Goal: Task Accomplishment & Management: Manage account settings

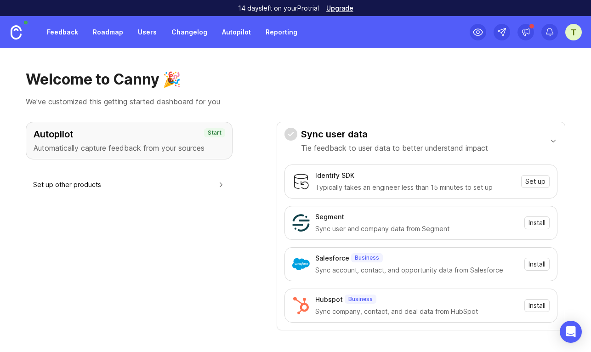
click at [567, 28] on div "t" at bounding box center [573, 32] width 17 height 17
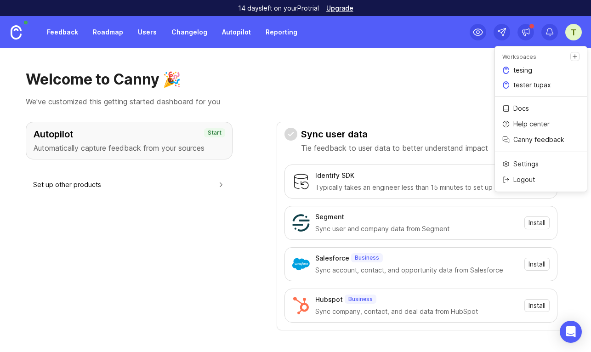
click at [529, 69] on p "tesing" at bounding box center [522, 70] width 19 height 9
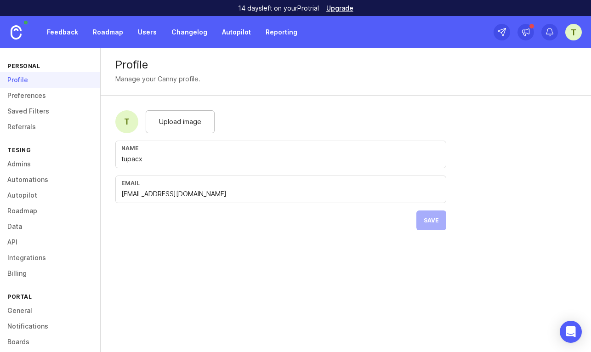
click at [32, 165] on link "Admins" at bounding box center [50, 164] width 100 height 16
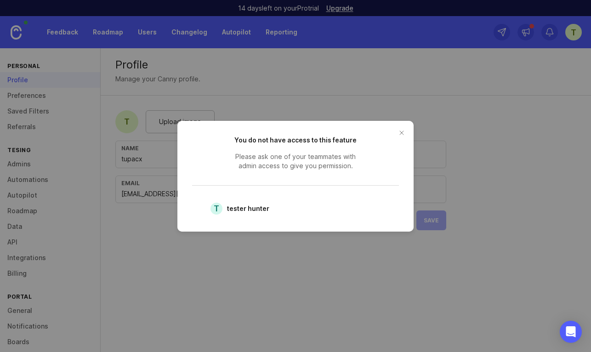
click at [405, 132] on button "close button" at bounding box center [401, 132] width 15 height 15
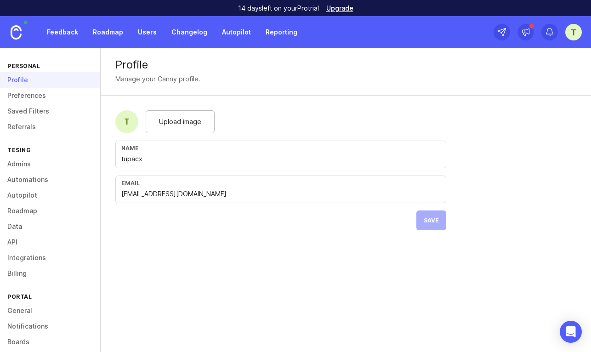
click at [30, 158] on link "Admins" at bounding box center [50, 164] width 100 height 16
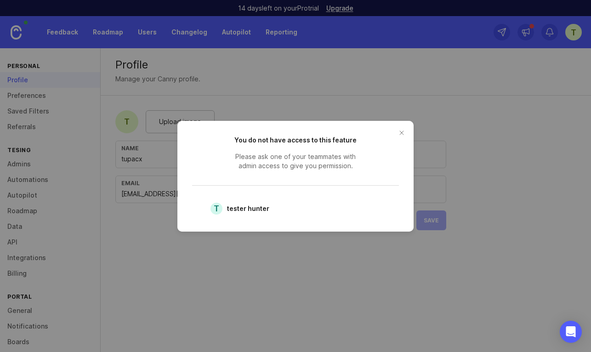
click at [399, 130] on button "close button" at bounding box center [401, 132] width 15 height 15
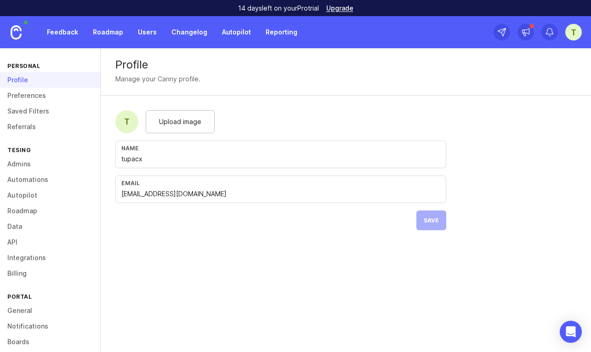
click at [23, 158] on link "Admins" at bounding box center [50, 164] width 100 height 16
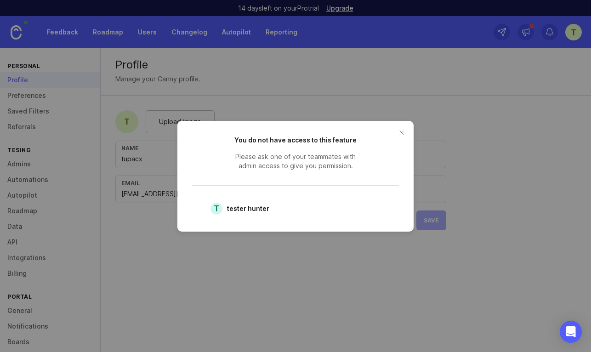
click at [400, 131] on button "close button" at bounding box center [401, 132] width 15 height 15
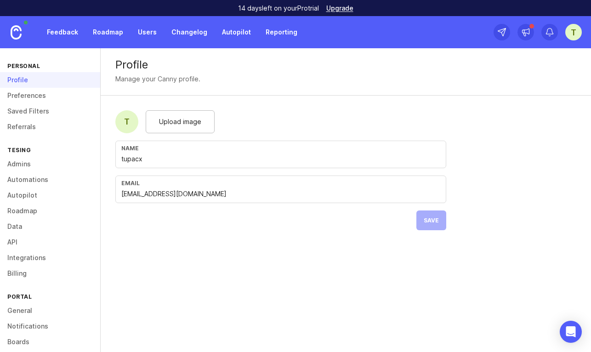
click at [62, 181] on link "Automations" at bounding box center [50, 180] width 100 height 16
click at [40, 191] on link "Autopilot" at bounding box center [50, 196] width 100 height 16
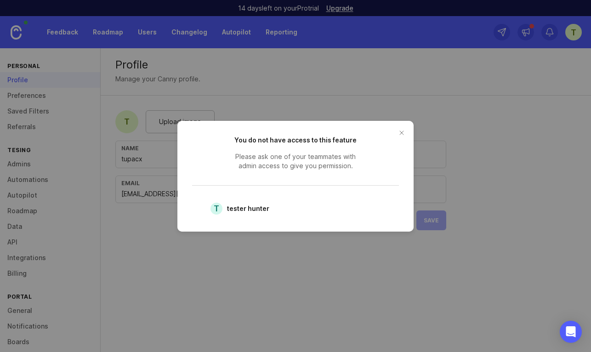
click at [401, 130] on button "close button" at bounding box center [401, 132] width 15 height 15
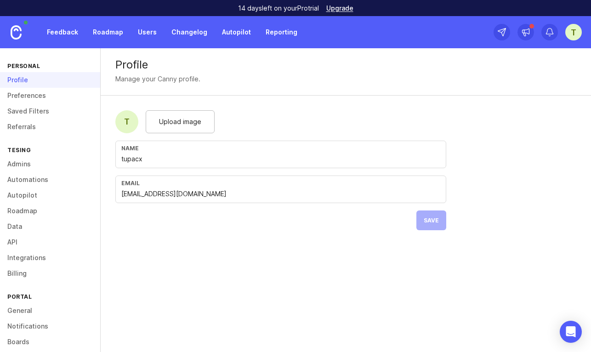
click at [56, 162] on link "Admins" at bounding box center [50, 164] width 100 height 16
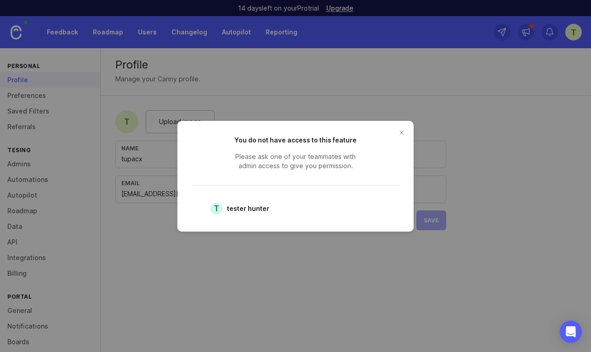
click at [402, 134] on button "close button" at bounding box center [401, 132] width 15 height 15
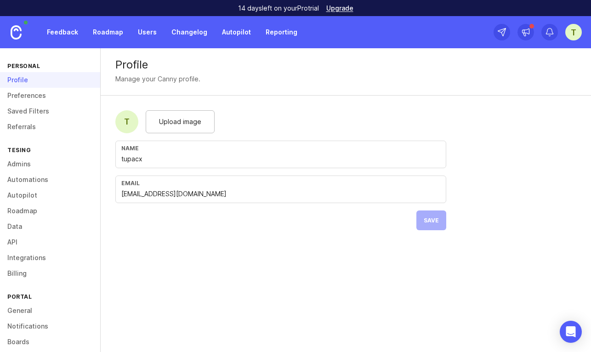
click at [570, 30] on div "t" at bounding box center [573, 32] width 17 height 17
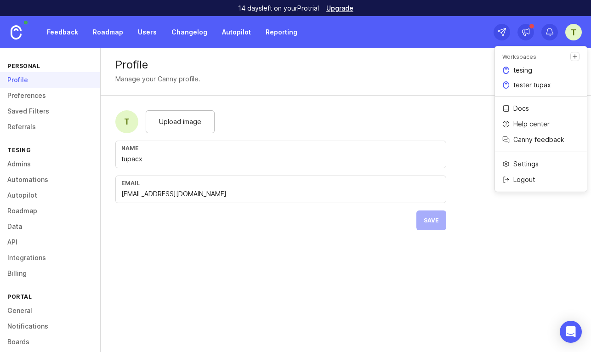
click at [576, 34] on div "t" at bounding box center [573, 32] width 17 height 17
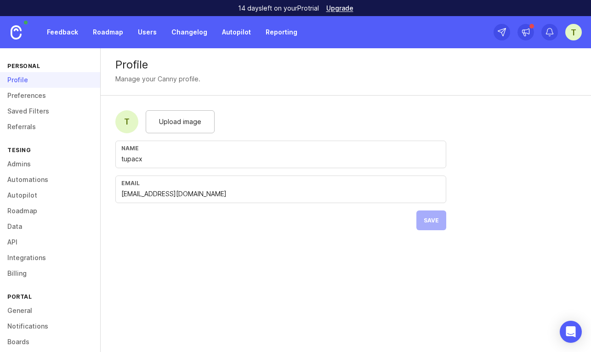
click at [567, 33] on div "t" at bounding box center [573, 32] width 17 height 17
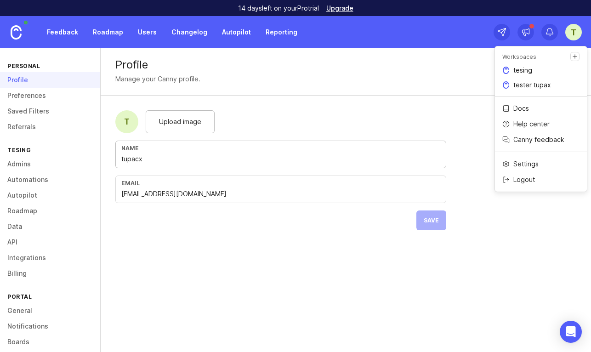
click at [531, 84] on p "tester tupax" at bounding box center [532, 84] width 38 height 9
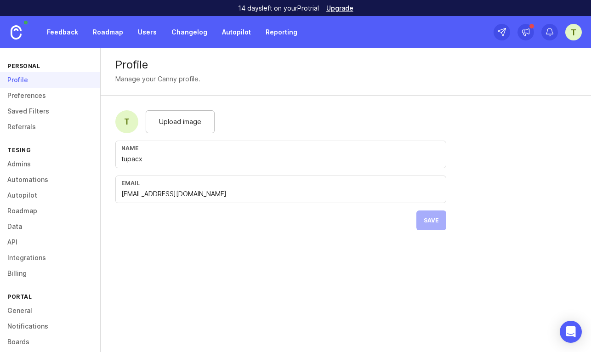
click at [46, 163] on link "Admins" at bounding box center [50, 164] width 100 height 16
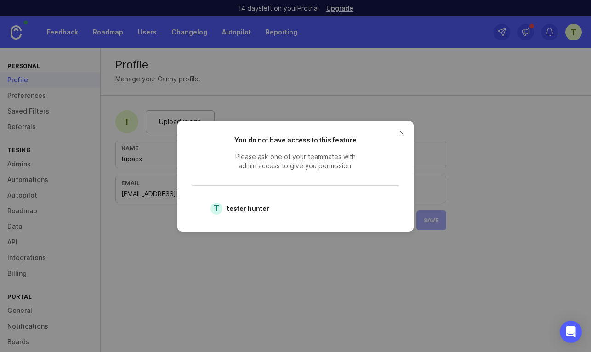
click at [403, 136] on button "close button" at bounding box center [401, 132] width 15 height 15
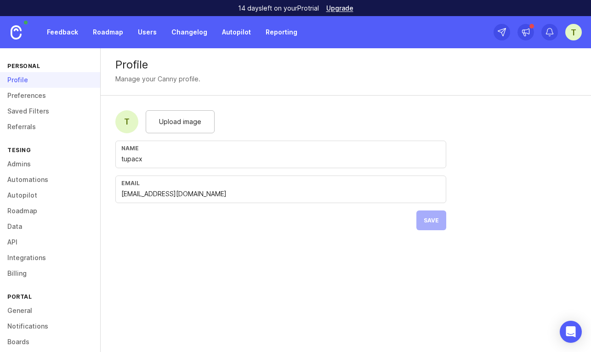
click at [23, 178] on link "Automations" at bounding box center [50, 180] width 100 height 16
click at [24, 178] on link "Automations" at bounding box center [50, 180] width 100 height 16
click at [28, 194] on link "Autopilot" at bounding box center [50, 196] width 100 height 16
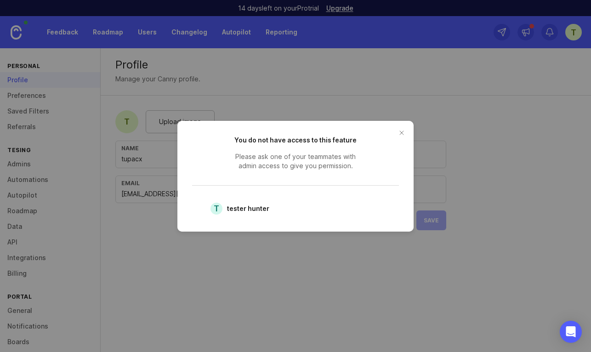
click at [402, 132] on button "close button" at bounding box center [401, 132] width 15 height 15
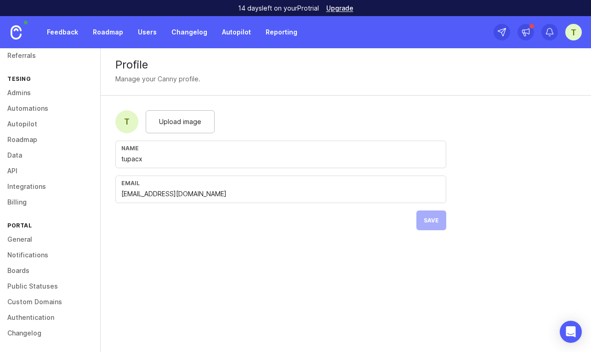
scroll to position [72, 0]
click at [24, 270] on link "Boards" at bounding box center [50, 270] width 100 height 16
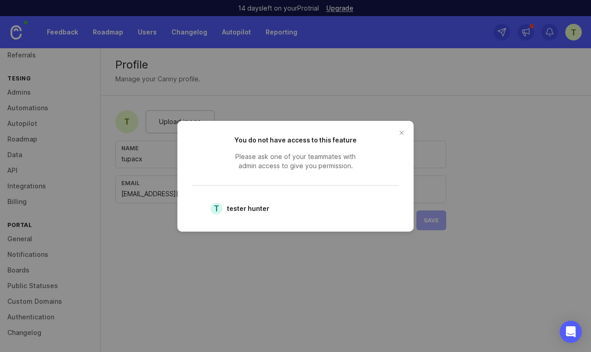
click at [400, 134] on button "close button" at bounding box center [401, 132] width 15 height 15
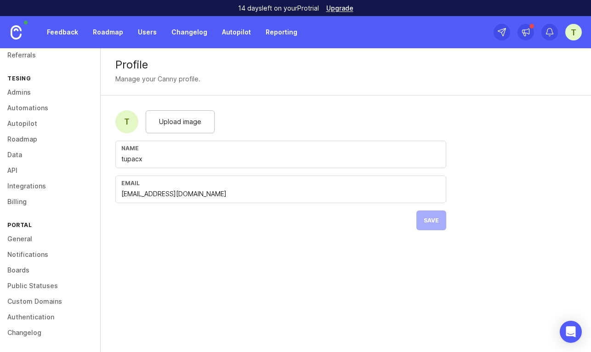
click at [576, 33] on div "t" at bounding box center [573, 32] width 17 height 17
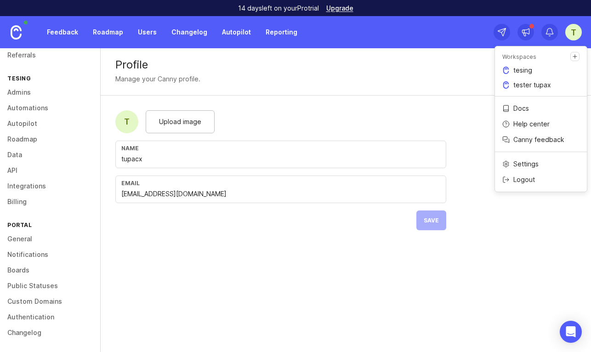
click at [517, 85] on p "tester tupax" at bounding box center [532, 84] width 38 height 9
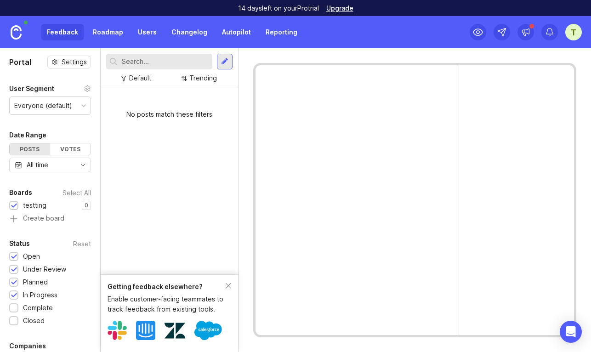
click at [160, 36] on link "Users" at bounding box center [147, 32] width 30 height 17
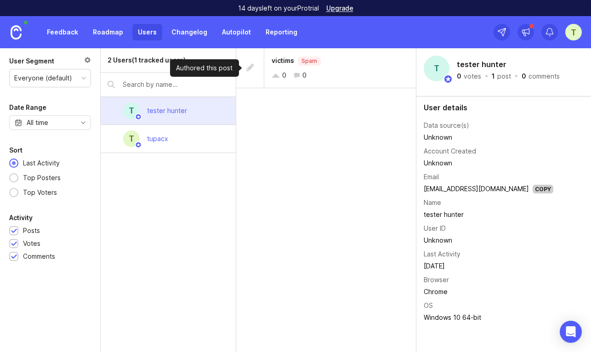
click at [251, 68] on div at bounding box center [250, 68] width 9 height 10
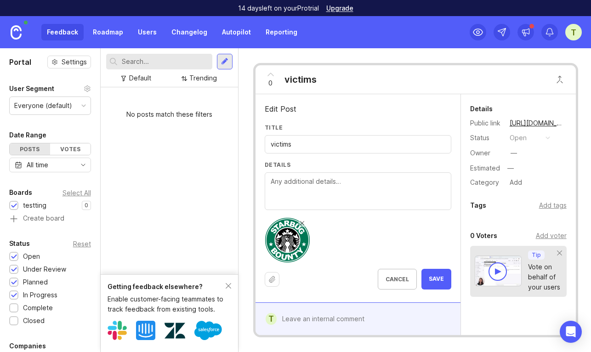
click at [299, 145] on input "victims" at bounding box center [358, 144] width 175 height 10
type input "victim"
click at [442, 274] on button "Save" at bounding box center [437, 279] width 30 height 21
click at [578, 33] on div "t" at bounding box center [573, 32] width 17 height 17
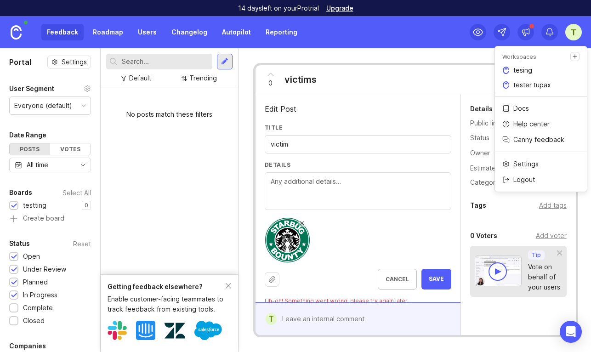
click at [525, 70] on p "tesing" at bounding box center [522, 70] width 19 height 9
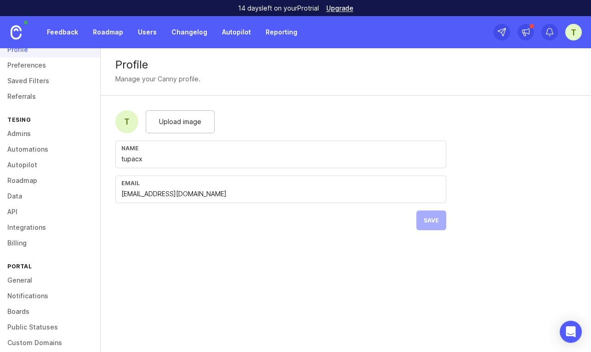
scroll to position [72, 0]
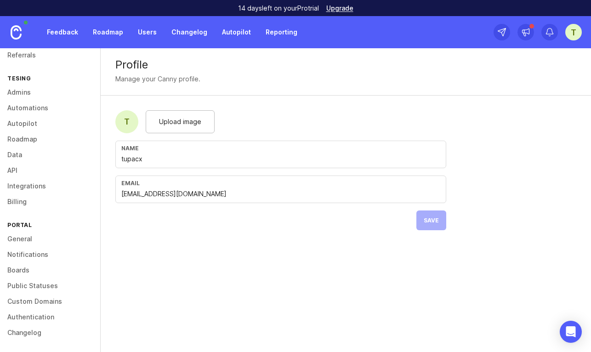
click at [24, 272] on link "Boards" at bounding box center [50, 270] width 100 height 16
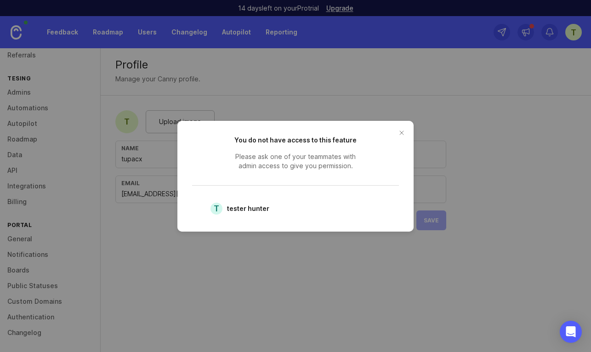
click at [402, 132] on button "close button" at bounding box center [401, 132] width 15 height 15
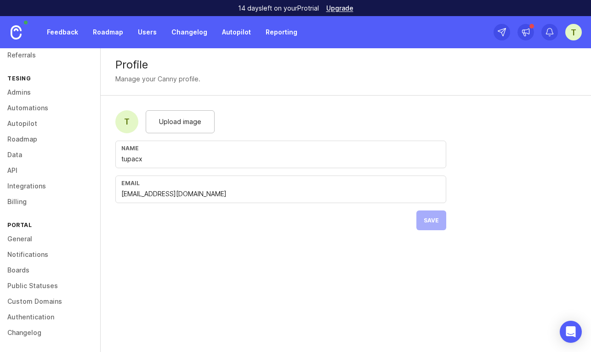
click at [571, 33] on div "t" at bounding box center [573, 32] width 17 height 17
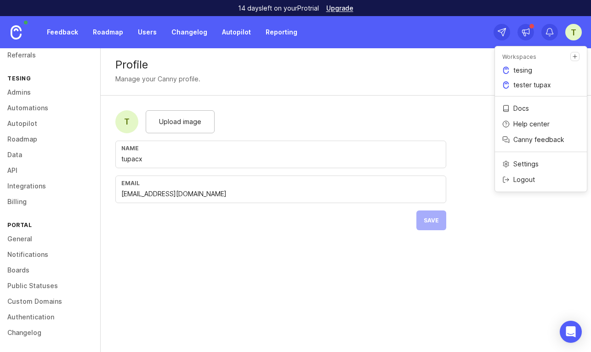
click at [543, 86] on p "tester tupax" at bounding box center [532, 84] width 38 height 9
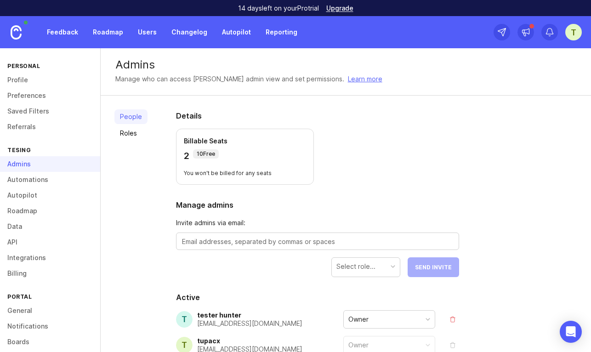
scroll to position [61, 0]
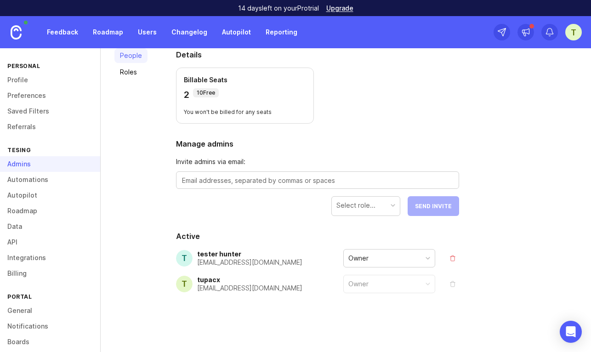
click at [382, 259] on div "Owner" at bounding box center [389, 258] width 91 height 17
click at [371, 255] on div "Owner" at bounding box center [389, 258] width 91 height 17
click at [372, 257] on div "Owner" at bounding box center [389, 258] width 91 height 17
click at [326, 237] on h2 "Active" at bounding box center [317, 236] width 283 height 11
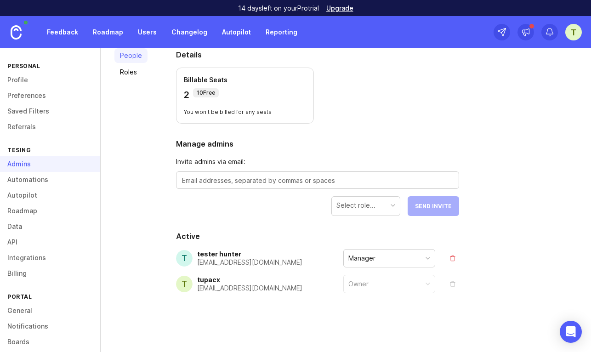
click at [389, 260] on div "Manager" at bounding box center [389, 258] width 91 height 17
click at [45, 165] on div "Admins" at bounding box center [50, 164] width 100 height 16
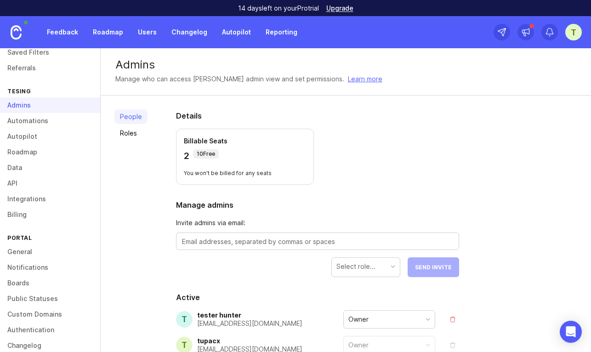
scroll to position [72, 0]
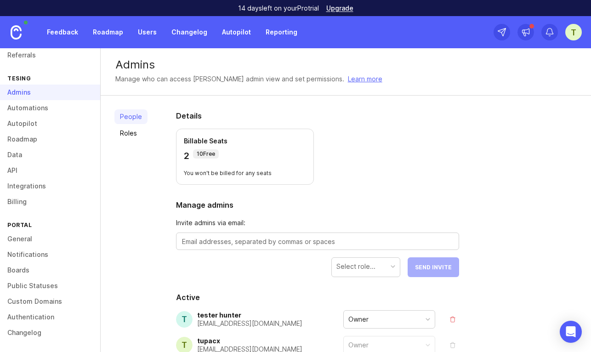
click at [26, 270] on link "Boards" at bounding box center [50, 270] width 100 height 16
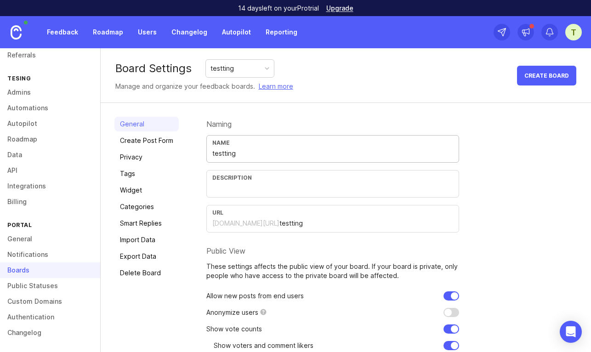
drag, startPoint x: 250, startPoint y: 154, endPoint x: 234, endPoint y: 153, distance: 16.6
click at [234, 153] on input "testting" at bounding box center [332, 153] width 241 height 10
type input "t"
type input "hacked"
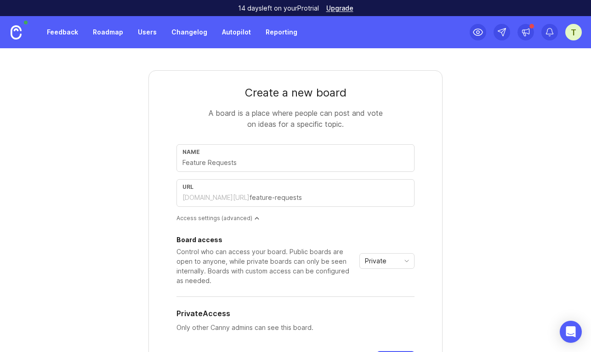
click at [230, 160] on input "text" at bounding box center [295, 163] width 226 height 10
type input "h"
type input "ha"
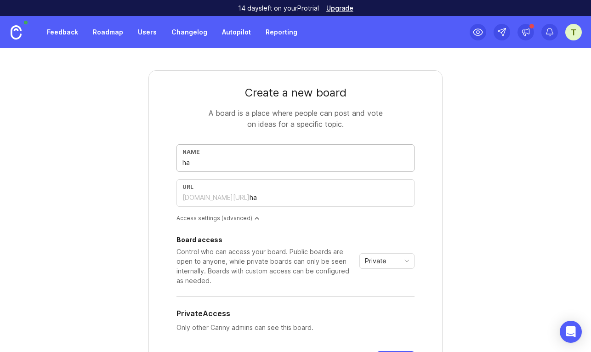
type input "hac"
type input "hack"
type input "hacke"
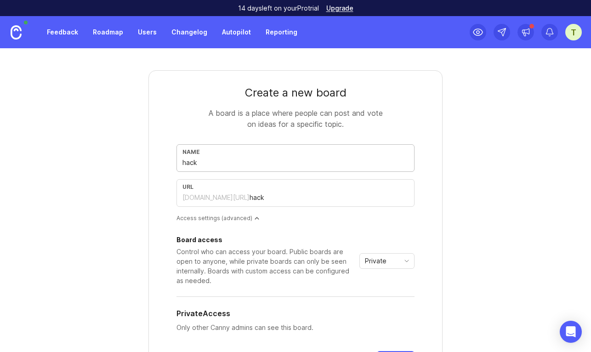
type input "hacke"
type input "hacked"
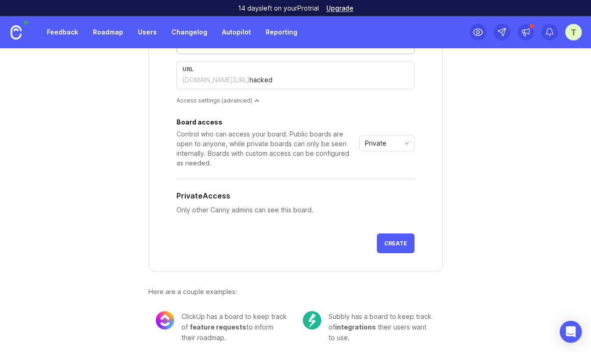
scroll to position [123, 0]
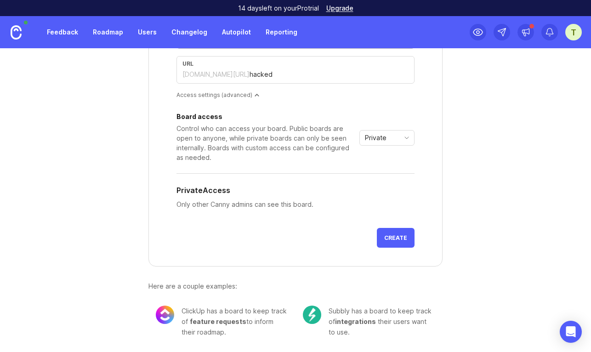
type input "hacked"
click at [575, 33] on div "t" at bounding box center [573, 32] width 17 height 17
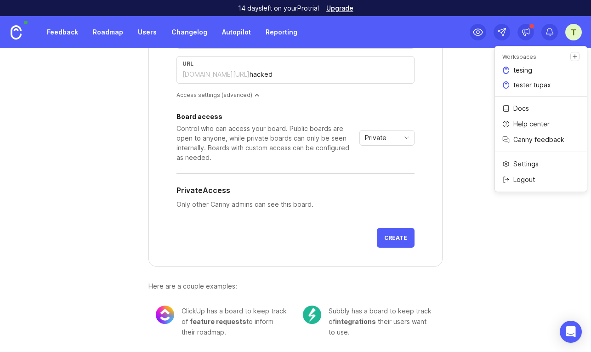
click at [471, 70] on div "Create a new board A board is a place where people can post and vote on ideas f…" at bounding box center [295, 138] width 441 height 427
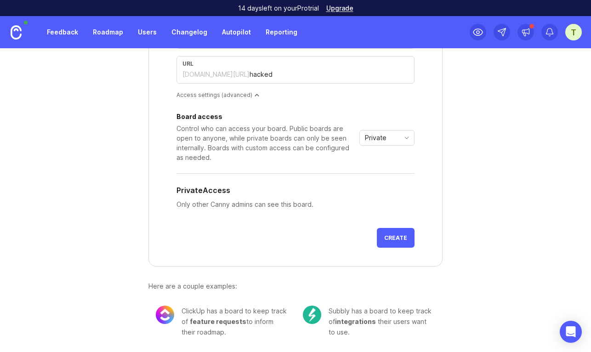
click at [396, 238] on span "Create" at bounding box center [395, 237] width 23 height 7
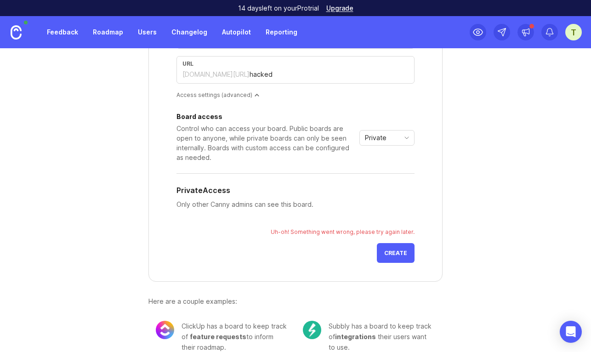
scroll to position [0, 0]
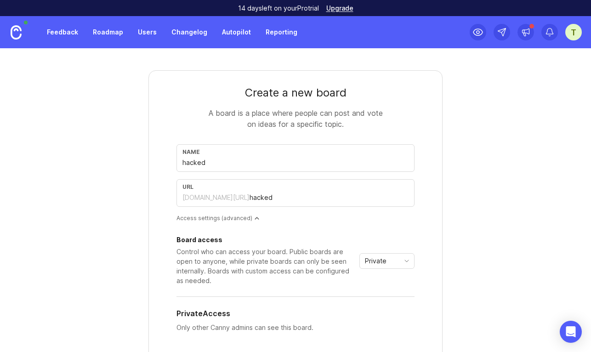
click at [569, 33] on div "t" at bounding box center [573, 32] width 17 height 17
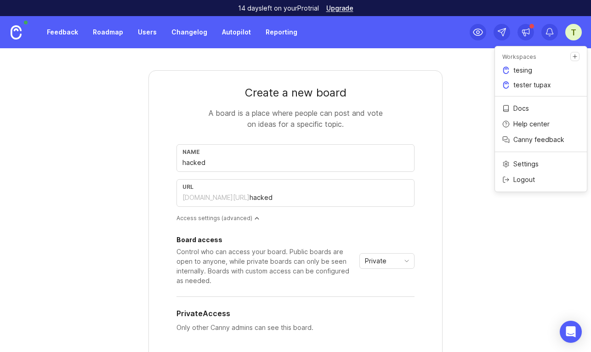
click at [523, 71] on p "tesing" at bounding box center [522, 70] width 19 height 9
click at [569, 34] on div "t" at bounding box center [573, 32] width 17 height 17
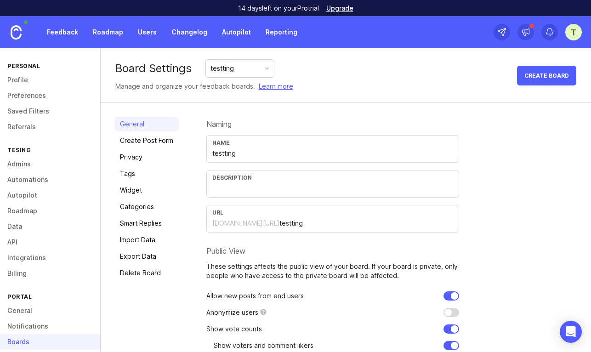
click at [246, 64] on div "testting" at bounding box center [240, 68] width 68 height 17
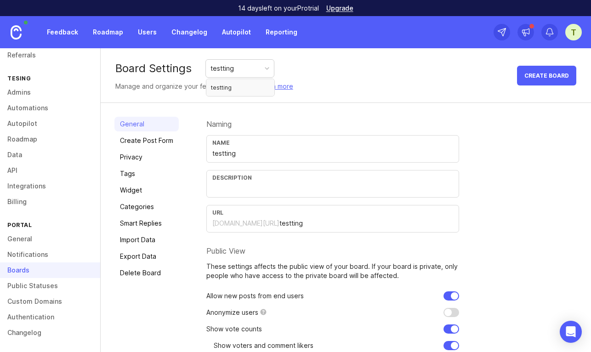
click at [245, 65] on div "testting" at bounding box center [240, 68] width 68 height 17
click at [24, 94] on link "Admins" at bounding box center [50, 93] width 100 height 16
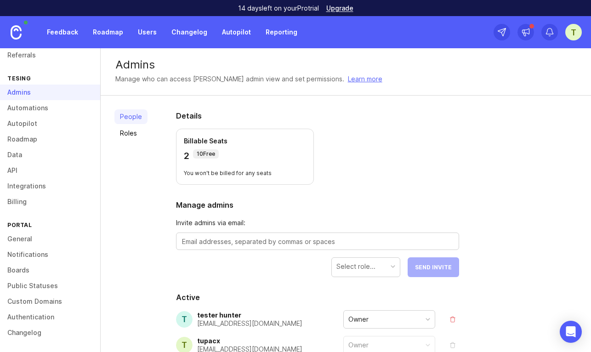
scroll to position [61, 0]
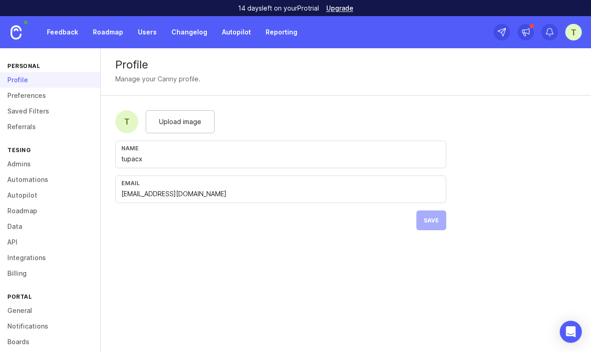
click at [29, 160] on link "Admins" at bounding box center [50, 164] width 100 height 16
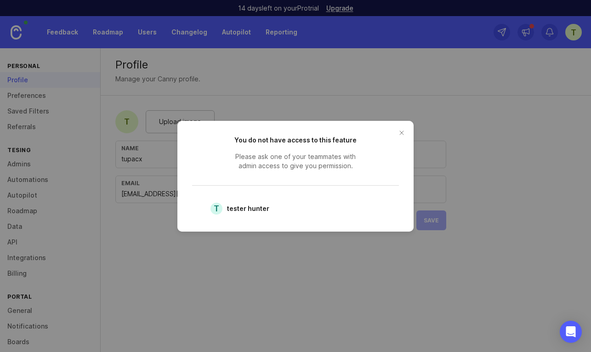
click at [403, 131] on button "close button" at bounding box center [401, 132] width 15 height 15
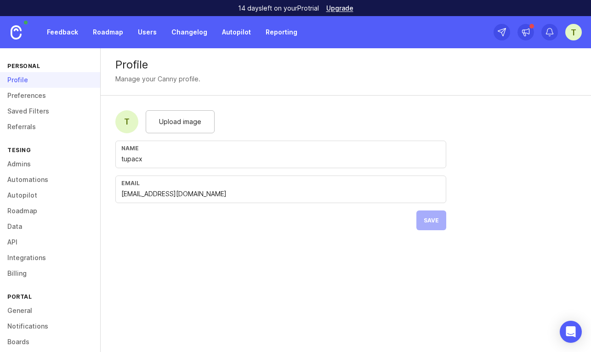
click at [31, 177] on link "Automations" at bounding box center [50, 180] width 100 height 16
click at [26, 179] on link "Automations" at bounding box center [50, 180] width 100 height 16
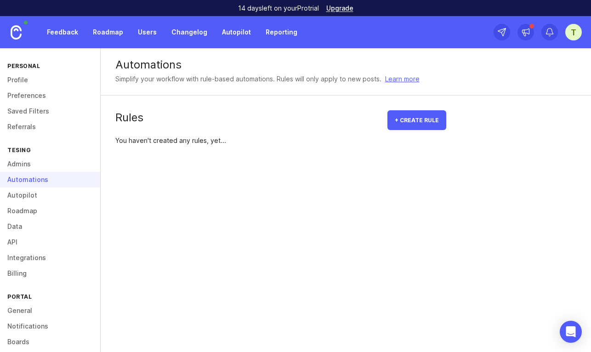
click at [408, 114] on button "+ Create rule" at bounding box center [417, 120] width 59 height 20
click at [424, 122] on span "+ Create rule" at bounding box center [417, 120] width 44 height 7
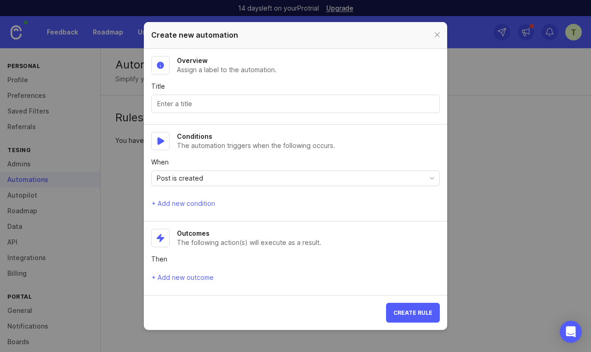
click at [182, 106] on input "Title" at bounding box center [295, 104] width 277 height 10
click at [185, 100] on input "Title" at bounding box center [295, 104] width 277 height 10
click at [163, 143] on icon at bounding box center [160, 141] width 9 height 9
click at [190, 102] on input "Title" at bounding box center [295, 104] width 277 height 10
type input "hello"
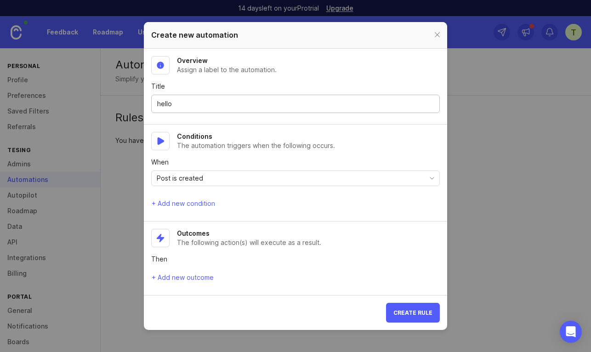
click at [215, 178] on div "Post is created" at bounding box center [288, 178] width 273 height 15
click at [197, 278] on span "+ Add new outcome" at bounding box center [183, 277] width 62 height 9
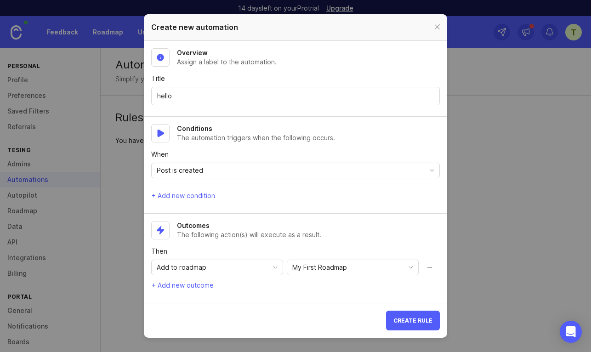
click at [323, 264] on span "My First Roadmap" at bounding box center [319, 267] width 55 height 10
click at [205, 272] on span "Add to roadmap" at bounding box center [182, 267] width 50 height 10
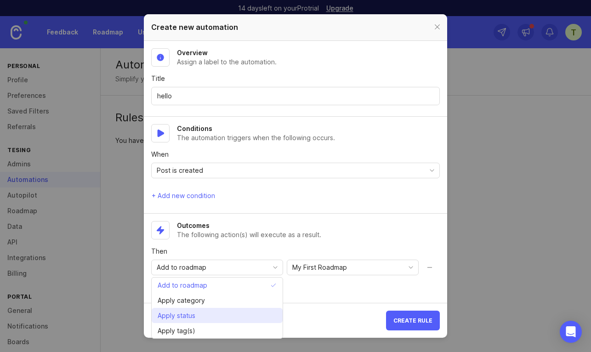
click at [206, 312] on li "Apply status" at bounding box center [217, 315] width 131 height 15
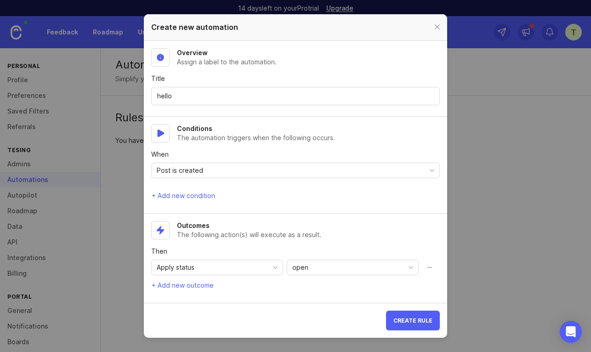
click at [311, 267] on div "open" at bounding box center [345, 267] width 116 height 15
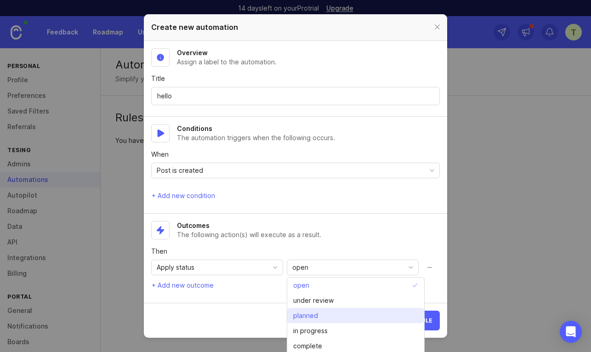
click at [325, 314] on li "planned" at bounding box center [355, 315] width 137 height 15
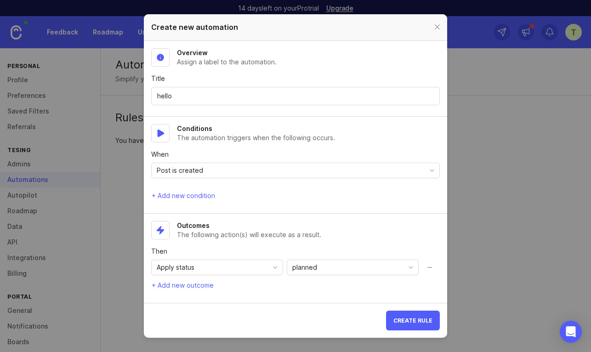
drag, startPoint x: 235, startPoint y: 267, endPoint x: 282, endPoint y: 269, distance: 46.9
click at [239, 268] on div "Apply status" at bounding box center [210, 267] width 116 height 15
click at [293, 266] on span "planned" at bounding box center [304, 267] width 25 height 10
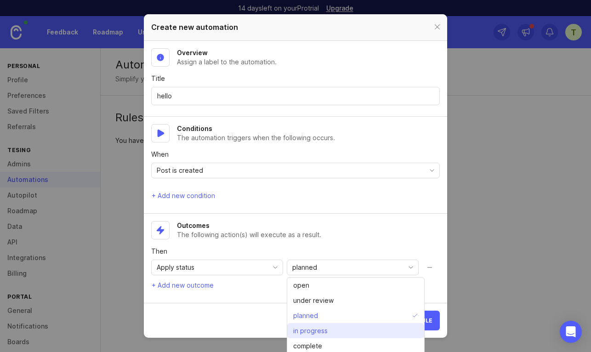
click at [317, 331] on span "in progress" at bounding box center [310, 331] width 34 height 10
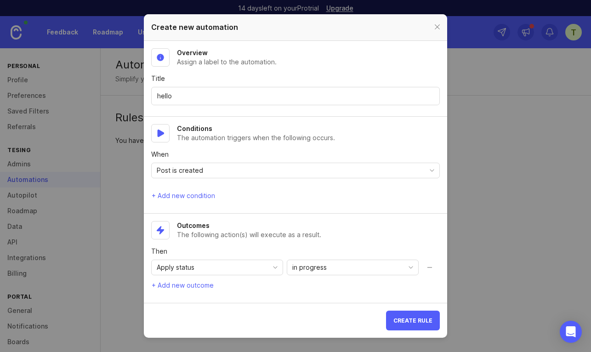
click at [315, 273] on div "in progress" at bounding box center [345, 267] width 116 height 15
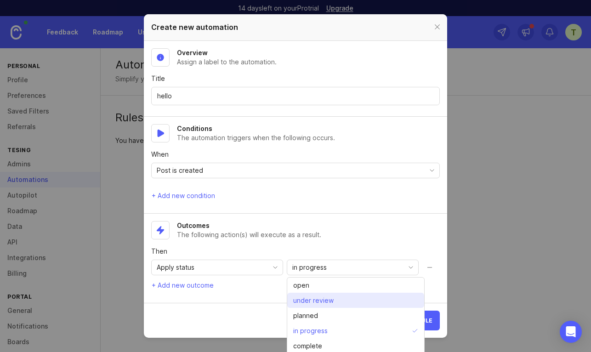
click at [320, 301] on span "under review" at bounding box center [313, 301] width 40 height 10
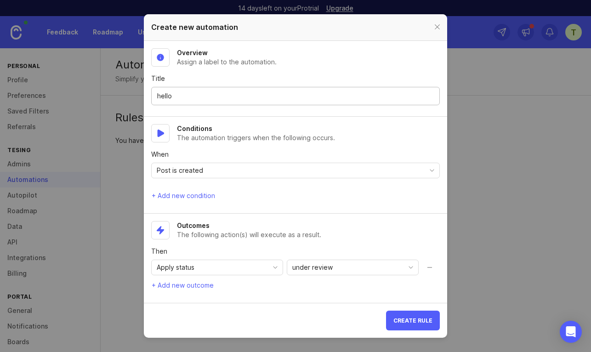
click at [195, 95] on input "hello" at bounding box center [295, 96] width 277 height 10
click at [420, 323] on span "Create rule" at bounding box center [412, 320] width 39 height 7
click at [422, 320] on span "Create rule" at bounding box center [412, 320] width 39 height 7
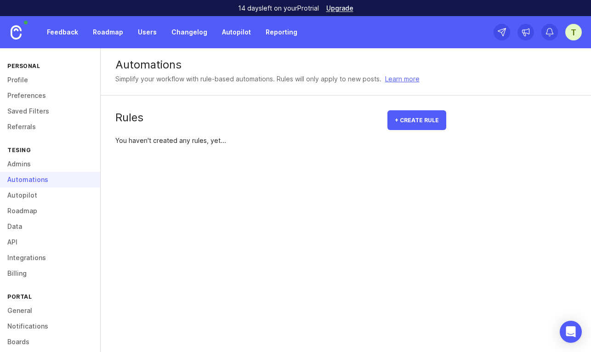
click at [417, 125] on button "+ Create rule" at bounding box center [417, 120] width 59 height 20
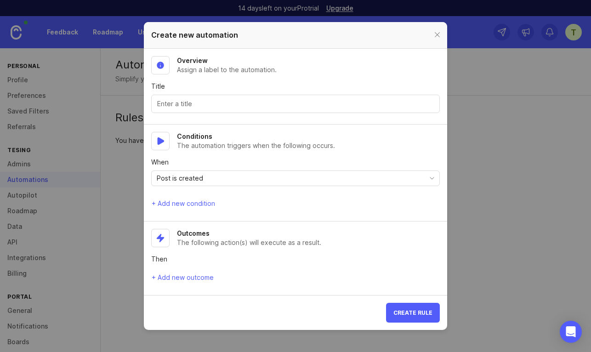
click at [195, 101] on input "Title" at bounding box center [295, 104] width 277 height 10
type input "hunter"
click at [194, 275] on span "+ Add new outcome" at bounding box center [183, 277] width 62 height 9
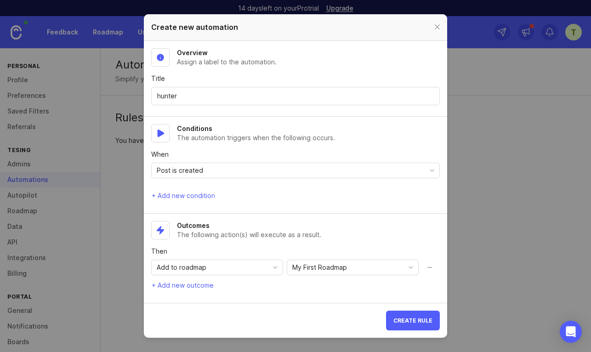
click at [317, 267] on span "My First Roadmap" at bounding box center [319, 267] width 55 height 10
click at [216, 270] on div "Add to roadmap" at bounding box center [210, 267] width 116 height 15
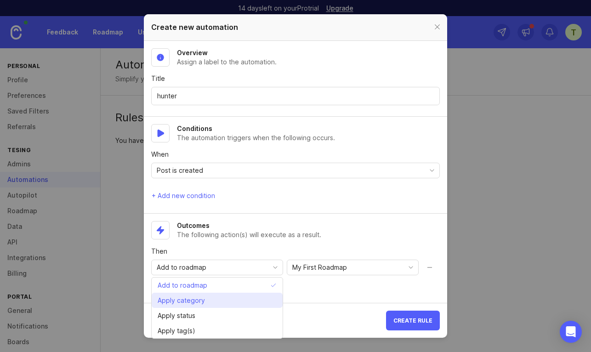
click at [206, 300] on span "Apply category" at bounding box center [183, 301] width 51 height 10
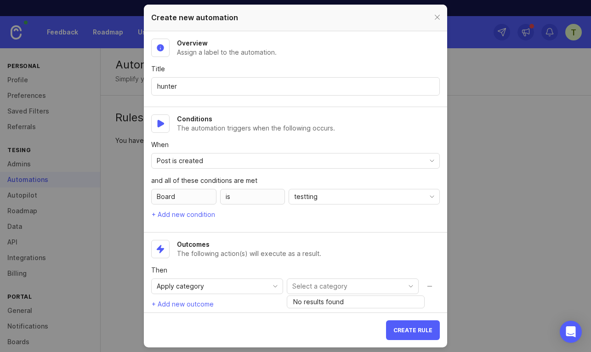
click at [332, 286] on input "toggle menu" at bounding box center [347, 286] width 110 height 10
click at [218, 291] on div "Apply category" at bounding box center [210, 286] width 116 height 15
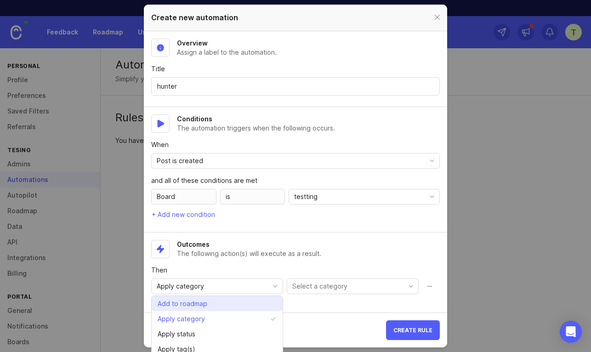
click at [187, 308] on span "Add to roadmap" at bounding box center [183, 304] width 50 height 10
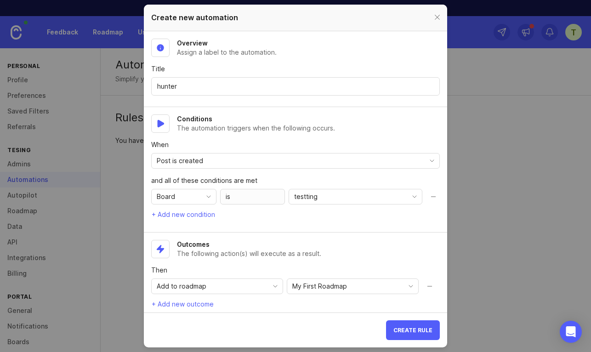
click at [318, 285] on span "My First Roadmap" at bounding box center [319, 286] width 55 height 10
click at [326, 304] on span "My First Roadmap" at bounding box center [320, 304] width 55 height 10
click at [411, 332] on span "Create rule" at bounding box center [412, 330] width 39 height 7
click at [440, 17] on div at bounding box center [437, 17] width 11 height 11
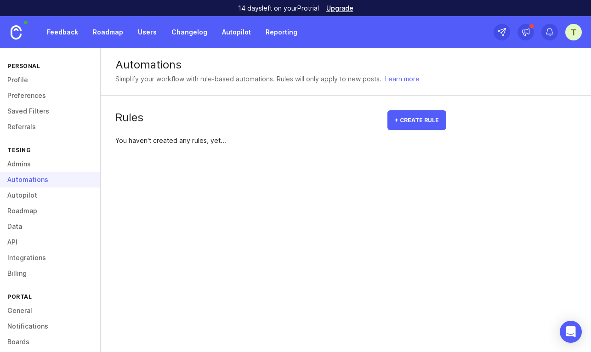
click at [30, 169] on link "Admins" at bounding box center [50, 164] width 100 height 16
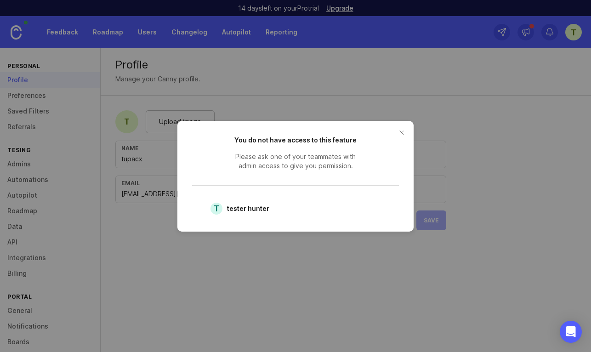
click at [403, 128] on button "close button" at bounding box center [401, 132] width 15 height 15
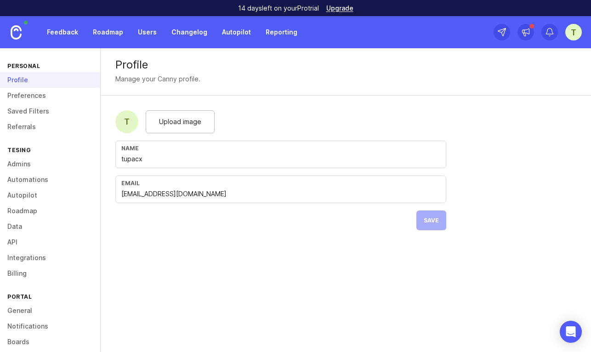
click at [38, 131] on link "Referrals" at bounding box center [50, 127] width 100 height 16
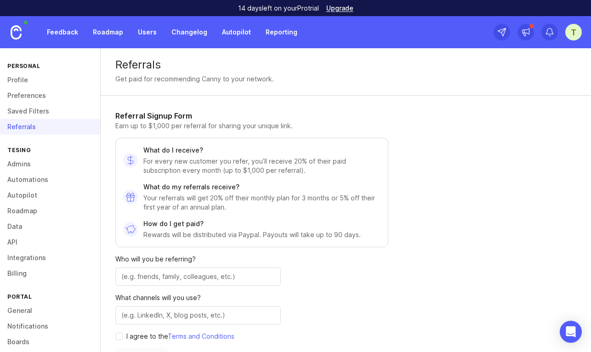
click at [136, 32] on link "Users" at bounding box center [147, 32] width 30 height 17
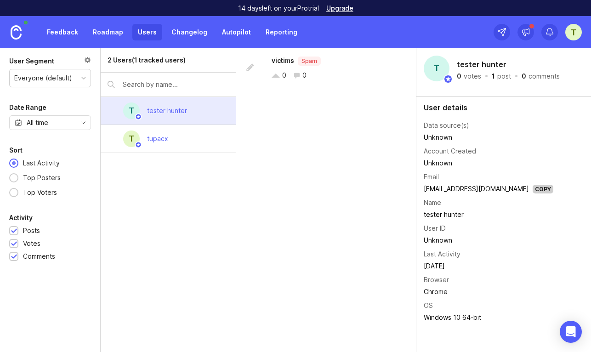
click at [250, 66] on div at bounding box center [250, 68] width 9 height 10
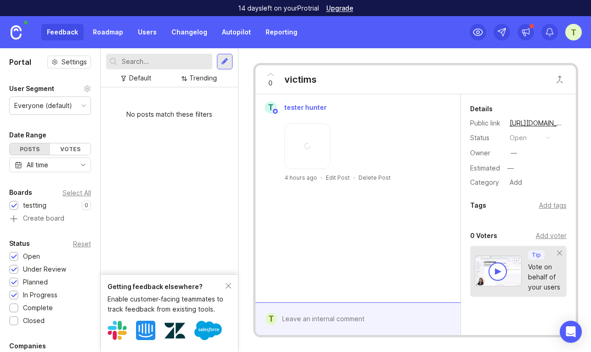
click at [255, 68] on div "0 victims t tester hunter 4 hours ago · Edit Post · Delete Post t Details Publi…" at bounding box center [415, 200] width 325 height 274
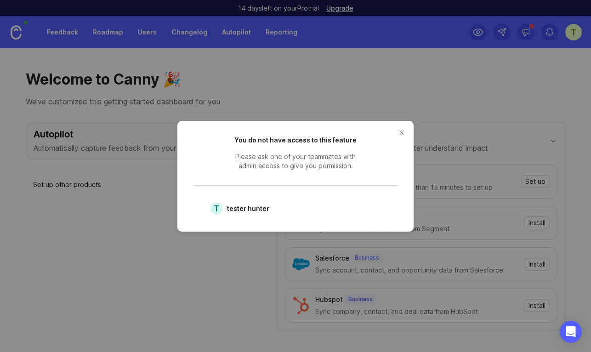
click at [399, 132] on button "close button" at bounding box center [401, 132] width 15 height 15
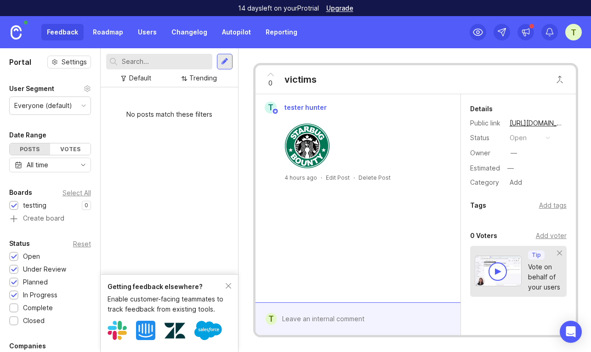
click at [104, 33] on link "Roadmap" at bounding box center [107, 32] width 41 height 17
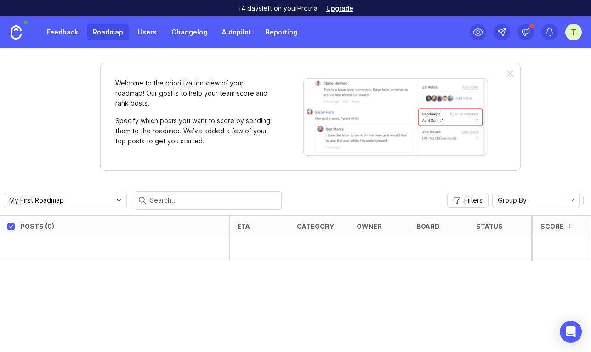
click at [122, 245] on div at bounding box center [115, 249] width 230 height 23
click at [575, 34] on div "t" at bounding box center [573, 32] width 17 height 17
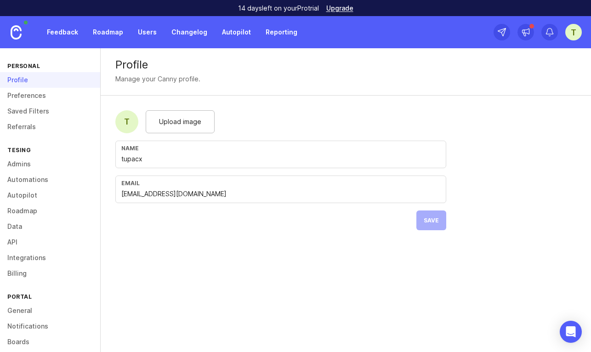
click at [230, 25] on link "Autopilot" at bounding box center [237, 32] width 40 height 17
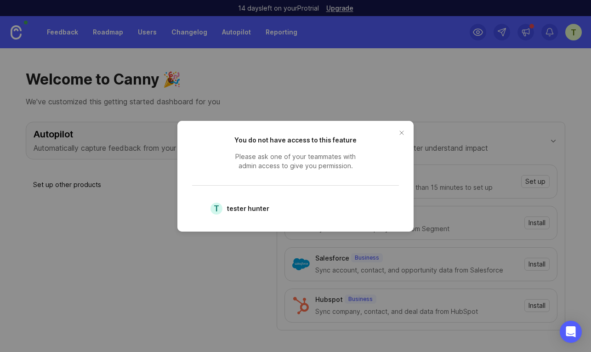
click at [398, 130] on button "close button" at bounding box center [401, 132] width 15 height 15
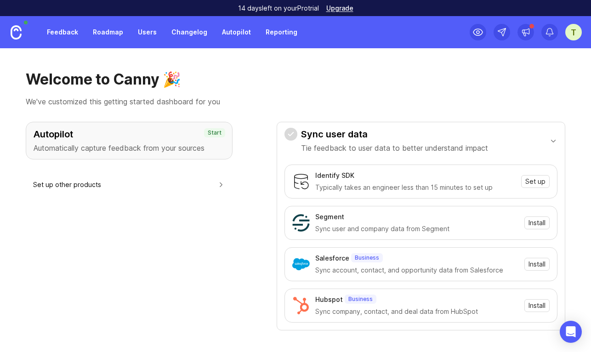
click at [278, 34] on link "Reporting" at bounding box center [281, 32] width 43 height 17
click at [228, 36] on link "Autopilot" at bounding box center [237, 32] width 40 height 17
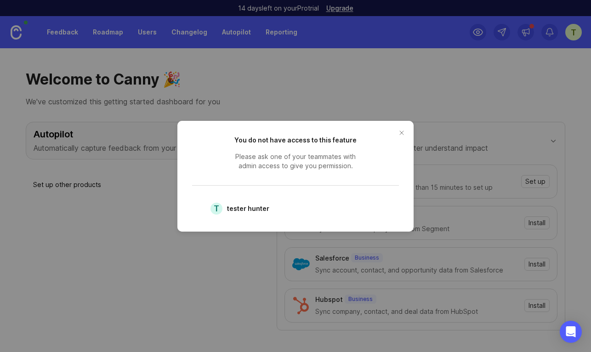
click at [404, 131] on button "close button" at bounding box center [401, 132] width 15 height 15
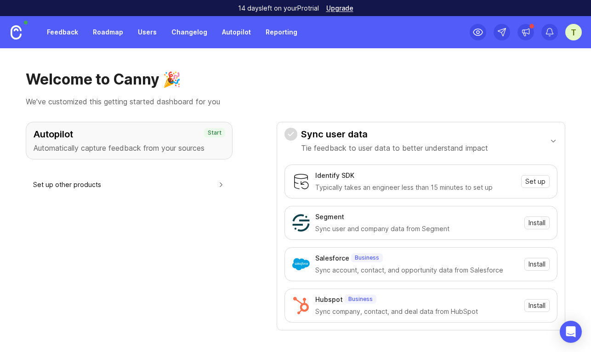
click at [186, 35] on link "Changelog" at bounding box center [189, 32] width 47 height 17
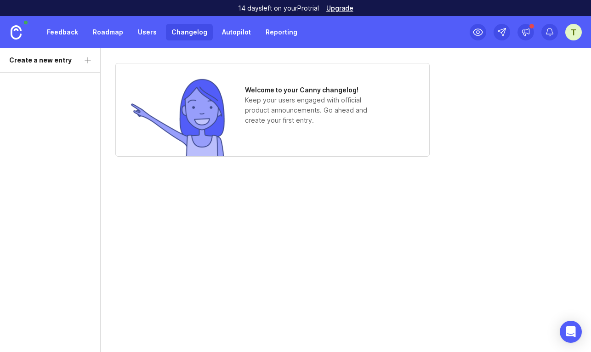
click at [81, 56] on div "Create a new entry" at bounding box center [50, 200] width 101 height 304
click at [88, 58] on div "Create a new entry" at bounding box center [50, 200] width 101 height 304
click at [83, 60] on div "Create a new entry" at bounding box center [50, 200] width 101 height 304
drag, startPoint x: 83, startPoint y: 60, endPoint x: 91, endPoint y: 63, distance: 7.7
click at [87, 62] on div "Create a new entry" at bounding box center [50, 200] width 101 height 304
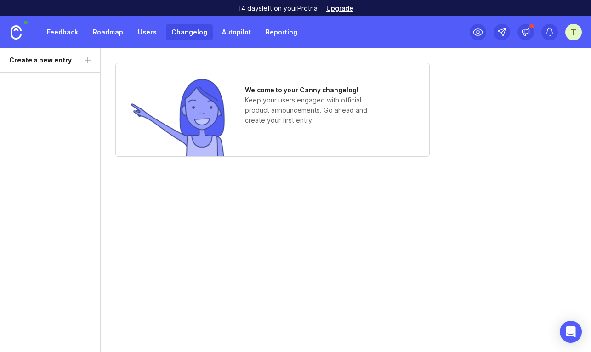
drag, startPoint x: 91, startPoint y: 63, endPoint x: 273, endPoint y: 44, distance: 183.4
click at [91, 63] on div "Create a new entry" at bounding box center [50, 200] width 101 height 304
drag, startPoint x: 570, startPoint y: 29, endPoint x: 591, endPoint y: 67, distance: 43.2
click at [571, 29] on div "t" at bounding box center [573, 32] width 17 height 17
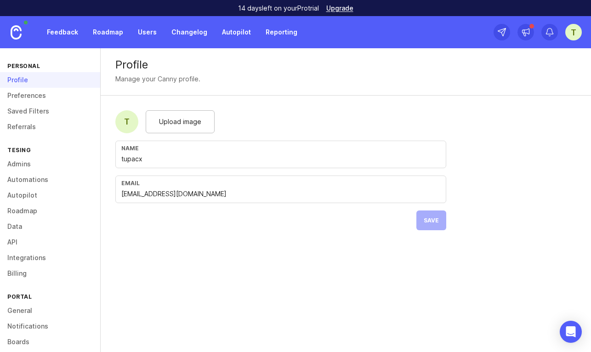
click at [137, 34] on link "Users" at bounding box center [147, 32] width 30 height 17
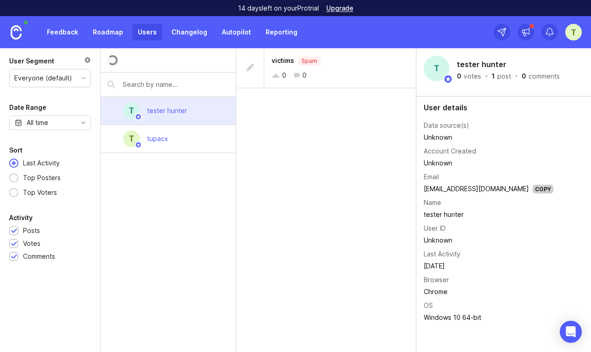
click at [107, 34] on link "Roadmap" at bounding box center [107, 32] width 41 height 17
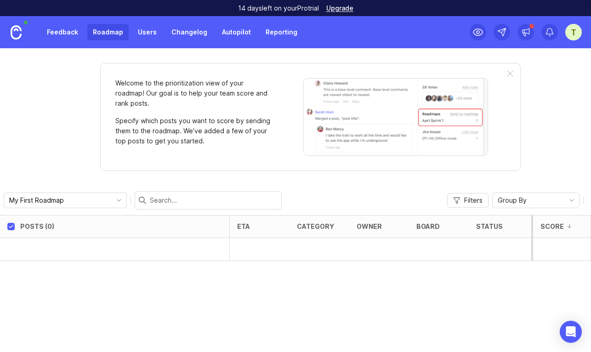
click at [55, 36] on link "Feedback" at bounding box center [62, 32] width 42 height 17
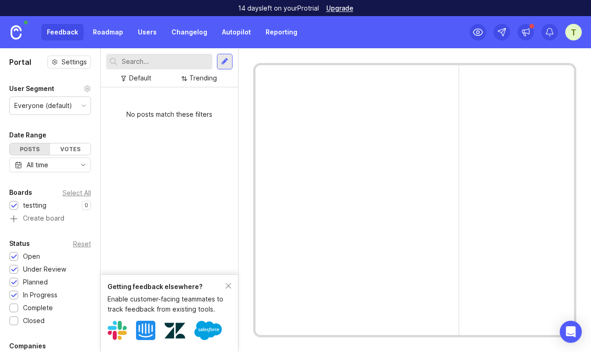
click at [66, 152] on div "Votes" at bounding box center [70, 148] width 40 height 11
click at [28, 153] on div "Posts" at bounding box center [30, 148] width 40 height 11
click at [224, 60] on div at bounding box center [224, 61] width 7 height 8
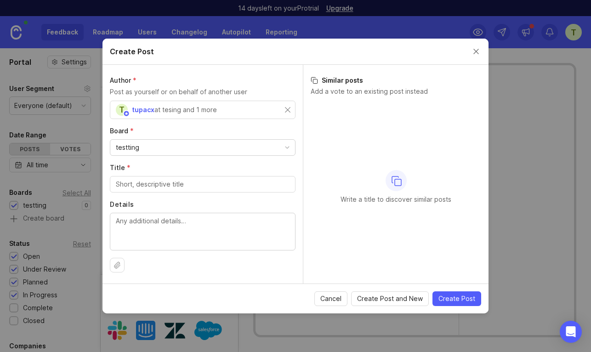
click at [222, 149] on div "testting" at bounding box center [202, 148] width 185 height 16
click at [218, 150] on div "testting" at bounding box center [202, 148] width 185 height 16
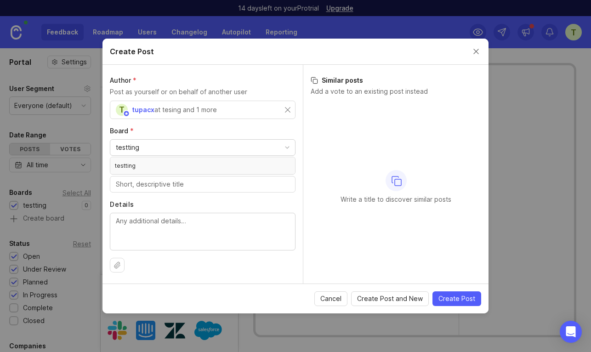
click at [218, 150] on div "testting" at bounding box center [202, 148] width 185 height 16
click at [208, 147] on div "testting" at bounding box center [202, 148] width 185 height 16
click at [168, 144] on div "testting" at bounding box center [202, 148] width 185 height 16
click at [173, 146] on div "testting" at bounding box center [202, 148] width 185 height 16
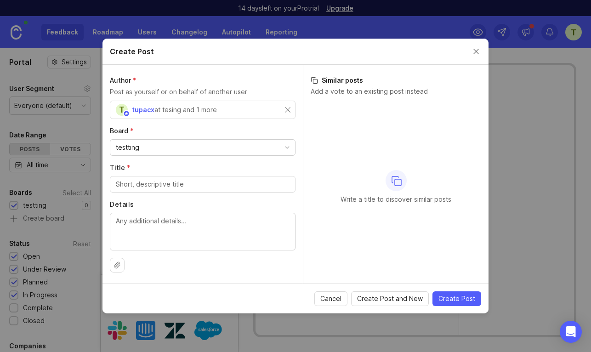
click at [141, 231] on textarea "Details" at bounding box center [203, 231] width 174 height 30
type textarea "h"
click at [475, 52] on button "Close create post modal" at bounding box center [476, 51] width 10 height 10
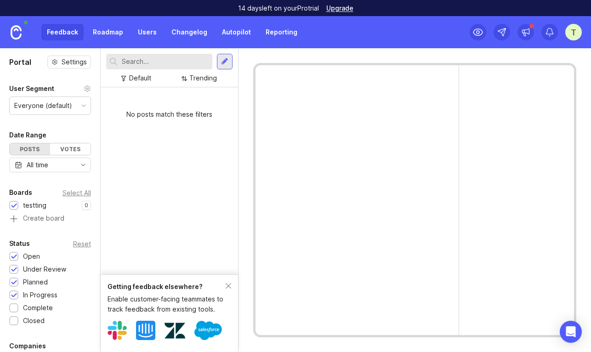
click at [110, 31] on link "Roadmap" at bounding box center [107, 32] width 41 height 17
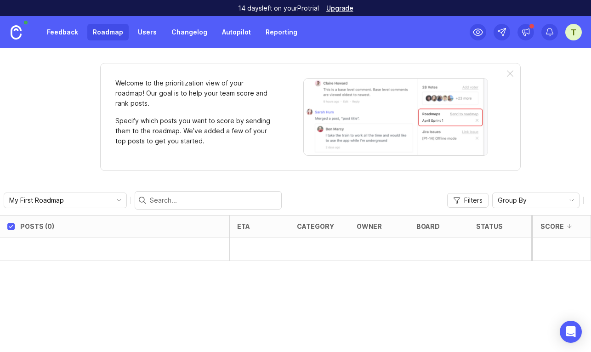
click at [144, 34] on link "Users" at bounding box center [147, 32] width 30 height 17
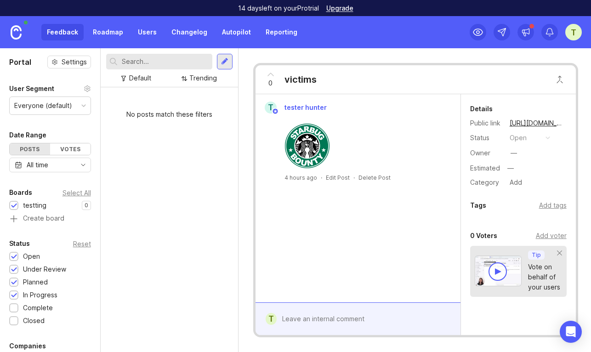
click at [112, 40] on link "Roadmap" at bounding box center [107, 32] width 41 height 17
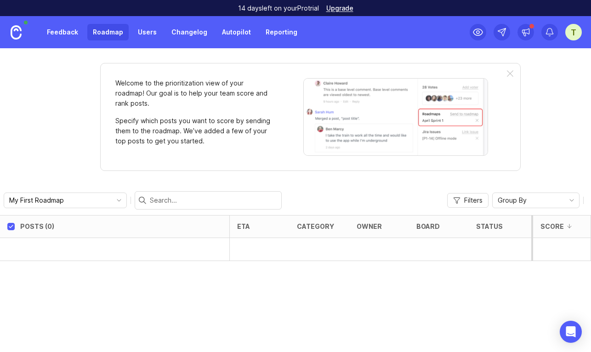
click at [79, 203] on input "My First Roadmap" at bounding box center [60, 200] width 102 height 10
click at [80, 234] on span "Create new roadmap" at bounding box center [51, 233] width 65 height 9
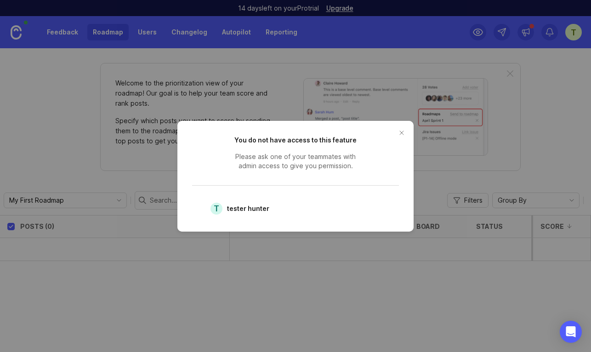
click at [403, 134] on button "close button" at bounding box center [401, 132] width 15 height 15
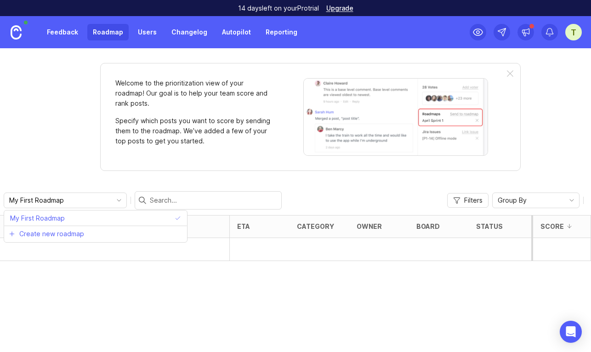
click at [83, 203] on input "My First Roadmap" at bounding box center [60, 200] width 102 height 10
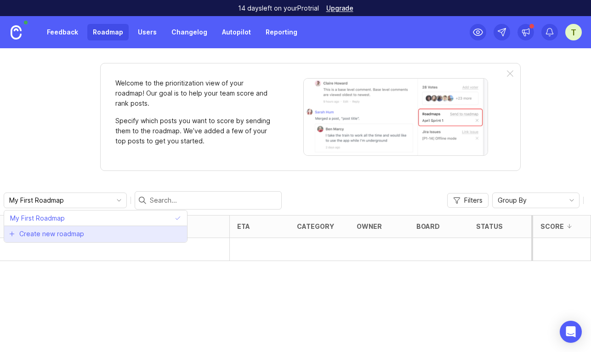
click at [89, 230] on li "Create new roadmap" at bounding box center [95, 234] width 183 height 17
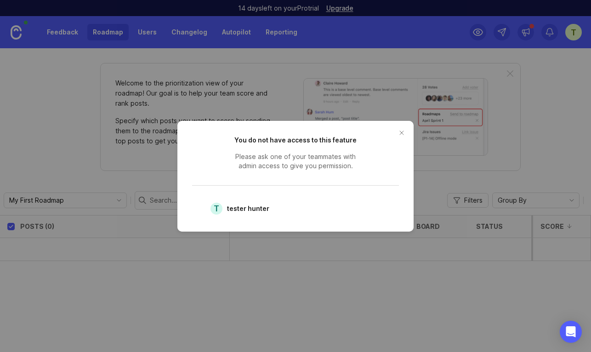
click at [400, 134] on button "close button" at bounding box center [401, 132] width 15 height 15
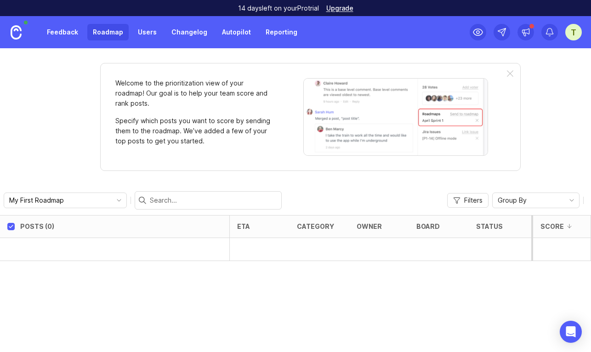
click at [79, 201] on input "My First Roadmap" at bounding box center [60, 200] width 102 height 10
click at [257, 183] on div "Welcome to the prioritization view of your roadmap! Our goal is to help your te…" at bounding box center [295, 200] width 591 height 304
click at [501, 200] on span "Group By" at bounding box center [512, 200] width 29 height 10
click at [508, 245] on span "Owner" at bounding box center [509, 249] width 20 height 10
click at [146, 33] on link "Users" at bounding box center [147, 32] width 30 height 17
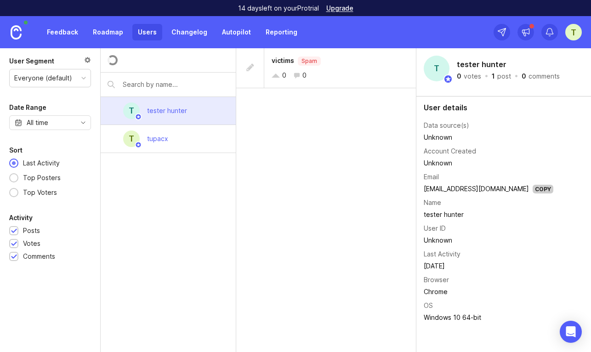
click at [176, 140] on div "t tupacx" at bounding box center [169, 139] width 136 height 28
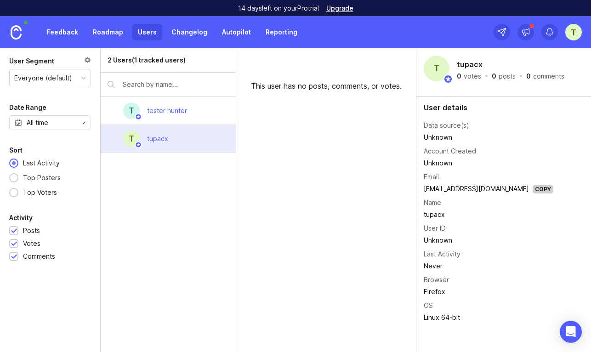
click at [188, 112] on div "tester hunter" at bounding box center [167, 111] width 55 height 20
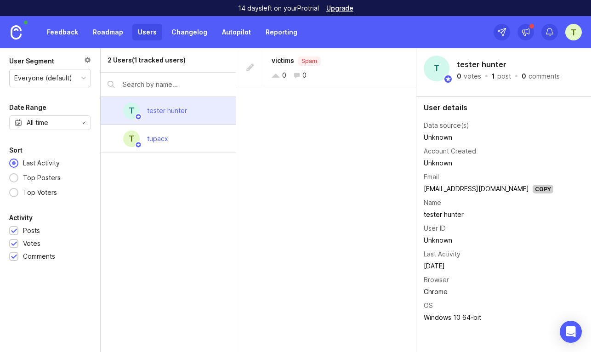
click at [199, 138] on div "t tupacx" at bounding box center [169, 139] width 136 height 28
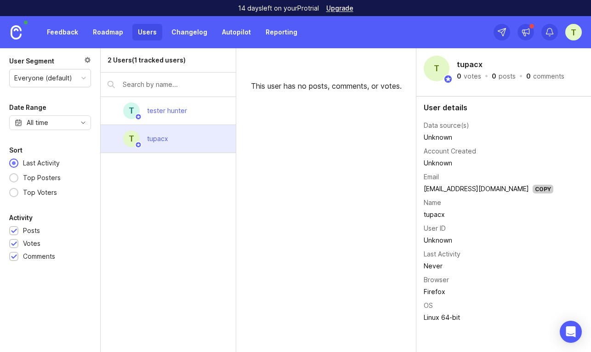
click at [165, 112] on div "tester hunter" at bounding box center [167, 111] width 40 height 10
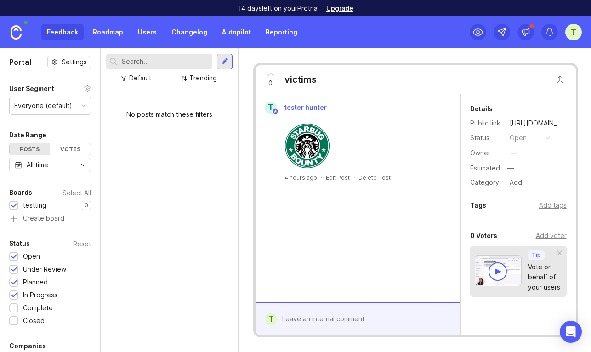
click at [375, 179] on div "Delete Post" at bounding box center [375, 178] width 32 height 8
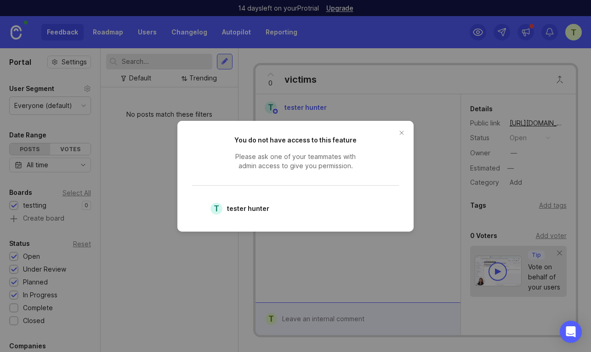
click at [403, 131] on button "close button" at bounding box center [401, 132] width 15 height 15
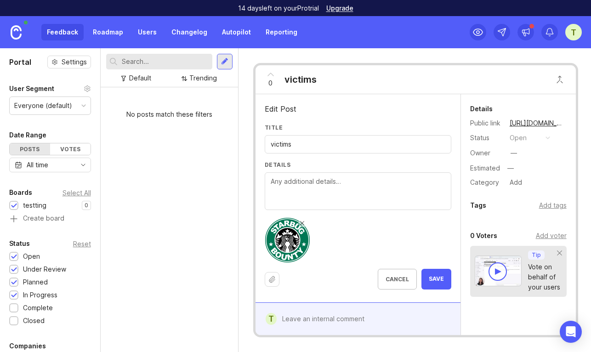
click at [304, 141] on input "victims" at bounding box center [358, 144] width 175 height 10
type input "victim"
click at [430, 275] on span "Save" at bounding box center [436, 279] width 15 height 8
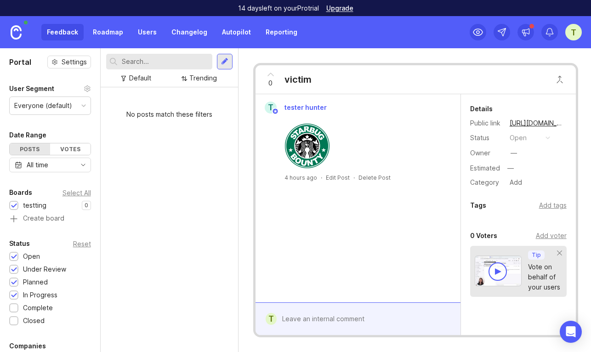
click at [341, 308] on form "t" at bounding box center [358, 318] width 205 height 33
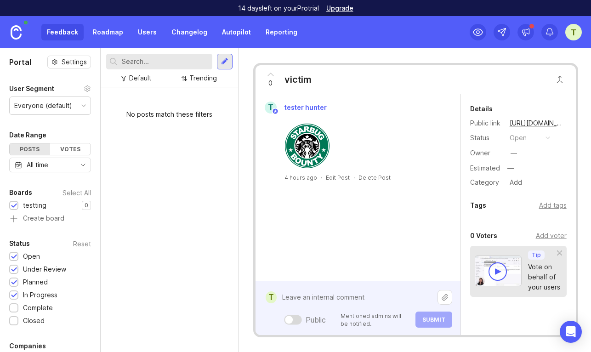
drag, startPoint x: 347, startPoint y: 314, endPoint x: 354, endPoint y: 317, distance: 8.0
click at [347, 306] on textarea at bounding box center [357, 297] width 161 height 17
click at [354, 317] on p "Mentioned admins will be notified." at bounding box center [375, 320] width 69 height 16
click at [304, 319] on div "Public" at bounding box center [303, 320] width 46 height 14
click at [296, 319] on div at bounding box center [293, 320] width 18 height 10
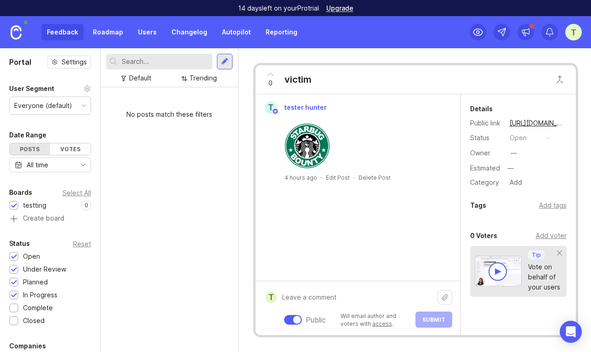
click at [289, 319] on div at bounding box center [293, 320] width 18 height 10
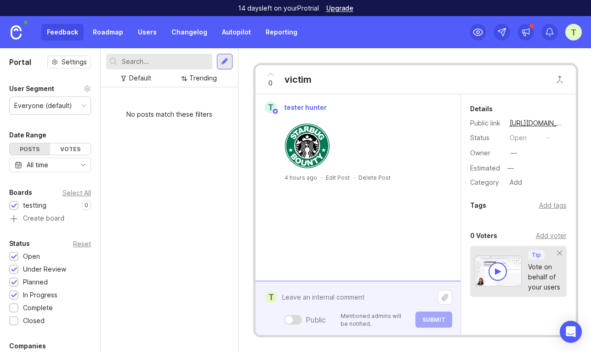
click at [294, 321] on div at bounding box center [293, 320] width 18 height 10
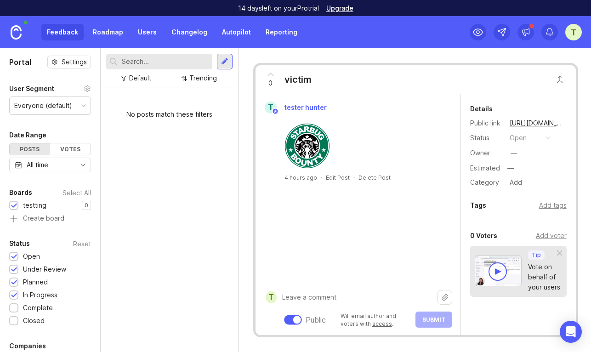
click at [290, 320] on div at bounding box center [293, 320] width 18 height 10
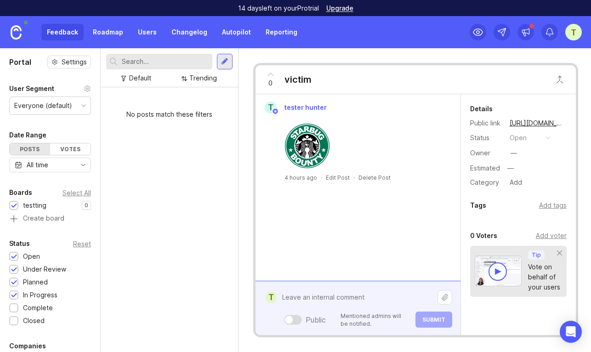
click at [449, 295] on button "Upload file" at bounding box center [445, 297] width 15 height 15
click at [296, 319] on div at bounding box center [293, 320] width 18 height 10
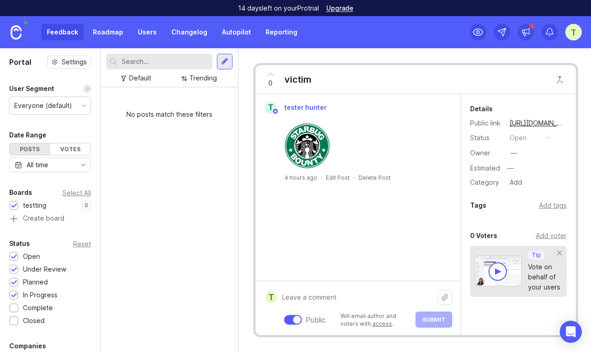
click at [296, 319] on div at bounding box center [297, 320] width 8 height 8
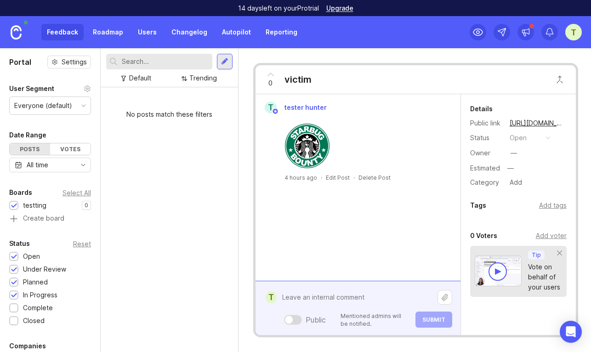
click at [442, 299] on button "Upload file" at bounding box center [445, 297] width 15 height 15
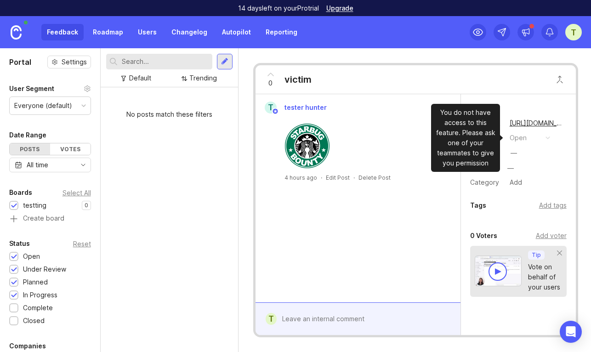
click at [531, 135] on button "open" at bounding box center [530, 138] width 46 height 12
click at [541, 138] on button "open" at bounding box center [530, 138] width 46 height 12
click at [532, 133] on button "open" at bounding box center [530, 138] width 46 height 12
click at [520, 137] on div "open" at bounding box center [518, 138] width 17 height 10
click at [542, 137] on button "open" at bounding box center [530, 138] width 46 height 12
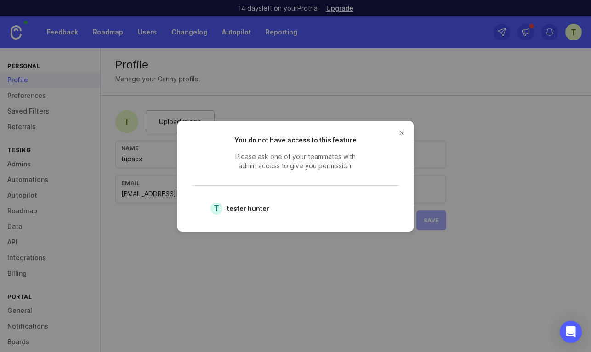
click at [402, 133] on button "close button" at bounding box center [401, 132] width 15 height 15
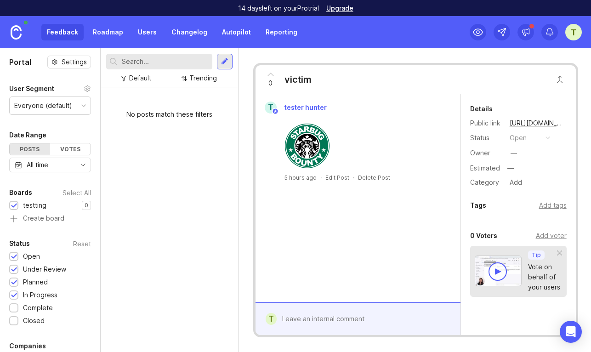
click at [553, 236] on div "Add voter" at bounding box center [551, 236] width 31 height 10
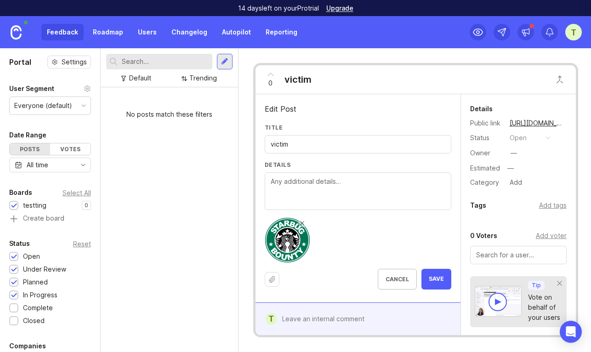
click at [307, 147] on input "victim" at bounding box center [358, 144] width 175 height 10
type input "victims"
click at [434, 276] on span "Save" at bounding box center [436, 279] width 15 height 8
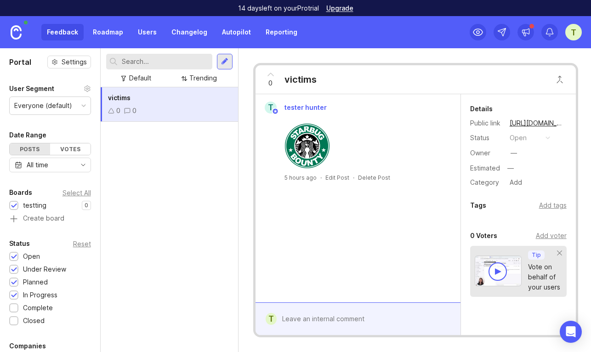
click at [370, 176] on div "Delete Post" at bounding box center [374, 178] width 32 height 8
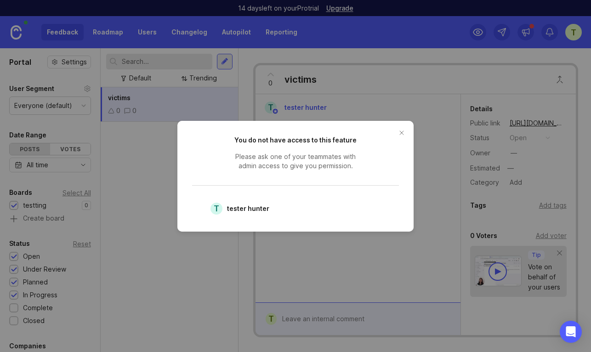
click at [400, 128] on button "close button" at bounding box center [401, 132] width 15 height 15
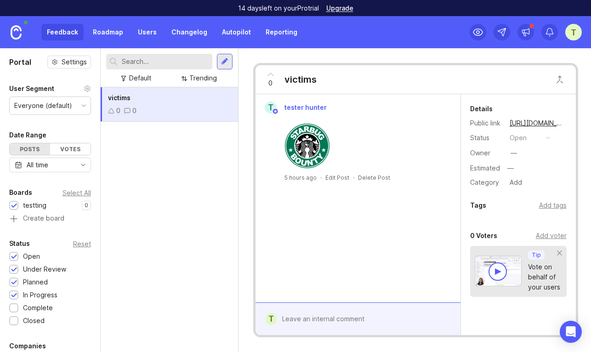
click at [77, 244] on div "Reset" at bounding box center [82, 243] width 18 height 5
click at [80, 243] on div "Reset" at bounding box center [82, 243] width 18 height 5
click at [9, 255] on div "Open" at bounding box center [26, 256] width 35 height 10
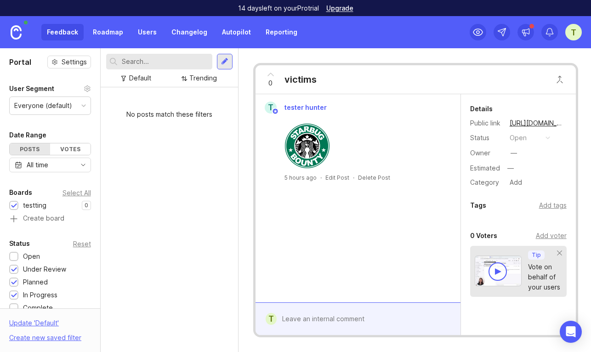
click at [11, 256] on div at bounding box center [14, 257] width 6 height 7
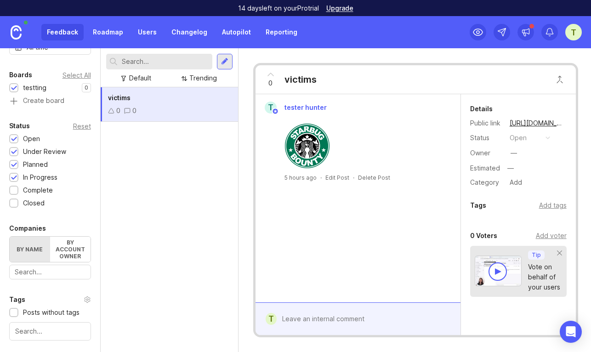
scroll to position [141, 0]
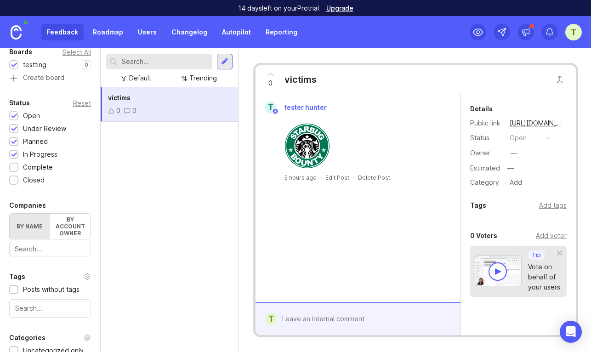
click at [12, 127] on div at bounding box center [14, 129] width 6 height 7
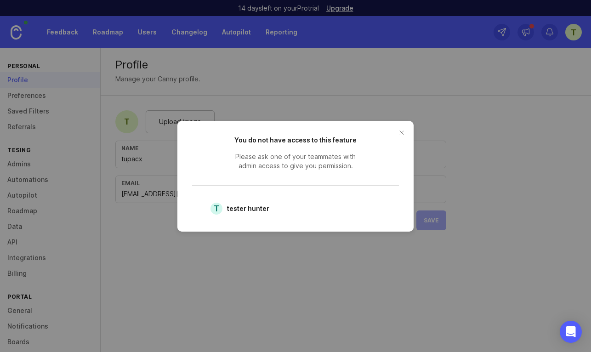
click at [401, 132] on button "close button" at bounding box center [401, 132] width 15 height 15
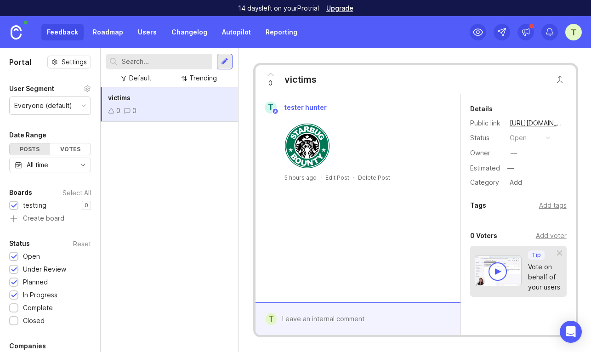
click at [69, 150] on div "Votes" at bounding box center [70, 148] width 40 height 11
click at [63, 107] on div "Everyone (default)" at bounding box center [43, 106] width 58 height 10
click at [55, 102] on div "Everyone (default)" at bounding box center [43, 106] width 58 height 10
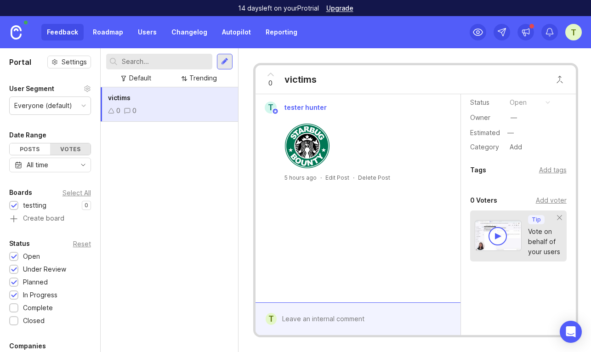
scroll to position [52, 0]
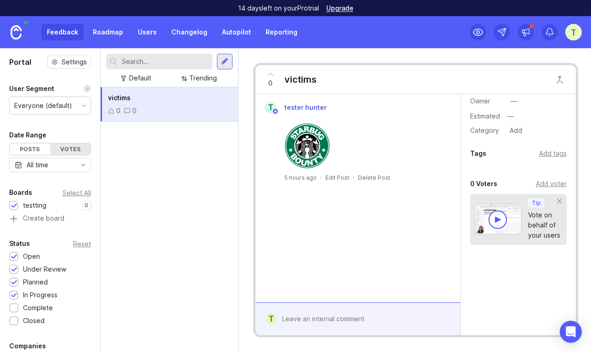
click at [320, 319] on textarea at bounding box center [365, 318] width 176 height 17
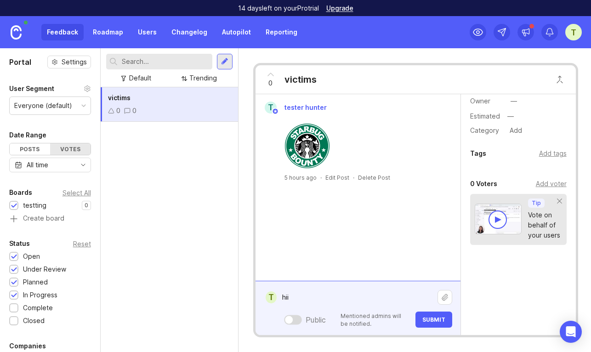
type textarea "hii"
click at [442, 318] on span "Submit" at bounding box center [433, 319] width 23 height 7
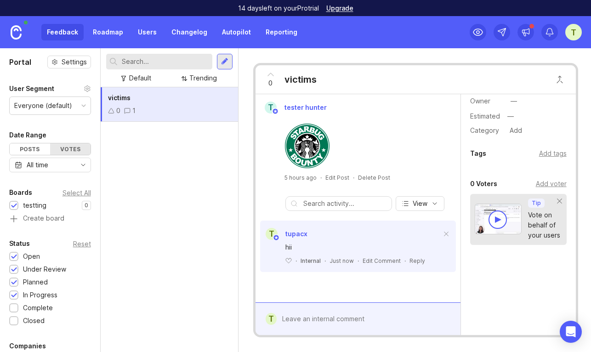
click at [447, 231] on span at bounding box center [446, 234] width 19 height 20
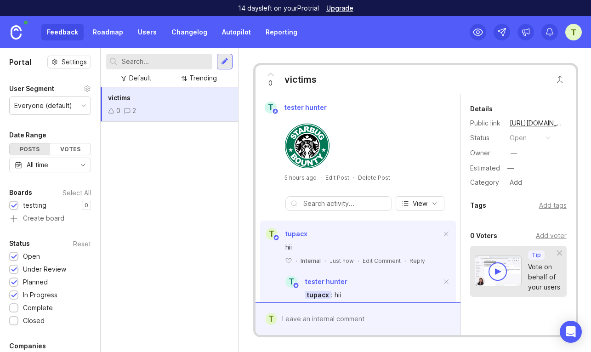
scroll to position [33, 0]
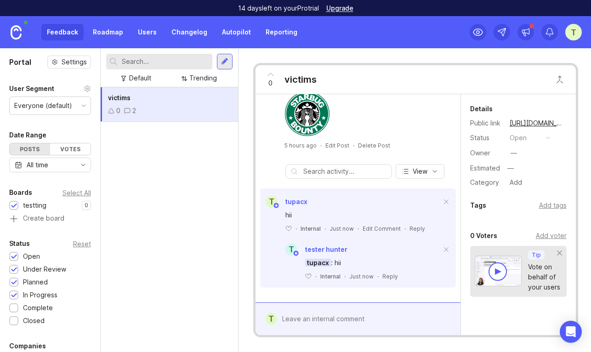
click at [388, 278] on div "Reply" at bounding box center [390, 277] width 16 height 8
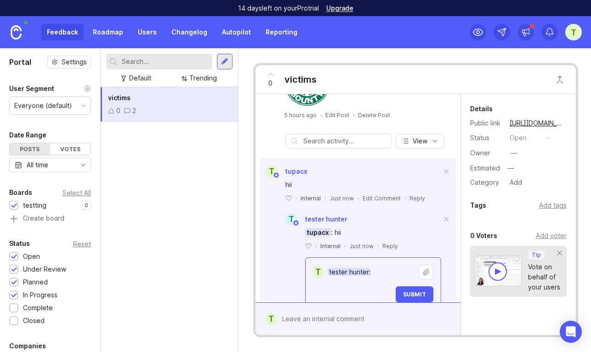
scroll to position [94, 0]
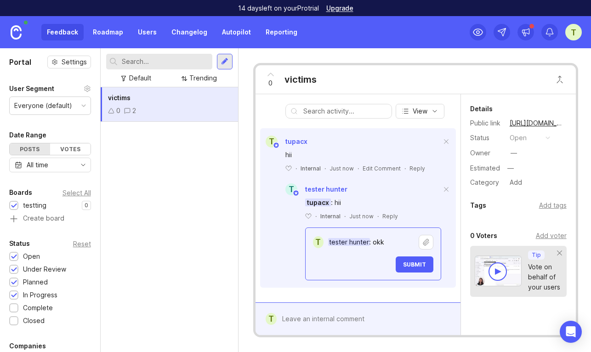
type textarea "tester hunter: okk"
click at [416, 258] on button "Submit" at bounding box center [415, 264] width 38 height 16
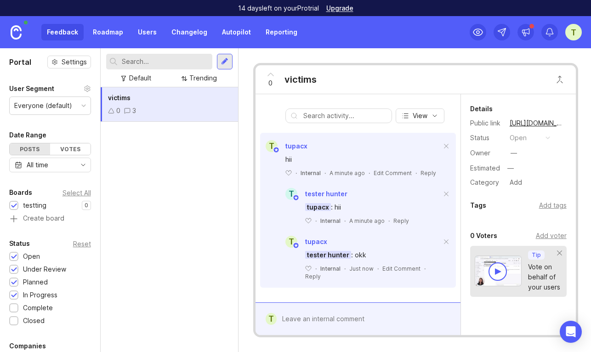
click at [447, 196] on span at bounding box center [446, 194] width 19 height 20
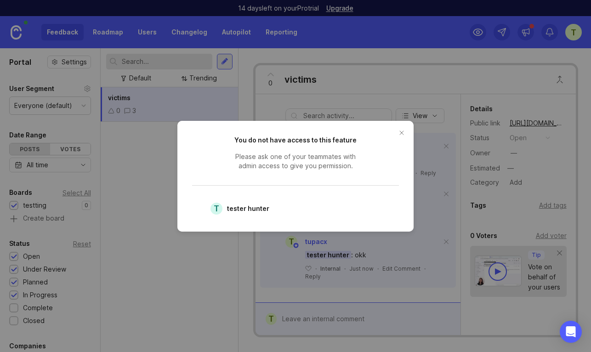
click at [401, 136] on button "close button" at bounding box center [401, 132] width 15 height 15
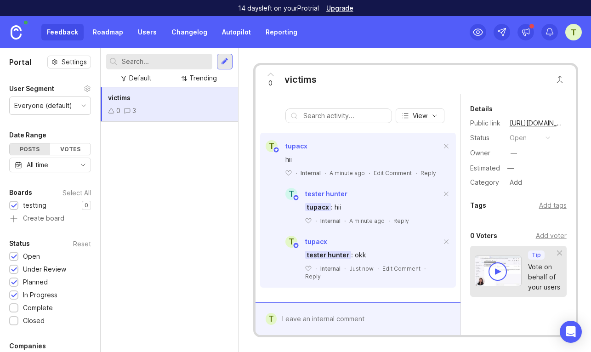
click at [445, 243] on span at bounding box center [446, 242] width 19 height 20
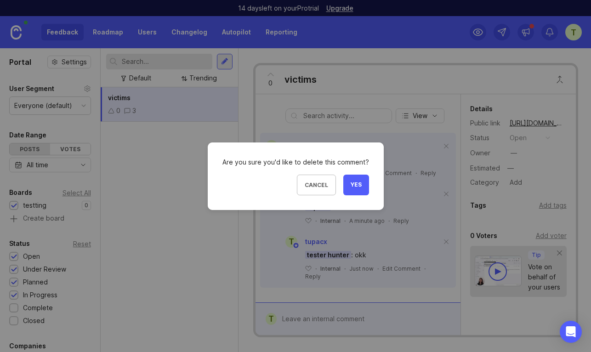
click at [353, 187] on span "Yes" at bounding box center [356, 185] width 11 height 8
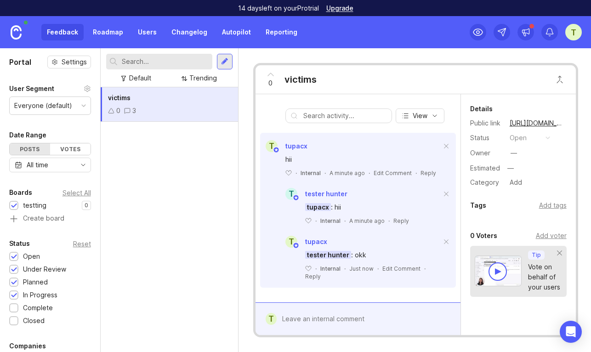
scroll to position [0, 0]
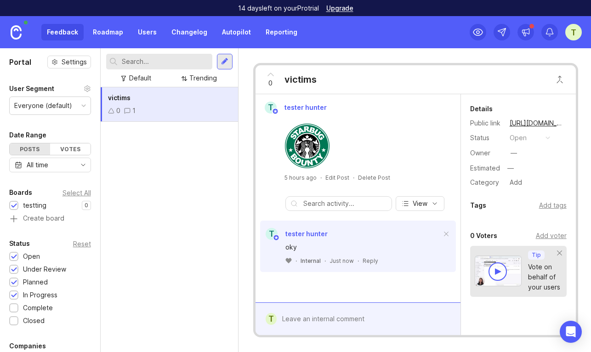
click at [290, 259] on icon at bounding box center [289, 260] width 6 height 5
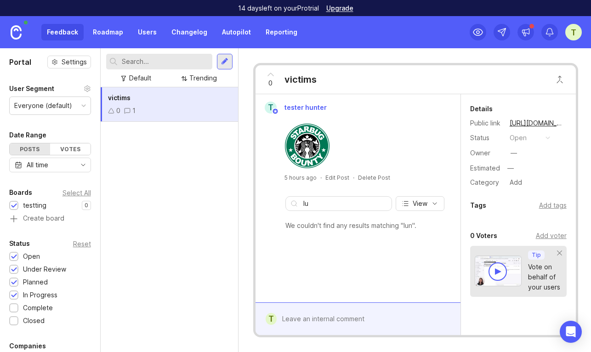
type input "l"
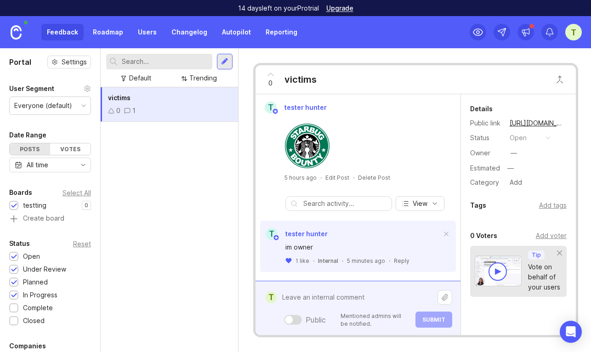
click at [333, 306] on textarea at bounding box center [357, 297] width 161 height 17
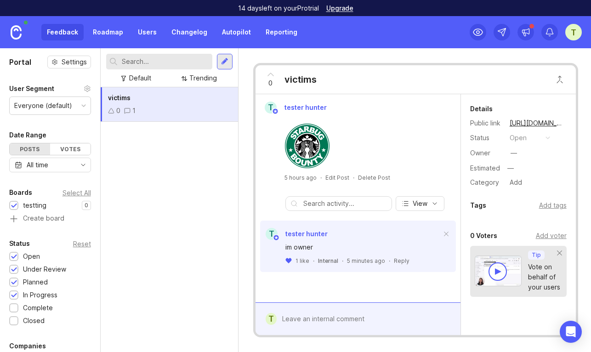
click at [399, 261] on div "Reply" at bounding box center [402, 261] width 16 height 8
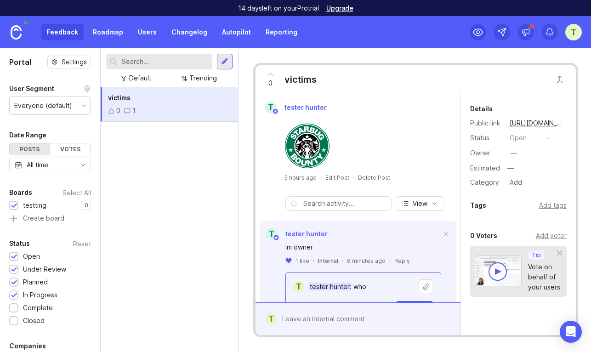
type textarea "tester hunter: who"
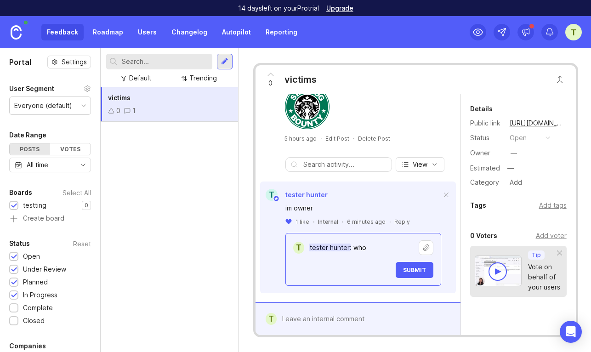
scroll to position [46, 0]
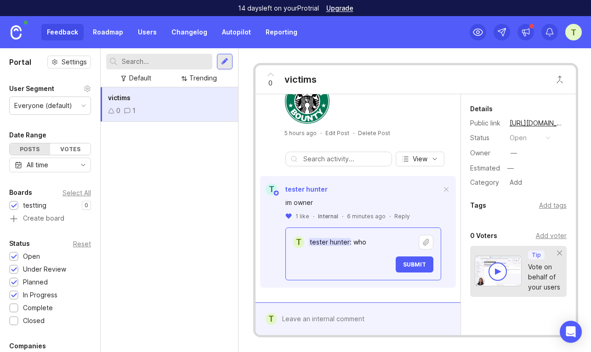
click at [418, 265] on span "Submit" at bounding box center [414, 264] width 23 height 7
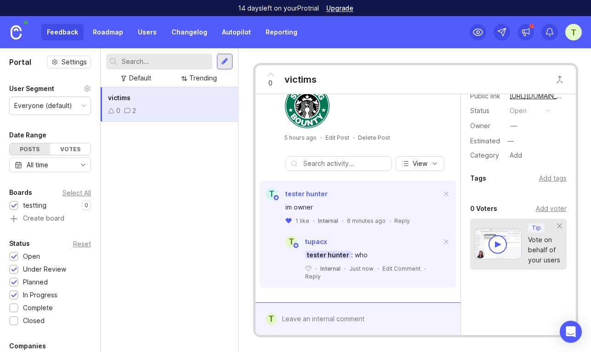
scroll to position [52, 0]
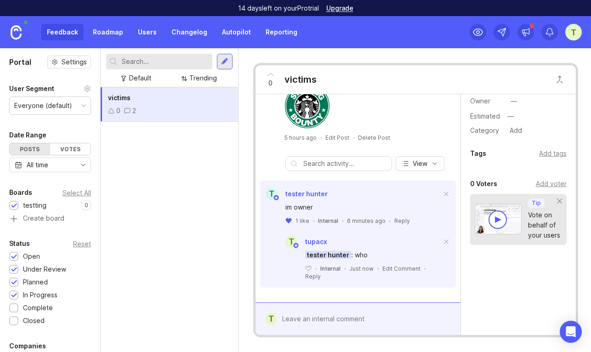
click at [444, 241] on span at bounding box center [446, 242] width 19 height 20
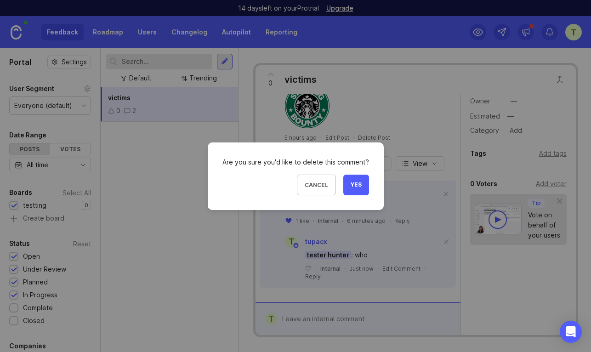
click at [355, 183] on span "Yes" at bounding box center [356, 185] width 11 height 8
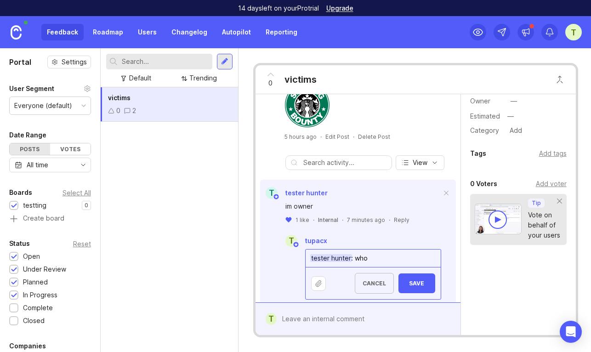
click at [416, 283] on span "Save" at bounding box center [417, 283] width 22 height 7
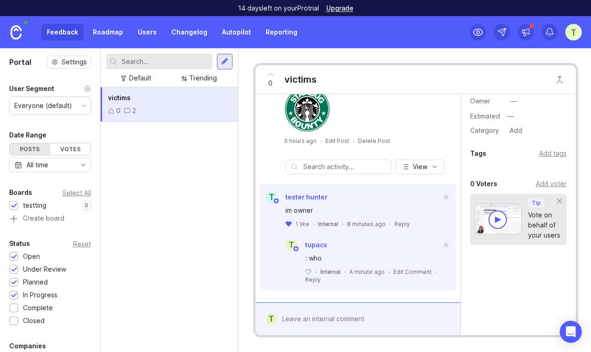
scroll to position [41, 0]
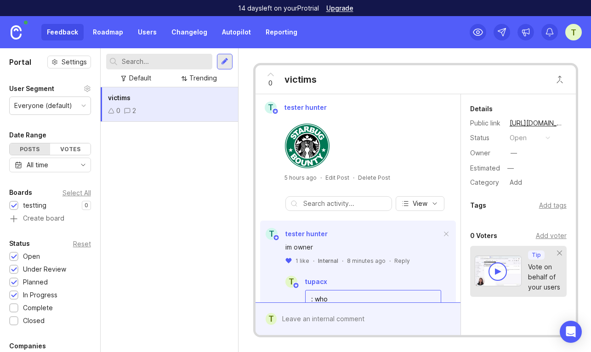
scroll to position [41, 0]
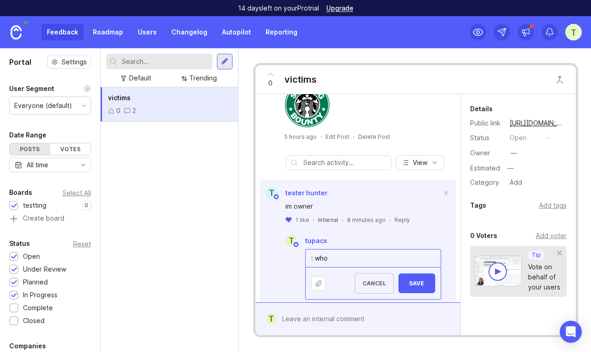
click at [417, 287] on span "Save" at bounding box center [417, 283] width 22 height 7
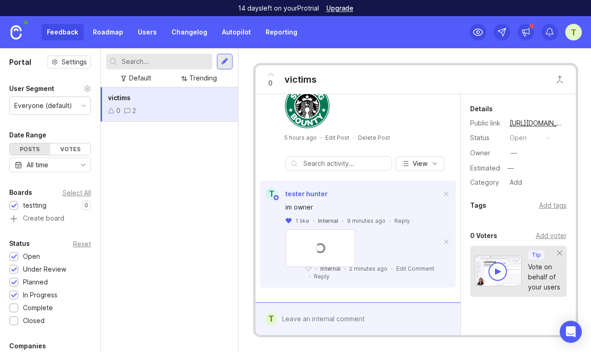
click at [290, 218] on icon at bounding box center [289, 220] width 6 height 5
click at [447, 239] on span at bounding box center [446, 242] width 19 height 20
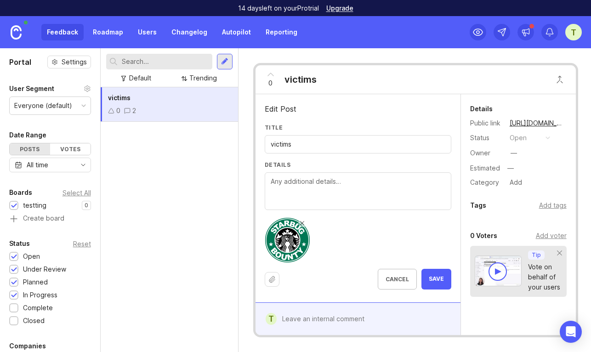
drag, startPoint x: 443, startPoint y: 280, endPoint x: 579, endPoint y: 120, distance: 210.1
click at [443, 280] on span "Save" at bounding box center [436, 279] width 15 height 8
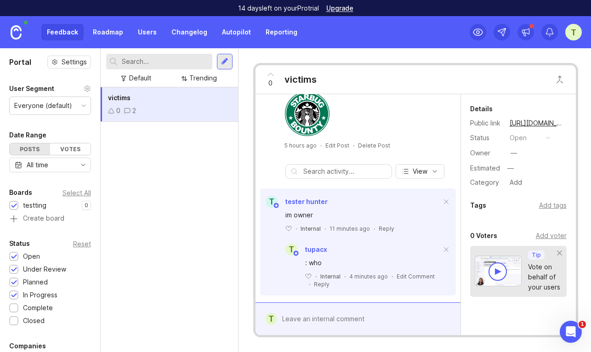
scroll to position [41, 0]
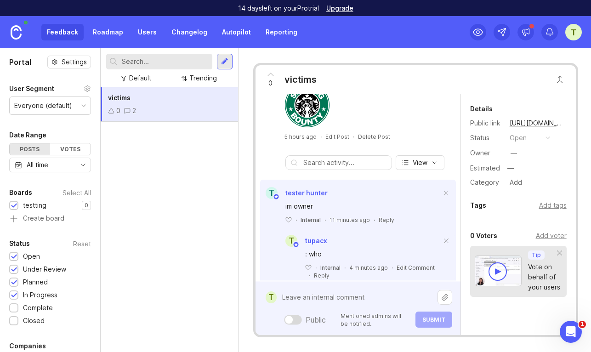
click at [369, 306] on textarea at bounding box center [357, 297] width 161 height 17
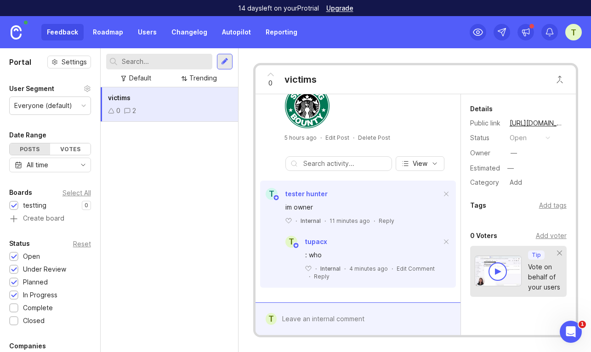
click at [409, 246] on div "t tupacx : who ﻿ · Internal · 4 minutes ago · Edit Comment · Reply" at bounding box center [368, 258] width 176 height 45
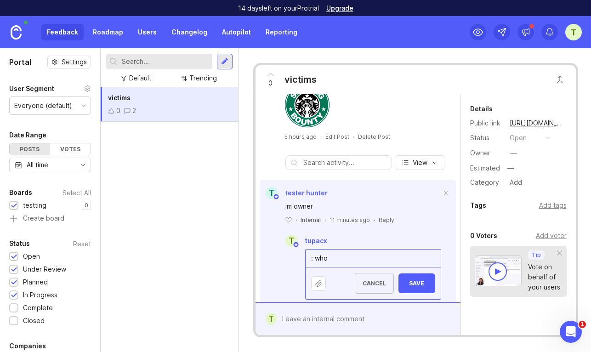
drag, startPoint x: 337, startPoint y: 257, endPoint x: 312, endPoint y: 257, distance: 24.8
click at [312, 257] on textarea ": who" at bounding box center [373, 258] width 135 height 17
click at [342, 258] on textarea ": who" at bounding box center [373, 258] width 135 height 17
drag, startPoint x: 333, startPoint y: 260, endPoint x: 307, endPoint y: 260, distance: 25.7
click at [307, 260] on textarea ": who" at bounding box center [373, 258] width 135 height 17
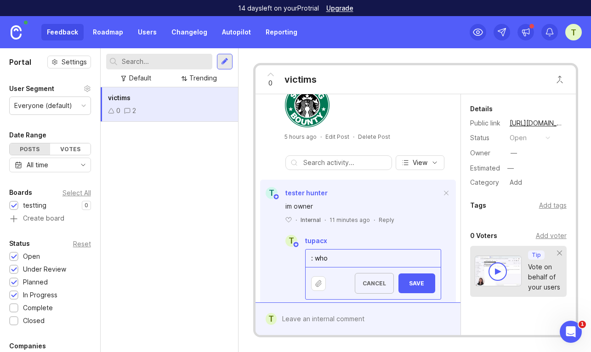
click at [343, 265] on textarea ": who" at bounding box center [373, 258] width 135 height 17
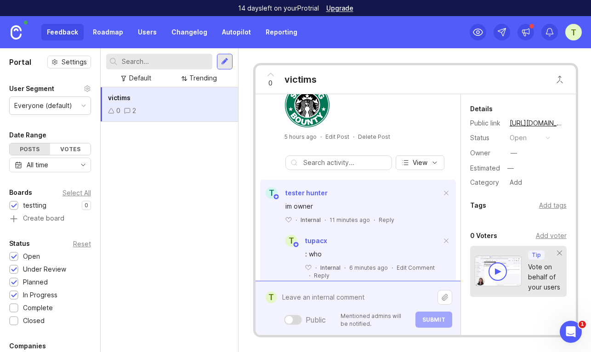
click at [329, 306] on textarea at bounding box center [357, 297] width 161 height 17
click at [326, 296] on textarea at bounding box center [357, 297] width 161 height 17
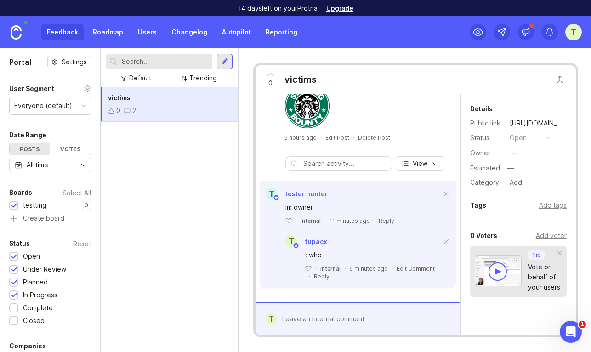
click at [119, 38] on link "Roadmap" at bounding box center [107, 32] width 41 height 17
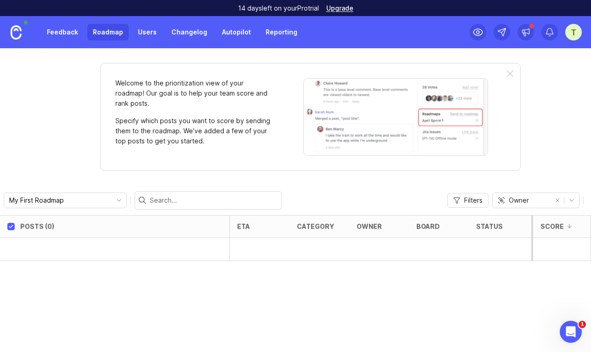
click at [152, 36] on link "Users" at bounding box center [147, 32] width 30 height 17
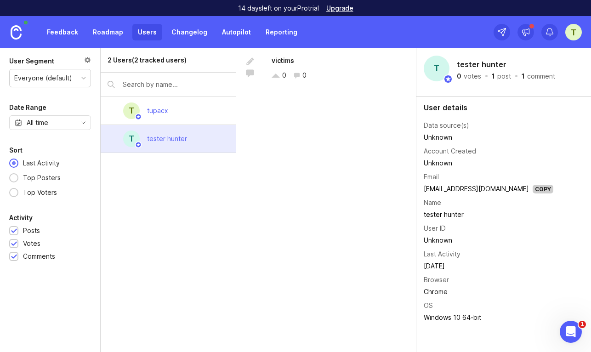
click at [182, 148] on div "tester hunter" at bounding box center [167, 139] width 55 height 20
click at [182, 117] on div "t tupacx" at bounding box center [169, 111] width 136 height 28
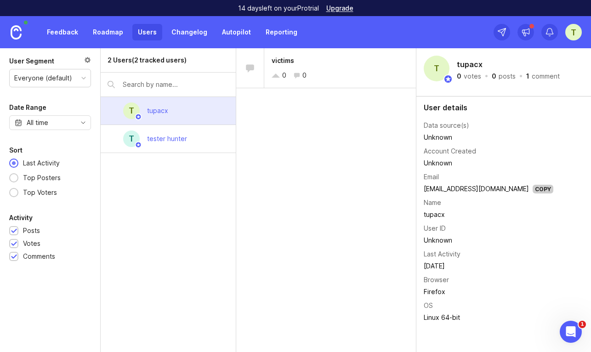
click at [182, 125] on div "t tester hunter" at bounding box center [169, 139] width 136 height 28
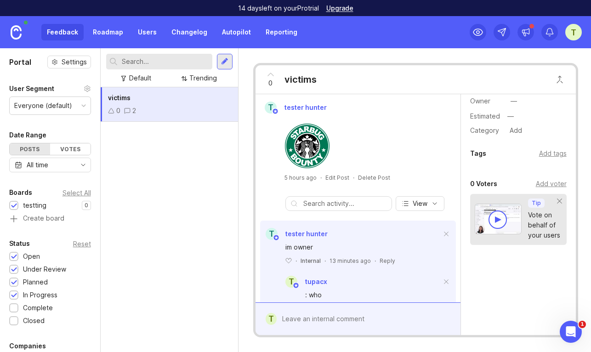
scroll to position [41, 0]
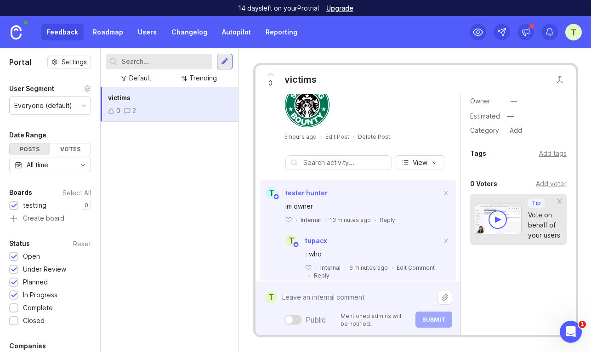
click at [333, 306] on textarea at bounding box center [357, 297] width 161 height 17
click at [333, 316] on div "Public Mentioned admins will be notified. Submit" at bounding box center [365, 320] width 176 height 16
click at [363, 293] on textarea at bounding box center [357, 297] width 161 height 17
click at [288, 319] on div at bounding box center [289, 320] width 8 height 8
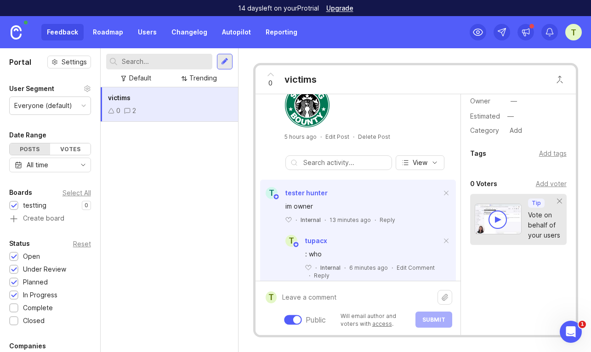
click at [296, 317] on div at bounding box center [297, 320] width 8 height 8
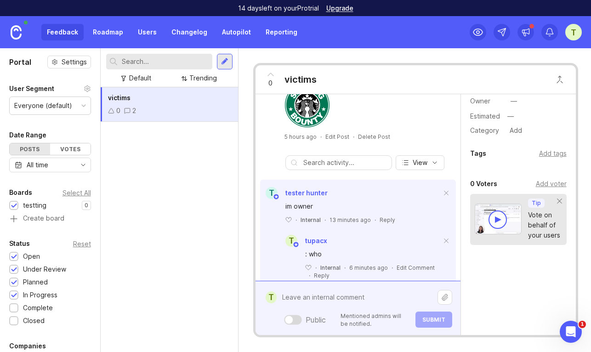
click at [289, 320] on div at bounding box center [289, 320] width 8 height 8
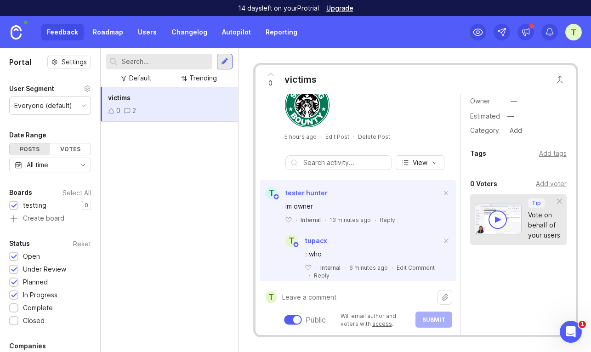
click at [291, 320] on div at bounding box center [293, 320] width 18 height 10
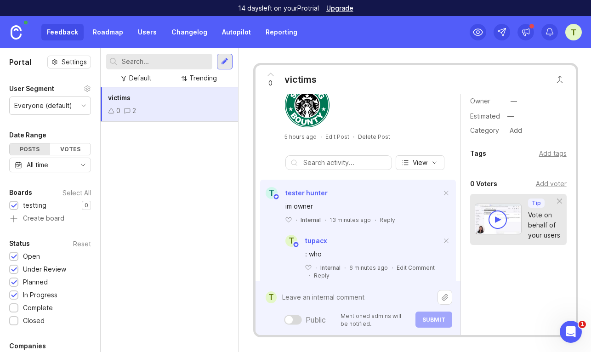
click at [298, 321] on div at bounding box center [293, 320] width 18 height 10
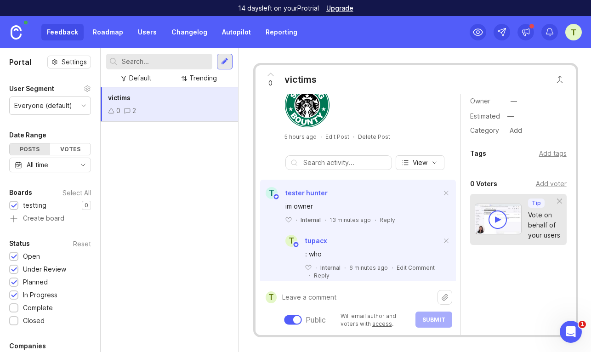
click at [298, 318] on div at bounding box center [297, 320] width 8 height 8
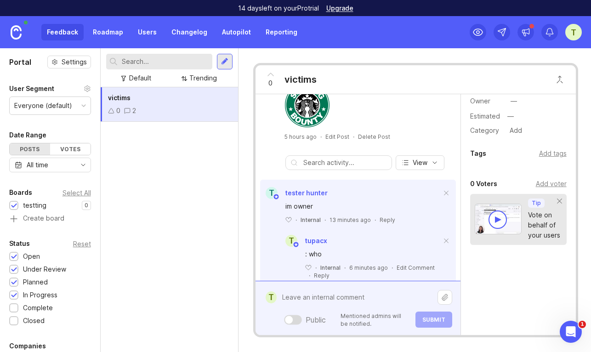
scroll to position [63, 0]
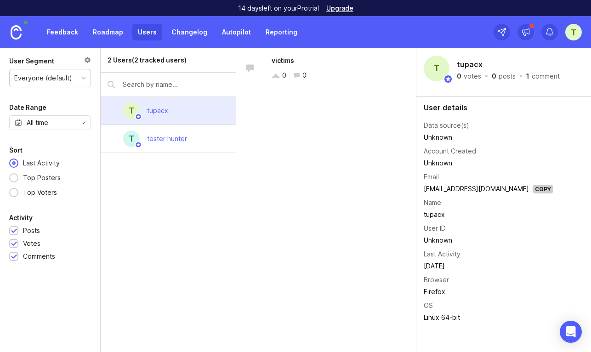
click at [171, 140] on div "tester hunter" at bounding box center [167, 139] width 40 height 10
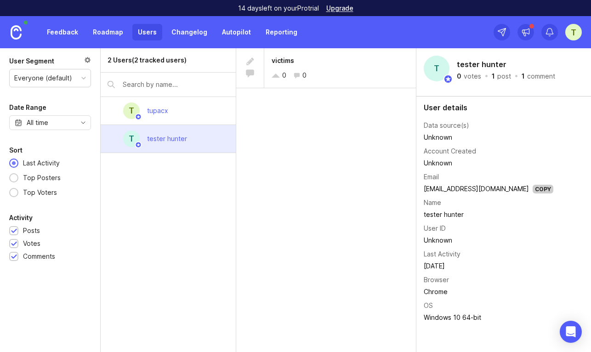
click at [176, 114] on div "t tupacx" at bounding box center [169, 111] width 136 height 28
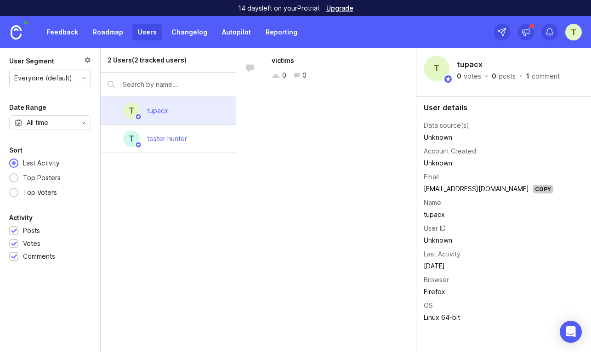
click at [313, 69] on div "victims 0 0" at bounding box center [340, 68] width 152 height 40
click at [344, 73] on div "0 0" at bounding box center [340, 75] width 137 height 10
click at [317, 72] on div "0 0" at bounding box center [340, 75] width 137 height 10
click at [211, 137] on div "t tester hunter" at bounding box center [169, 139] width 136 height 28
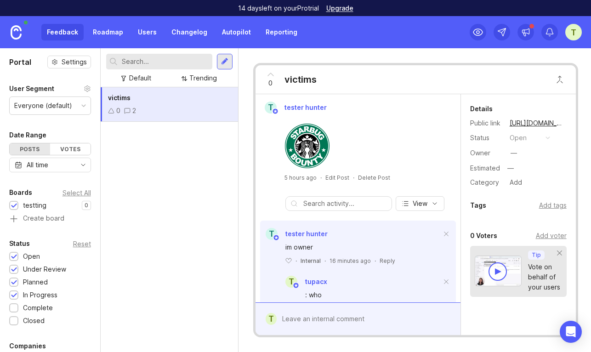
click at [112, 34] on link "Roadmap" at bounding box center [107, 32] width 41 height 17
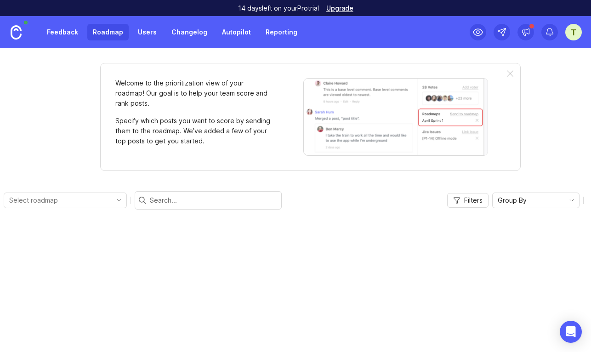
click at [160, 32] on div "Feedback Roadmap Users Changelog Autopilot Reporting" at bounding box center [172, 32] width 262 height 17
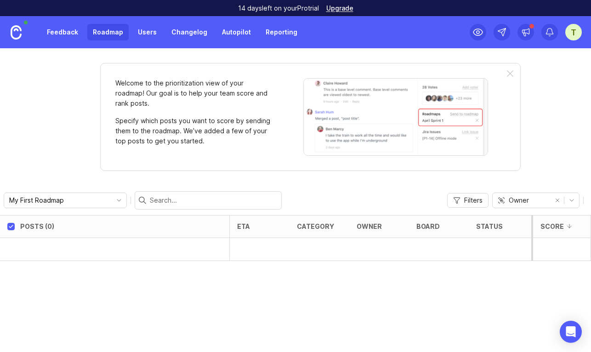
click at [153, 32] on link "Users" at bounding box center [147, 32] width 30 height 17
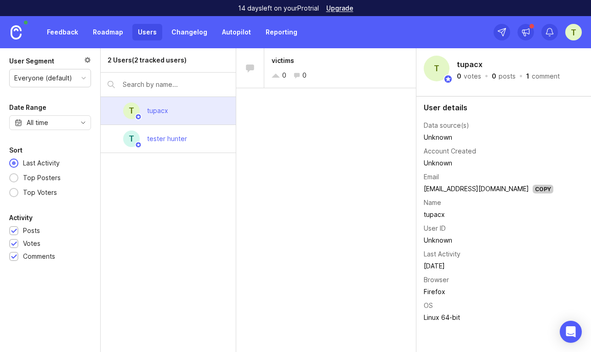
click at [186, 127] on div "t tester hunter" at bounding box center [169, 139] width 136 height 28
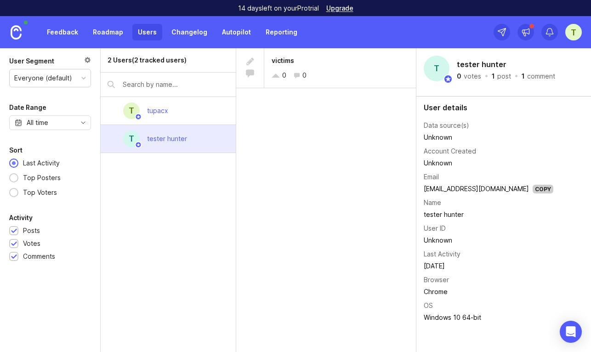
click at [196, 107] on div "t tupacx" at bounding box center [169, 111] width 136 height 28
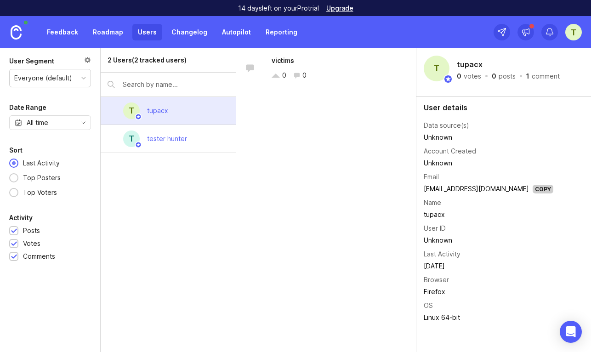
click at [184, 128] on div "t tester hunter" at bounding box center [169, 139] width 136 height 28
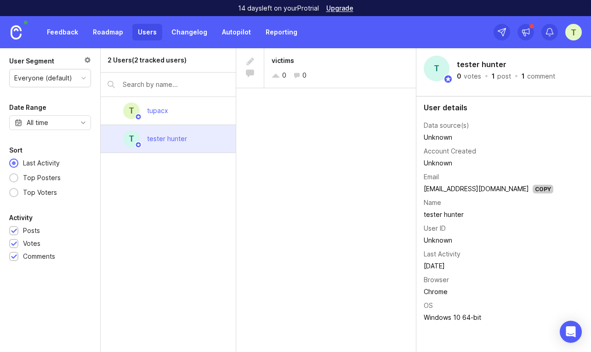
click at [190, 108] on div "t tupacx" at bounding box center [169, 111] width 136 height 28
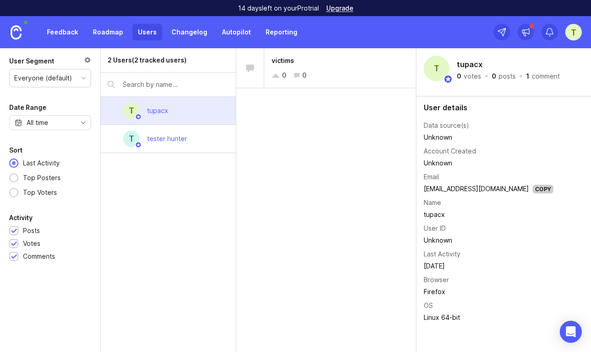
click at [186, 137] on div "tester hunter" at bounding box center [167, 139] width 40 height 10
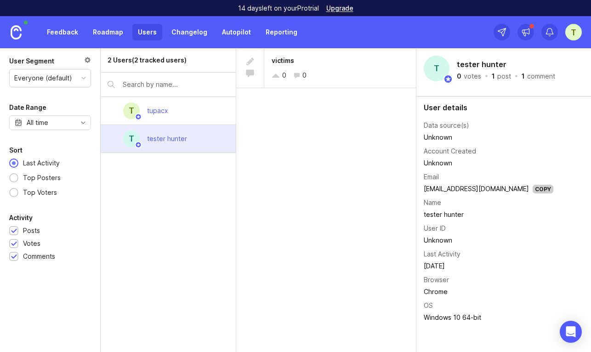
click at [194, 112] on div "t tupacx" at bounding box center [169, 111] width 136 height 28
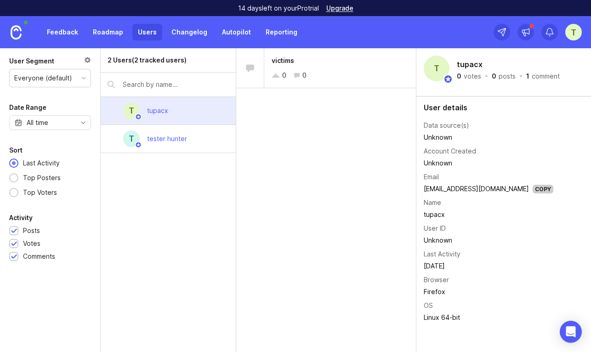
click at [207, 136] on div "t tester hunter" at bounding box center [169, 139] width 136 height 28
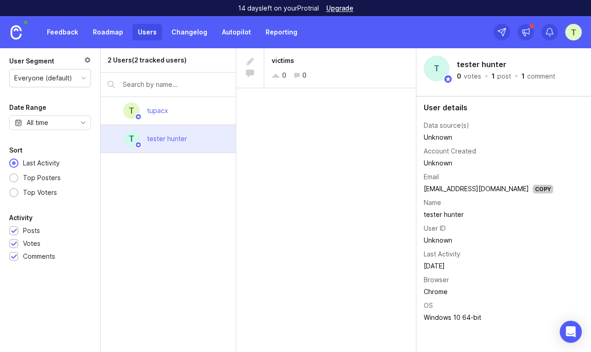
click at [200, 112] on div "t tupacx" at bounding box center [169, 111] width 136 height 28
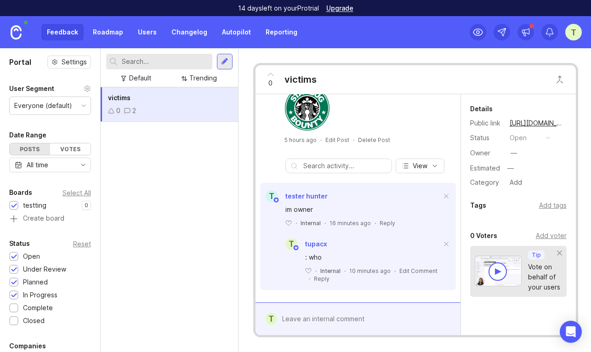
scroll to position [41, 0]
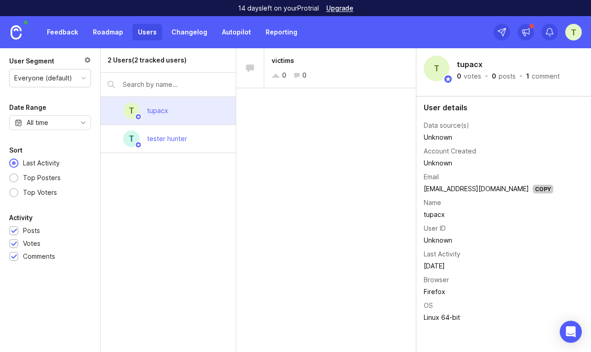
click at [171, 139] on div "tester hunter" at bounding box center [167, 139] width 40 height 10
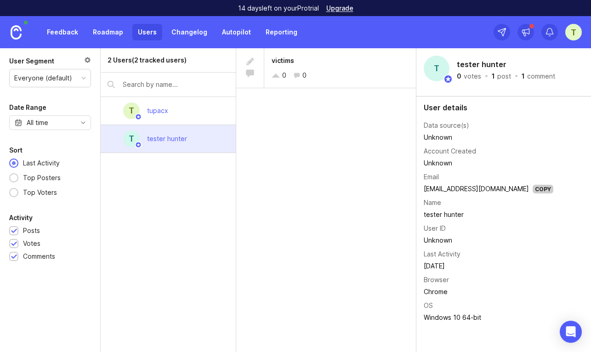
click at [182, 111] on div "t tupacx" at bounding box center [169, 111] width 136 height 28
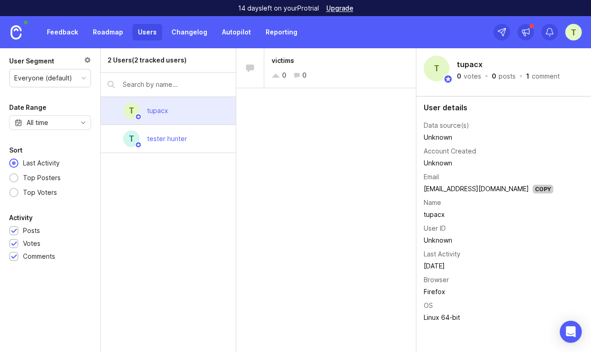
click at [188, 138] on div "tester hunter" at bounding box center [167, 139] width 55 height 20
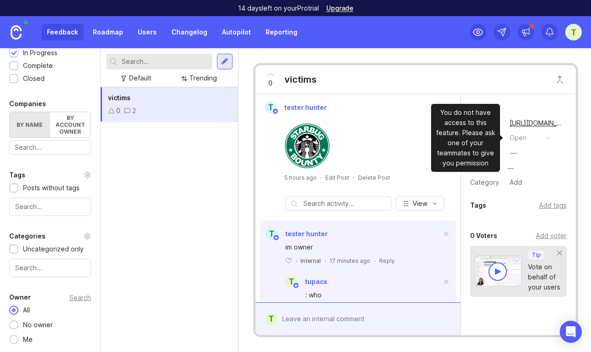
click at [550, 141] on button "open" at bounding box center [530, 138] width 46 height 12
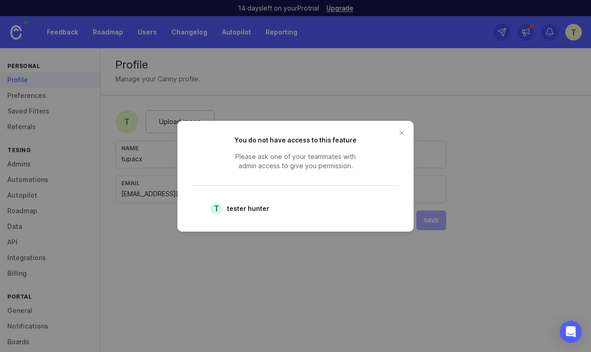
click at [397, 132] on button "close button" at bounding box center [401, 132] width 15 height 15
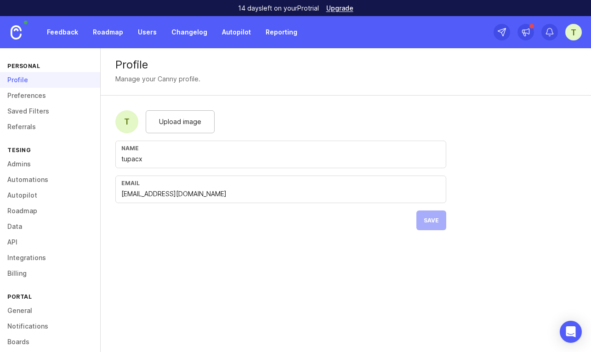
click at [86, 30] on div "Feedback Roadmap Users Changelog Autopilot Reporting" at bounding box center [172, 32] width 262 height 17
click at [81, 30] on link "Feedback" at bounding box center [62, 32] width 42 height 17
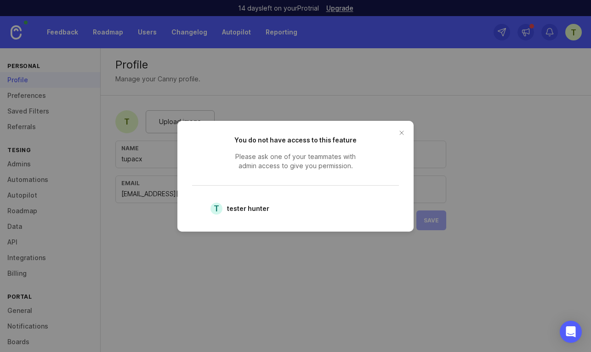
click at [400, 134] on button "close button" at bounding box center [401, 132] width 15 height 15
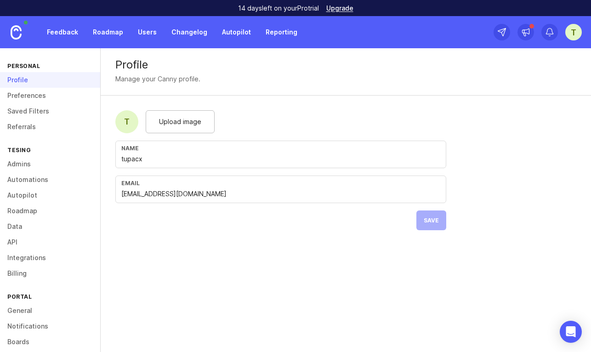
click at [45, 129] on link "Referrals" at bounding box center [50, 127] width 100 height 16
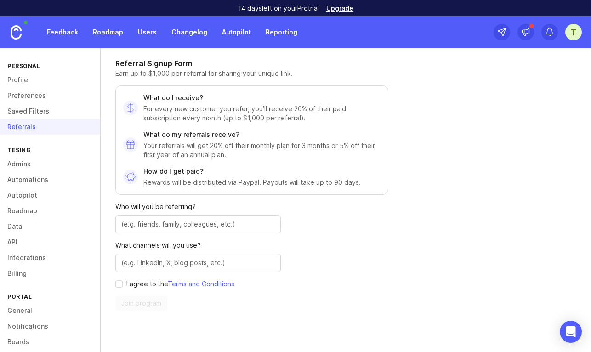
scroll to position [95, 0]
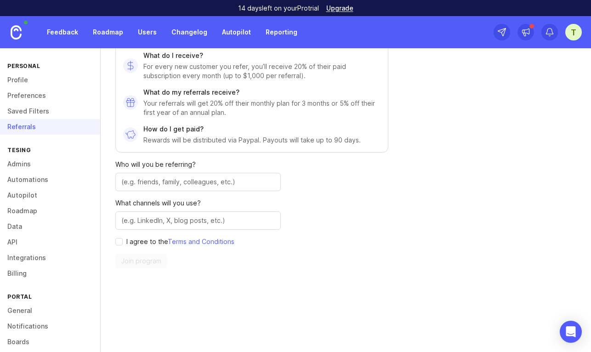
click at [42, 109] on link "Saved Filters" at bounding box center [50, 111] width 100 height 16
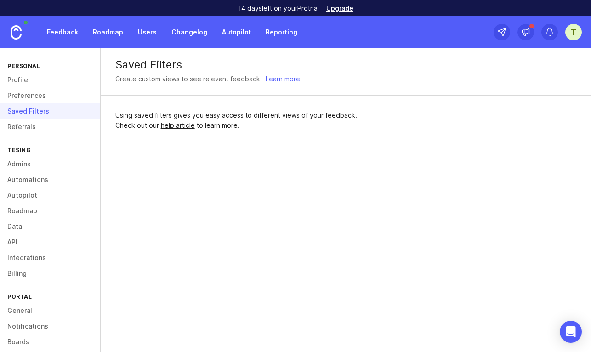
click at [41, 101] on link "Preferences" at bounding box center [50, 96] width 100 height 16
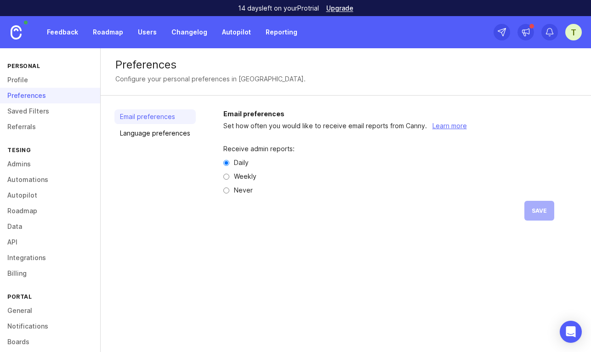
click at [100, 30] on link "Roadmap" at bounding box center [107, 32] width 41 height 17
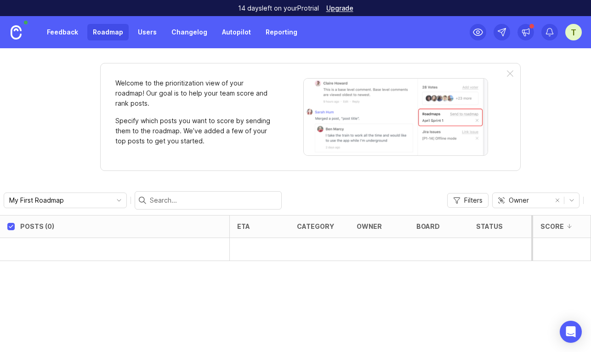
click at [62, 40] on link "Feedback" at bounding box center [62, 32] width 42 height 17
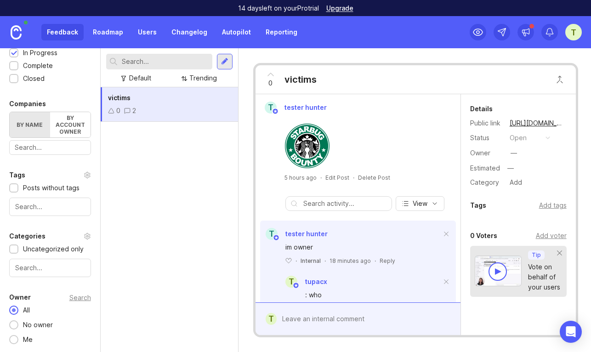
click at [229, 62] on div at bounding box center [225, 62] width 16 height 16
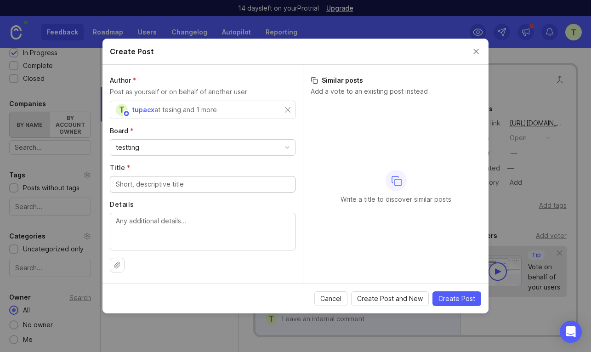
click at [175, 139] on div "testting" at bounding box center [203, 147] width 186 height 17
click at [168, 146] on div "testting" at bounding box center [202, 148] width 185 height 16
click at [164, 148] on div "testting" at bounding box center [202, 148] width 185 height 16
click at [160, 147] on div "testting" at bounding box center [202, 148] width 185 height 16
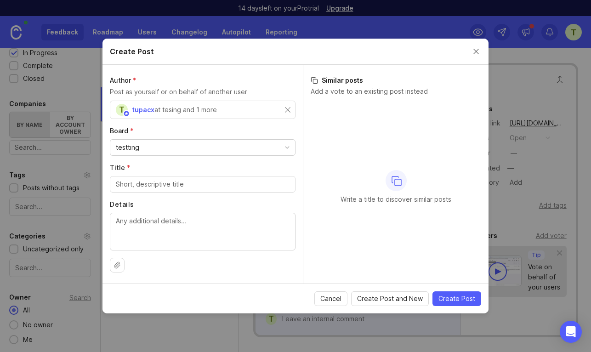
click at [151, 184] on input "Title *" at bounding box center [203, 184] width 174 height 10
drag, startPoint x: 159, startPoint y: 194, endPoint x: 159, endPoint y: 188, distance: 6.9
click at [159, 191] on div "Author * Post as yourself or on behalf of another user t tupacx at tesing and 1…" at bounding box center [203, 174] width 200 height 219
click at [159, 188] on input "Title *" at bounding box center [203, 184] width 174 height 10
click at [160, 243] on textarea "Details" at bounding box center [203, 231] width 174 height 30
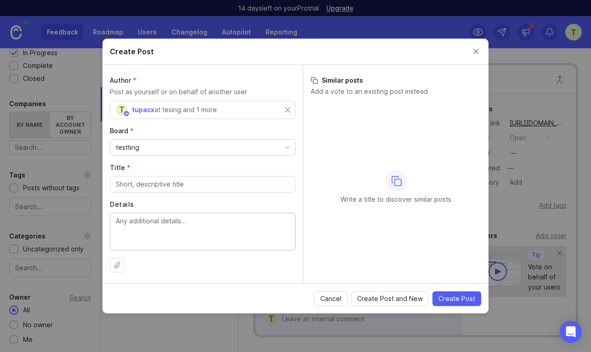
click at [165, 223] on textarea "Details" at bounding box center [203, 231] width 174 height 30
click at [339, 301] on span "Cancel" at bounding box center [330, 298] width 21 height 9
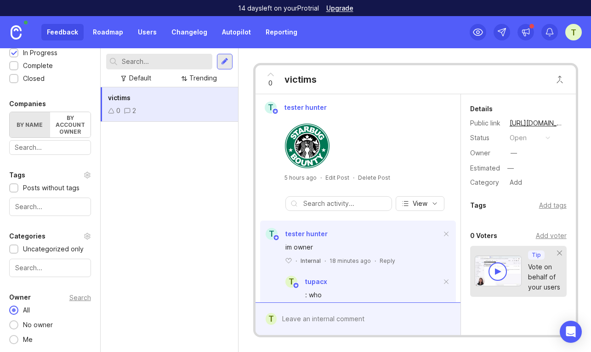
click at [339, 313] on textarea at bounding box center [365, 318] width 176 height 17
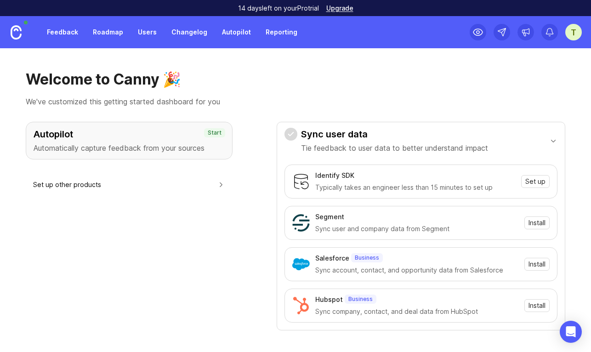
click at [572, 34] on div "t" at bounding box center [573, 32] width 17 height 17
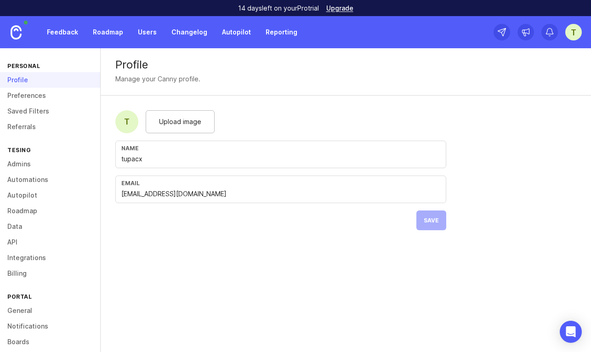
click at [150, 34] on link "Users" at bounding box center [147, 32] width 30 height 17
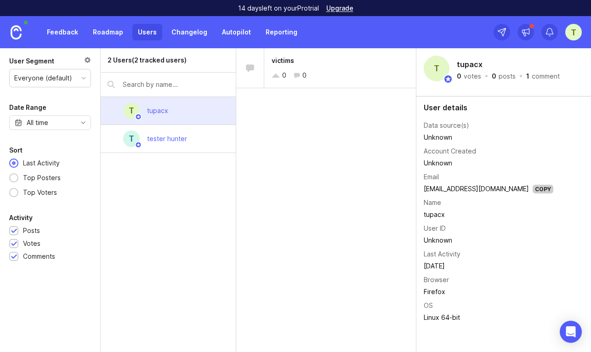
click at [176, 136] on div "tester hunter" at bounding box center [167, 139] width 40 height 10
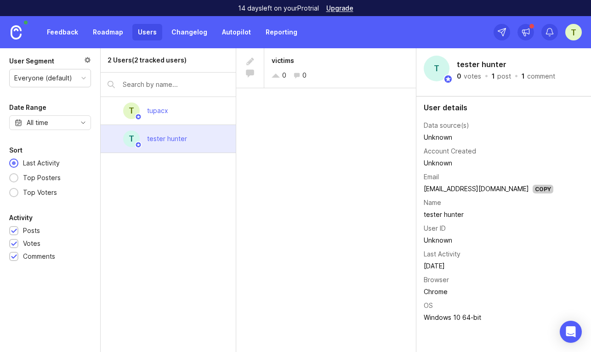
click at [63, 32] on link "Feedback" at bounding box center [62, 32] width 42 height 17
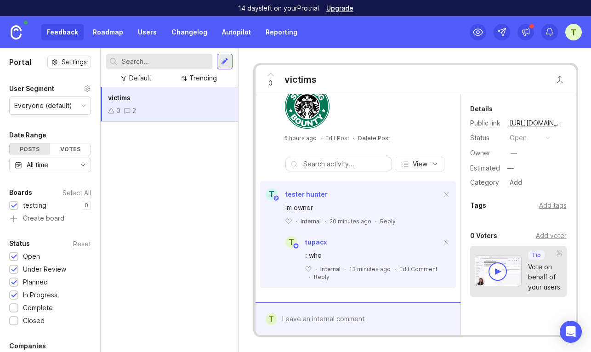
scroll to position [41, 0]
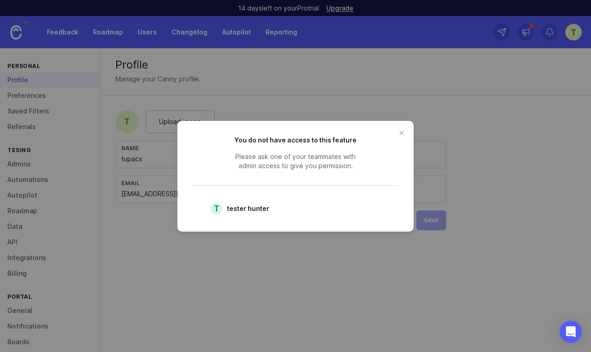
click at [399, 131] on button "close button" at bounding box center [401, 132] width 15 height 15
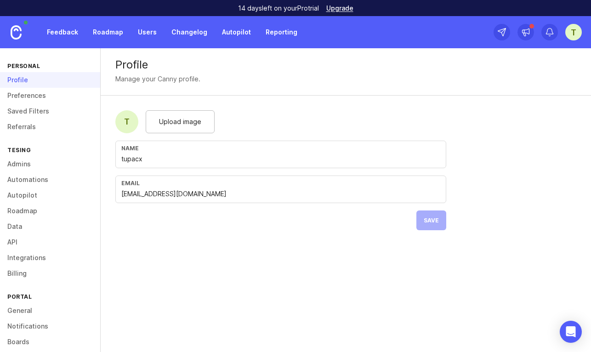
click at [101, 38] on link "Roadmap" at bounding box center [107, 32] width 41 height 17
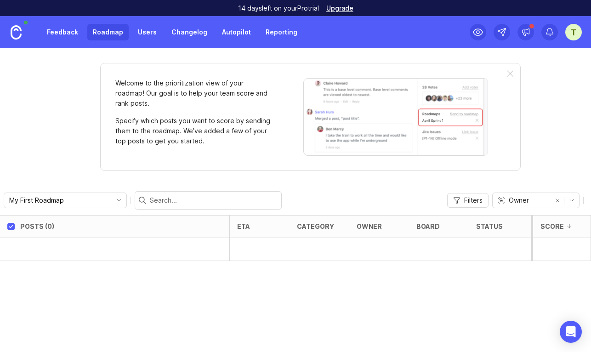
click at [66, 34] on link "Feedback" at bounding box center [62, 32] width 42 height 17
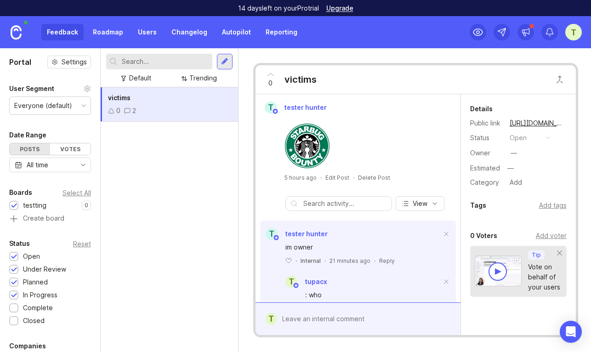
click at [224, 62] on div at bounding box center [224, 61] width 7 height 8
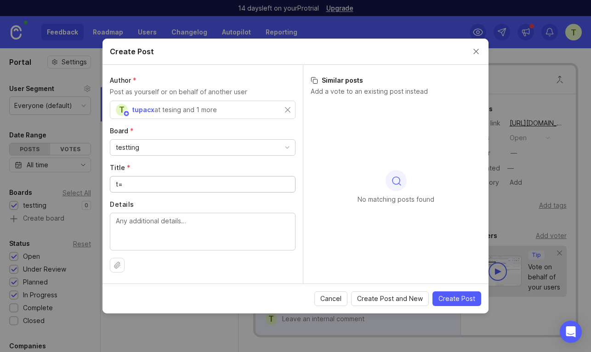
click at [153, 186] on input "t=" at bounding box center [203, 184] width 174 height 10
click at [148, 228] on textarea "Details" at bounding box center [203, 231] width 174 height 30
click at [118, 187] on input "t2" at bounding box center [203, 184] width 174 height 10
type input "v2"
click at [151, 232] on textarea "Details" at bounding box center [203, 231] width 174 height 30
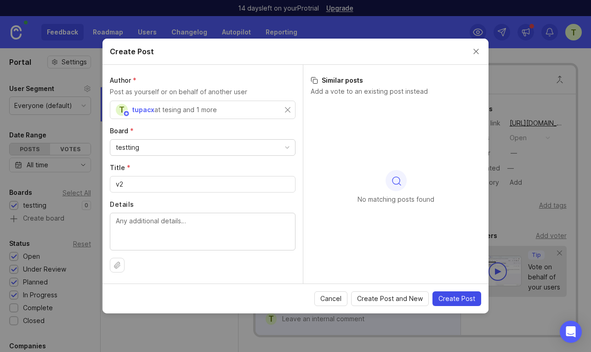
click at [449, 297] on span "Create Post" at bounding box center [457, 298] width 37 height 9
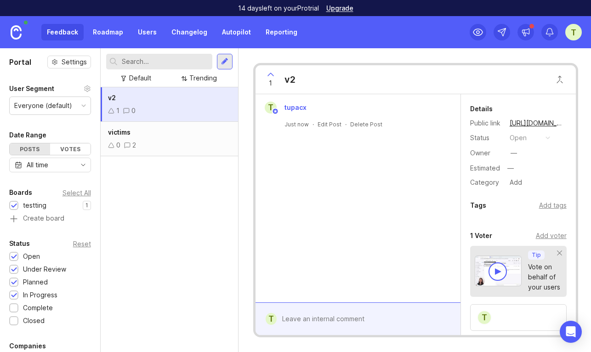
click at [111, 32] on link "Roadmap" at bounding box center [107, 32] width 41 height 17
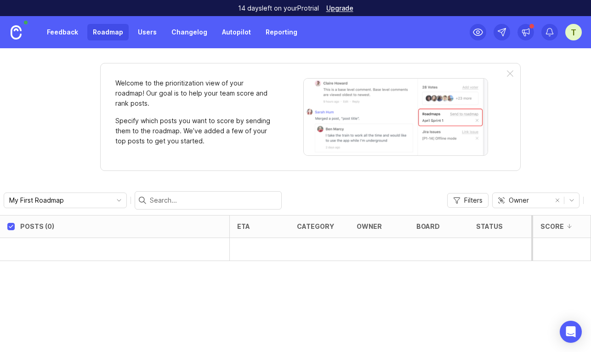
click at [519, 200] on span "Owner" at bounding box center [519, 200] width 20 height 10
click at [509, 220] on span "Board" at bounding box center [508, 218] width 18 height 10
click at [89, 198] on input "My First Roadmap" at bounding box center [60, 200] width 102 height 10
click at [84, 122] on div "Welcome to the prioritization view of your roadmap! Our goal is to help your te…" at bounding box center [295, 200] width 591 height 304
click at [68, 33] on link "Feedback" at bounding box center [62, 32] width 42 height 17
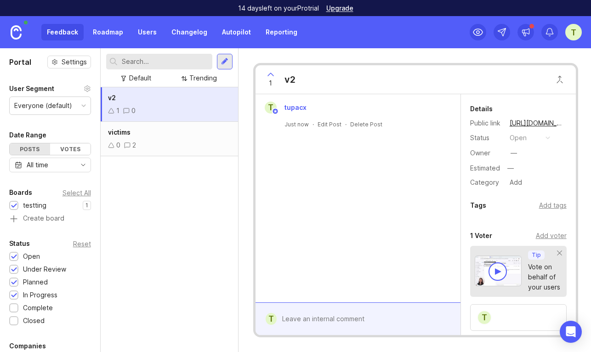
click at [149, 32] on link "Users" at bounding box center [147, 32] width 30 height 17
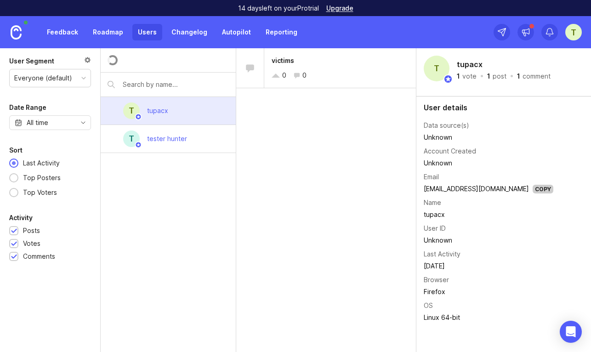
click at [97, 32] on link "Roadmap" at bounding box center [107, 32] width 41 height 17
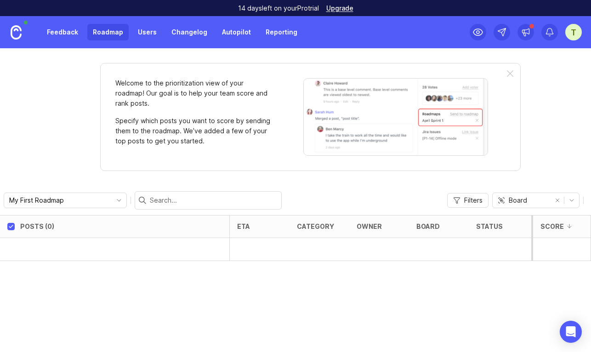
click at [302, 240] on div at bounding box center [320, 249] width 60 height 23
click at [66, 35] on link "Feedback" at bounding box center [62, 32] width 42 height 17
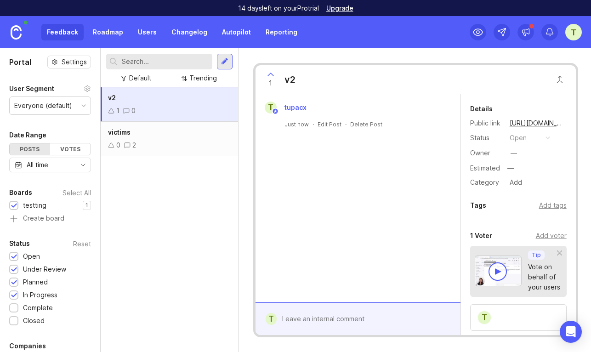
click at [55, 107] on div "Everyone (default)" at bounding box center [43, 106] width 58 height 10
click at [54, 104] on div "Everyone (default)" at bounding box center [43, 106] width 58 height 10
click at [223, 60] on div at bounding box center [224, 61] width 7 height 8
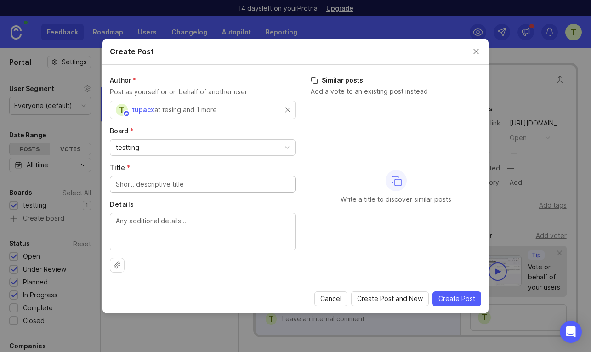
click at [477, 50] on button "Close create post modal" at bounding box center [476, 51] width 10 height 10
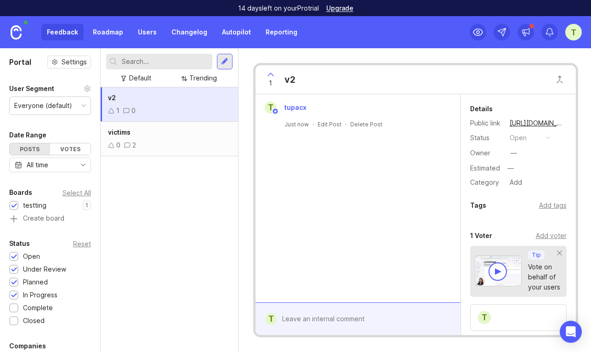
click at [206, 138] on div "victims 0 2" at bounding box center [169, 139] width 137 height 34
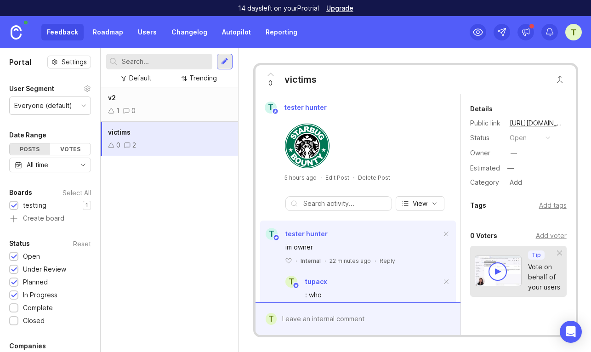
click at [205, 111] on div "1 0" at bounding box center [169, 111] width 123 height 10
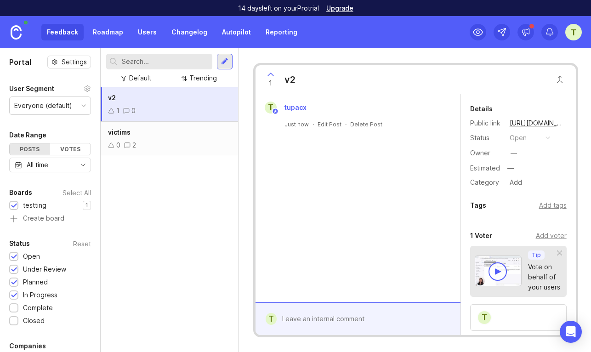
click at [12, 304] on div at bounding box center [13, 307] width 9 height 9
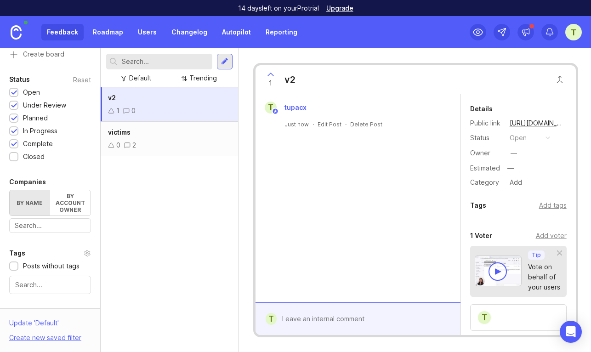
scroll to position [188, 0]
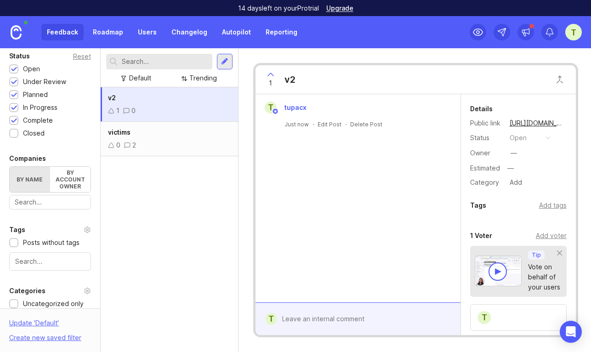
click at [222, 58] on div at bounding box center [224, 61] width 7 height 8
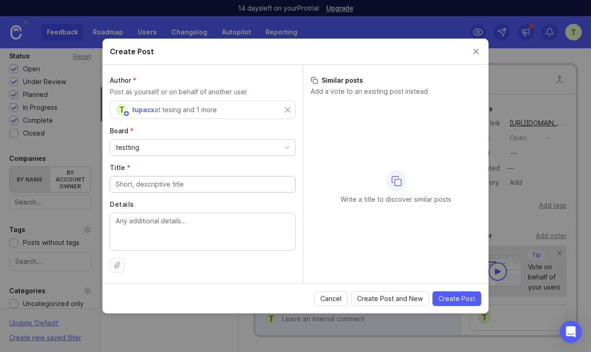
click at [479, 51] on button "Close create post modal" at bounding box center [476, 51] width 10 height 10
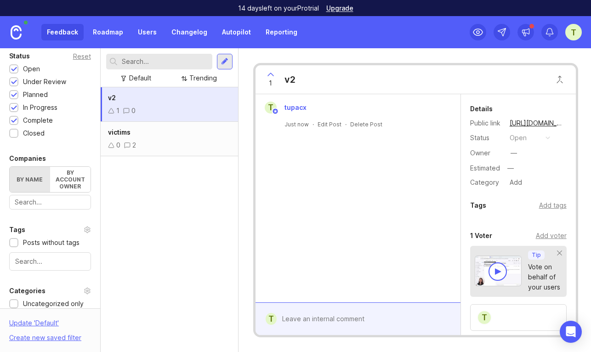
click at [96, 30] on link "Roadmap" at bounding box center [107, 32] width 41 height 17
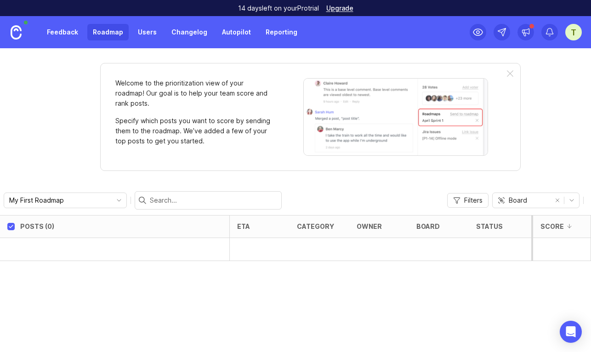
click at [144, 35] on link "Users" at bounding box center [147, 32] width 30 height 17
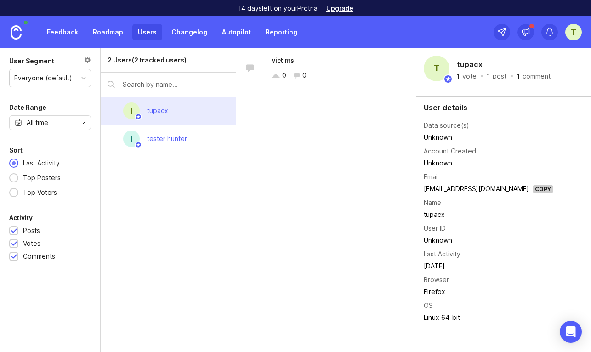
click at [108, 33] on link "Roadmap" at bounding box center [107, 32] width 41 height 17
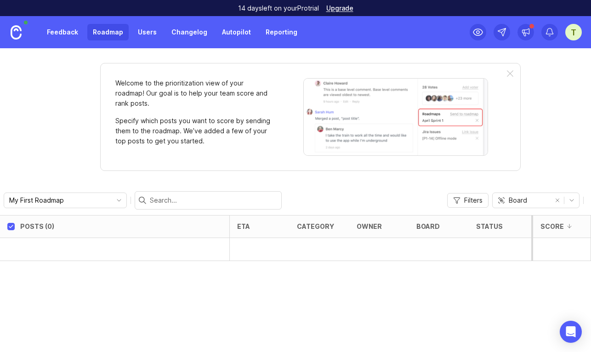
click at [94, 200] on input "My First Roadmap" at bounding box center [60, 200] width 102 height 10
click at [82, 236] on span "Create new roadmap" at bounding box center [51, 233] width 65 height 9
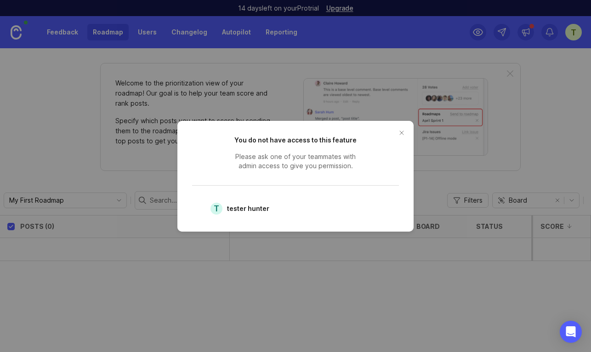
click at [399, 133] on button "close button" at bounding box center [401, 132] width 15 height 15
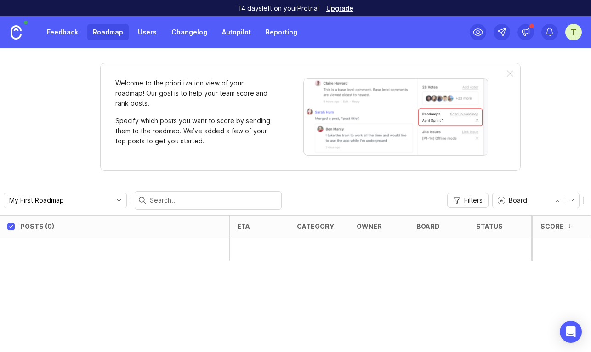
click at [91, 204] on input "My First Roadmap" at bounding box center [60, 200] width 102 height 10
click at [136, 33] on link "Users" at bounding box center [147, 32] width 30 height 17
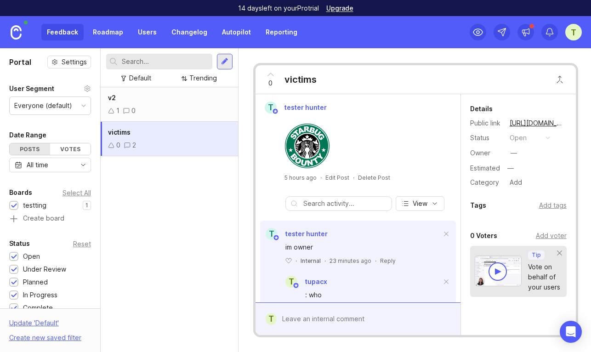
scroll to position [41, 0]
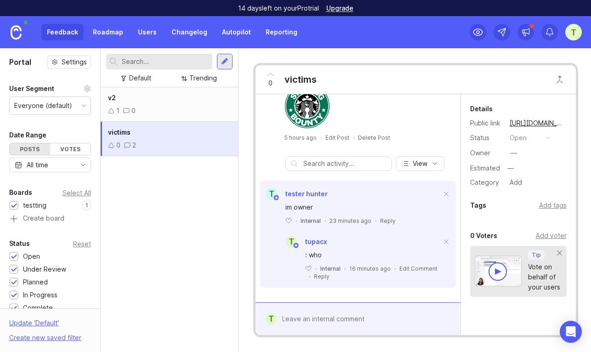
click at [177, 106] on div "1 0" at bounding box center [169, 111] width 123 height 10
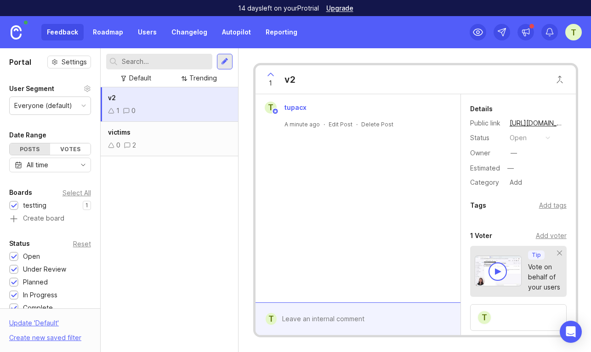
click at [163, 140] on div "0 2" at bounding box center [169, 145] width 123 height 10
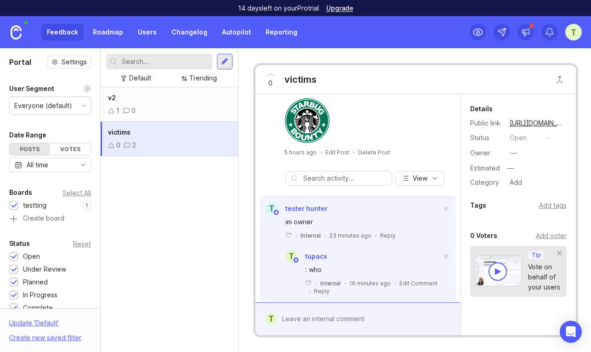
scroll to position [41, 0]
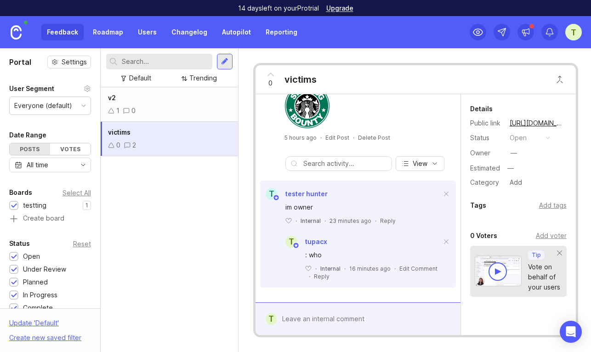
click at [386, 218] on div "Reply" at bounding box center [388, 221] width 16 height 8
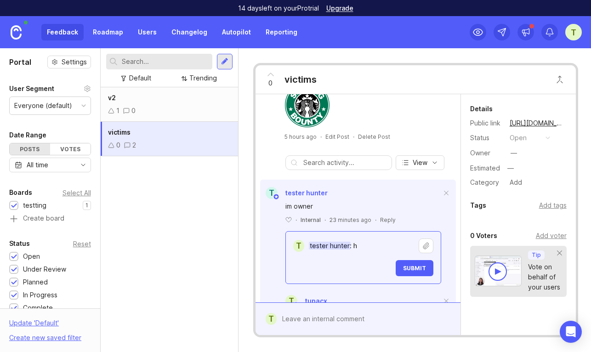
type textarea "tester hunter: h"
click at [447, 194] on span at bounding box center [446, 193] width 19 height 20
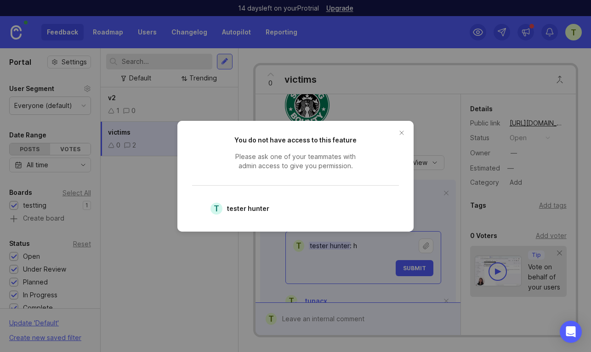
click at [400, 131] on button "close button" at bounding box center [401, 132] width 15 height 15
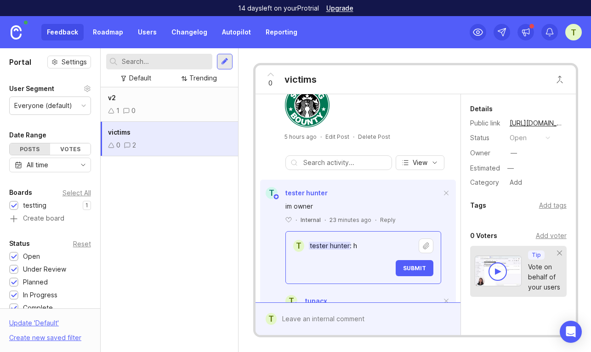
click at [190, 111] on div "1 0" at bounding box center [169, 111] width 123 height 10
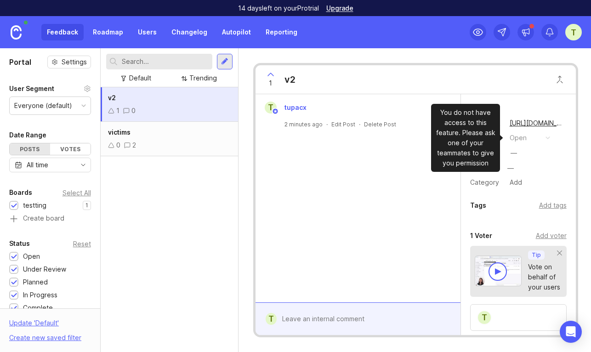
click at [536, 133] on button "open" at bounding box center [530, 138] width 46 height 12
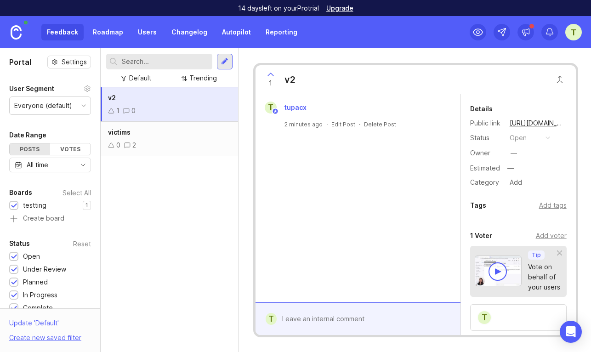
click at [386, 155] on div "t tupacx 2 minutes ago · Edit Post · Delete Post" at bounding box center [358, 198] width 205 height 208
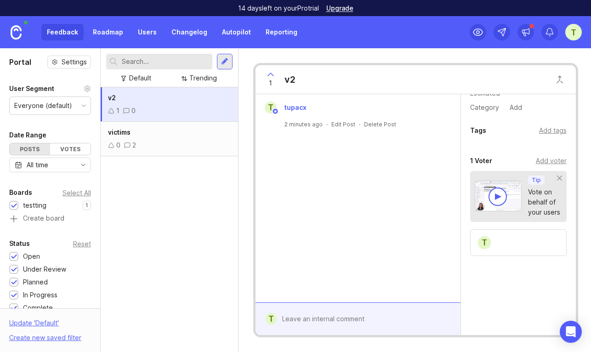
scroll to position [79, 0]
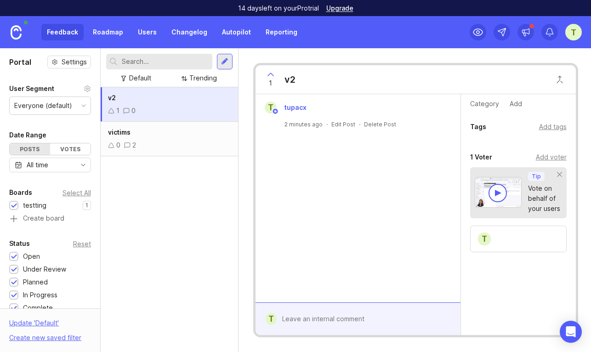
click at [511, 239] on div "t" at bounding box center [518, 239] width 97 height 27
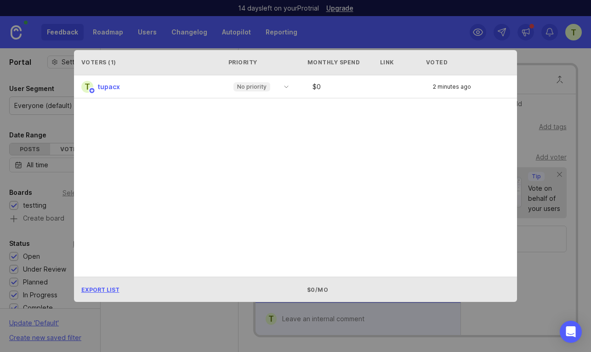
click at [279, 86] on icon "toggle icon" at bounding box center [286, 86] width 15 height 7
click at [102, 292] on span "Export List" at bounding box center [100, 289] width 38 height 7
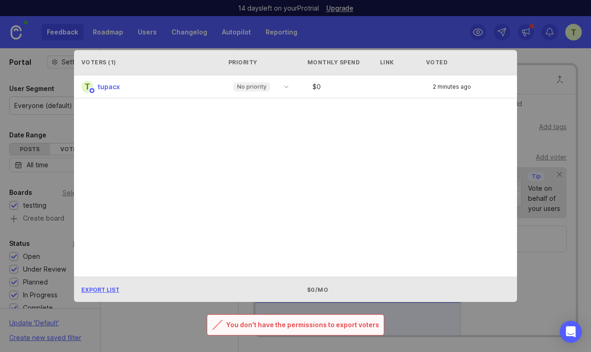
click at [97, 286] on span "Export List" at bounding box center [100, 289] width 38 height 7
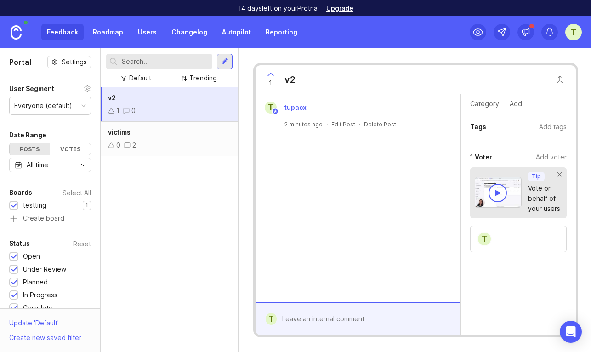
click at [195, 137] on div "victims" at bounding box center [169, 132] width 123 height 10
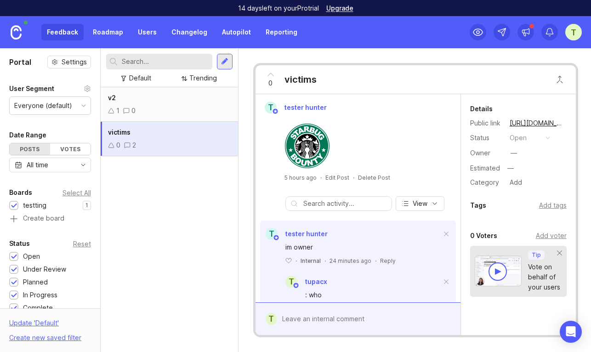
click at [192, 101] on div "v2" at bounding box center [169, 98] width 123 height 10
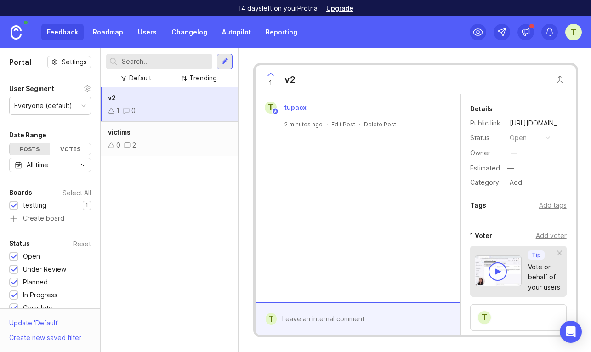
click at [189, 137] on div "victims 0 2" at bounding box center [169, 139] width 137 height 34
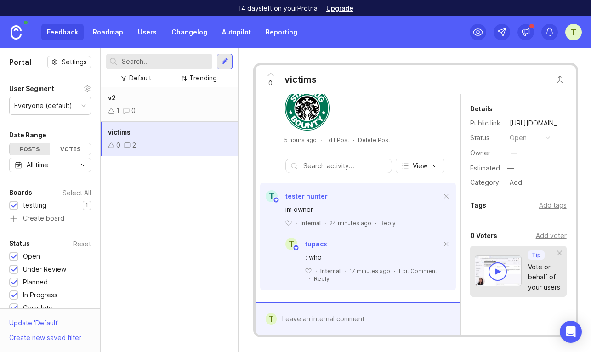
scroll to position [41, 0]
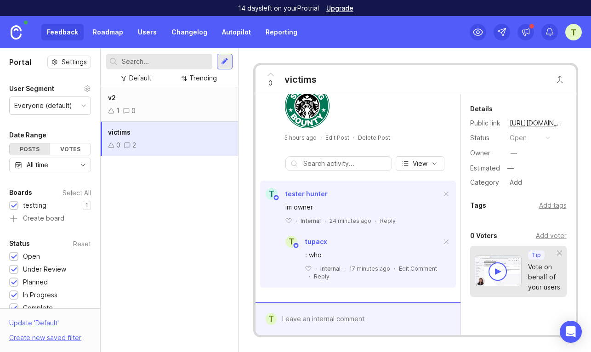
click at [156, 110] on div "1 0" at bounding box center [169, 111] width 123 height 10
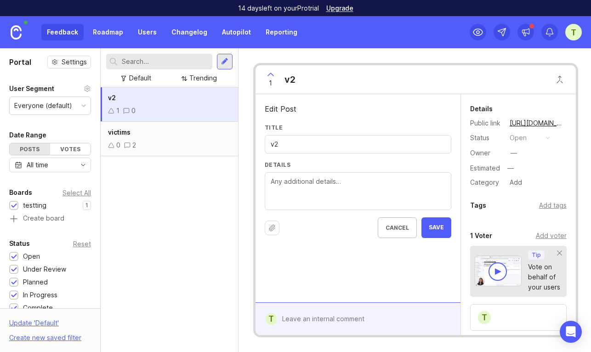
click at [299, 145] on input "v2" at bounding box center [358, 144] width 175 height 10
type input "v2.0"
click at [443, 227] on span "Save" at bounding box center [436, 228] width 15 height 8
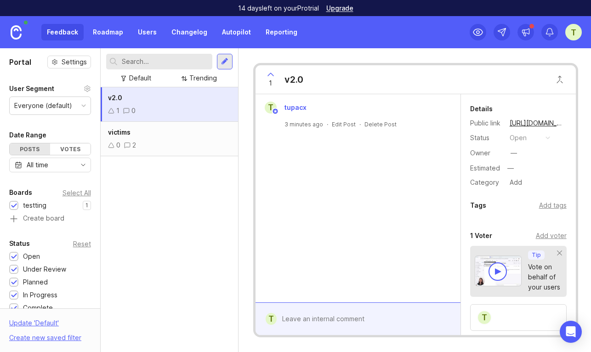
click at [171, 139] on div "victims 0 2" at bounding box center [169, 139] width 137 height 34
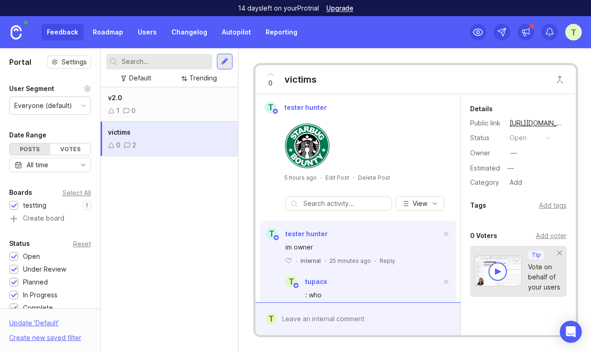
click at [386, 259] on div "Reply" at bounding box center [388, 261] width 16 height 8
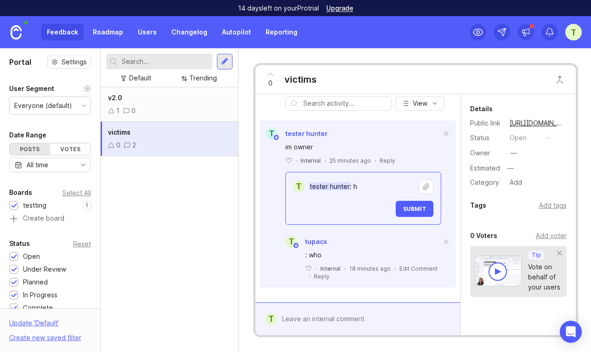
type textarea "tester hunter: h"
click at [416, 208] on span "Submit" at bounding box center [414, 208] width 23 height 7
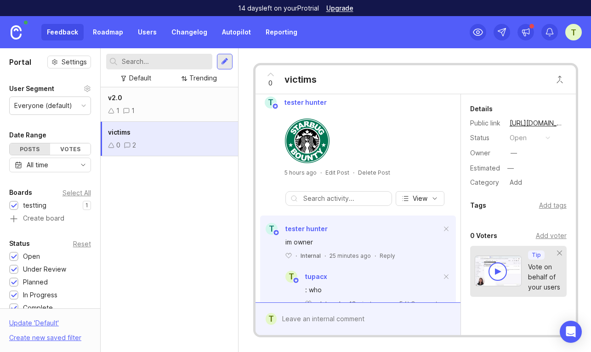
scroll to position [0, 0]
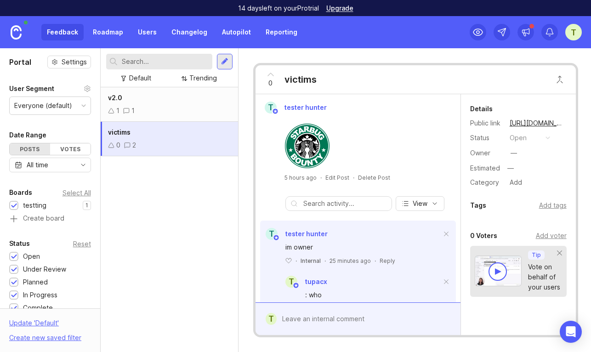
click at [189, 107] on div "1 1" at bounding box center [169, 111] width 123 height 10
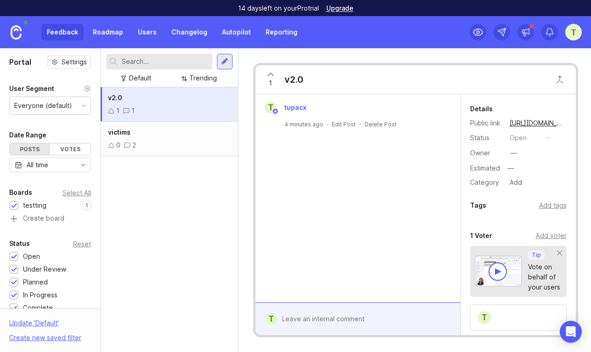
click at [186, 109] on div "1 1" at bounding box center [169, 111] width 123 height 10
click at [176, 134] on div "victims" at bounding box center [169, 132] width 123 height 10
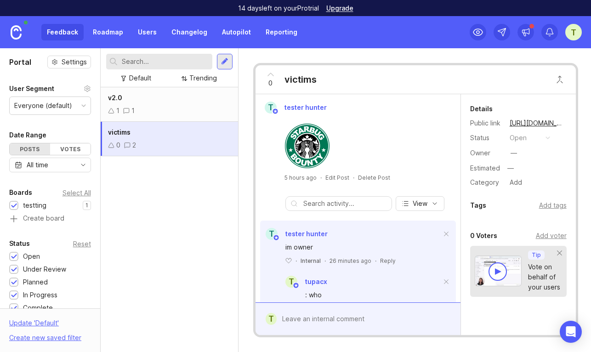
drag, startPoint x: 178, startPoint y: 103, endPoint x: 185, endPoint y: 105, distance: 6.7
click at [179, 103] on div "v2.0 1 1" at bounding box center [169, 104] width 137 height 34
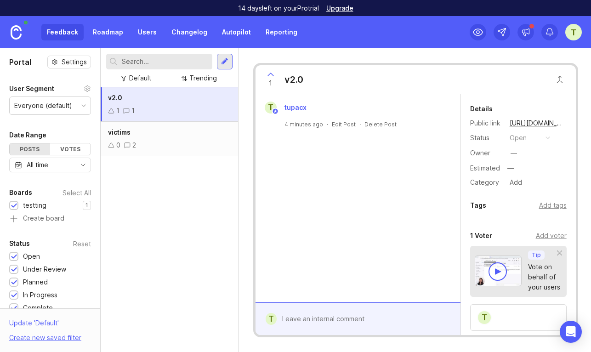
click at [172, 140] on div "victims 0 2" at bounding box center [169, 139] width 137 height 34
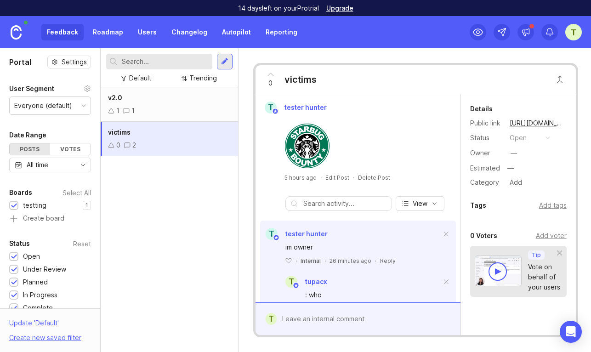
scroll to position [41, 0]
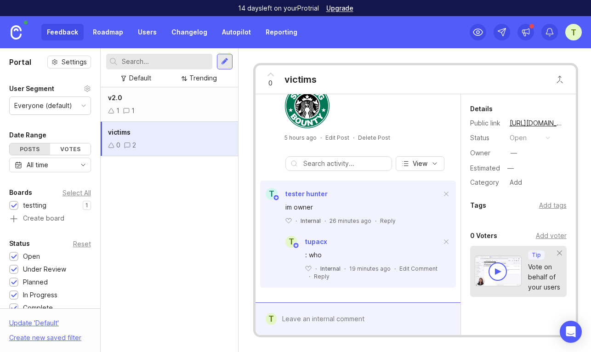
click at [204, 108] on div "1 1" at bounding box center [169, 111] width 123 height 10
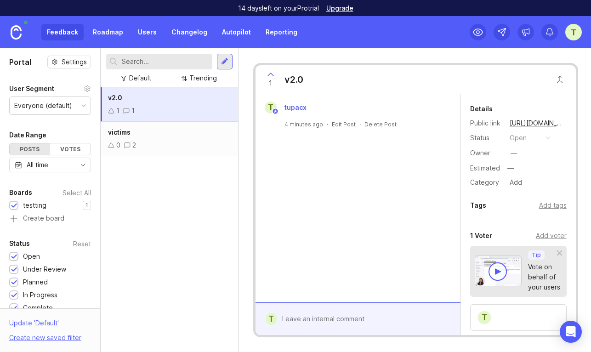
click at [156, 143] on div "0 2" at bounding box center [169, 145] width 123 height 10
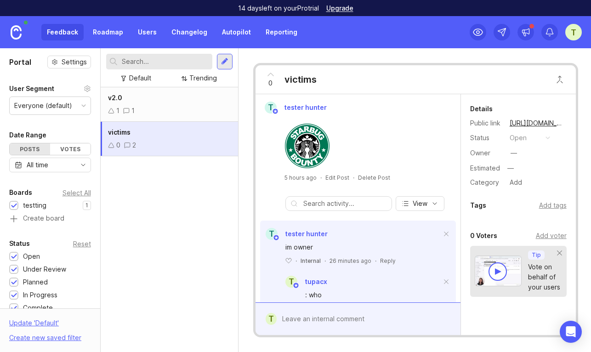
scroll to position [41, 0]
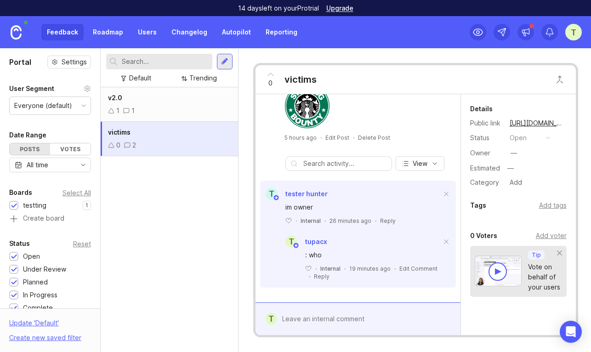
click at [382, 217] on div "Reply" at bounding box center [388, 221] width 16 height 8
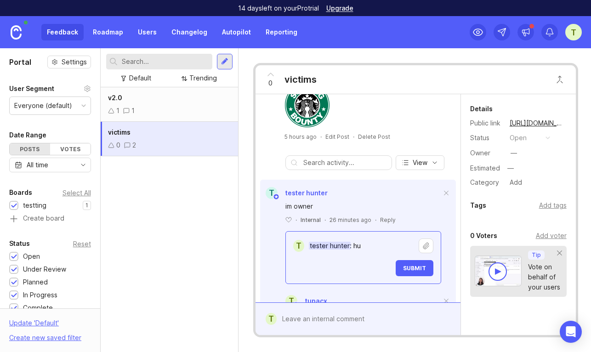
type textarea "tester hunter: hu"
click at [423, 272] on span "Submit" at bounding box center [414, 268] width 23 height 7
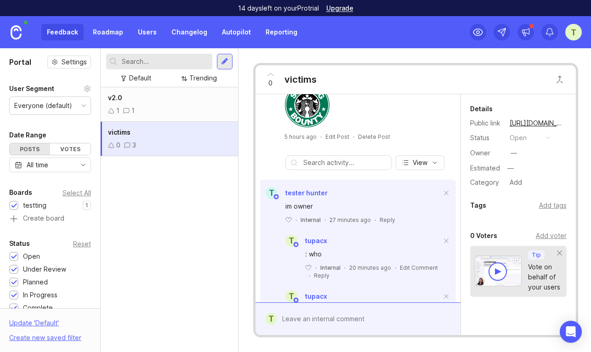
click at [188, 103] on div "v2.0 1 1" at bounding box center [169, 104] width 137 height 34
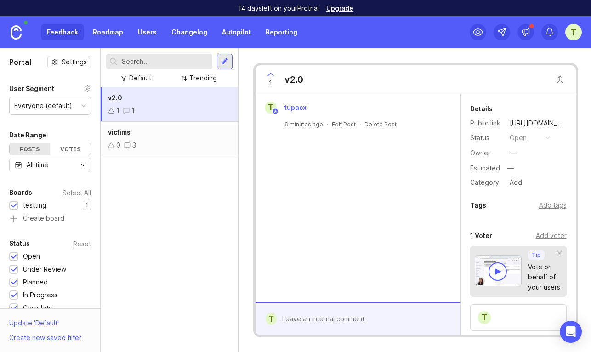
click at [324, 313] on textarea at bounding box center [365, 318] width 176 height 17
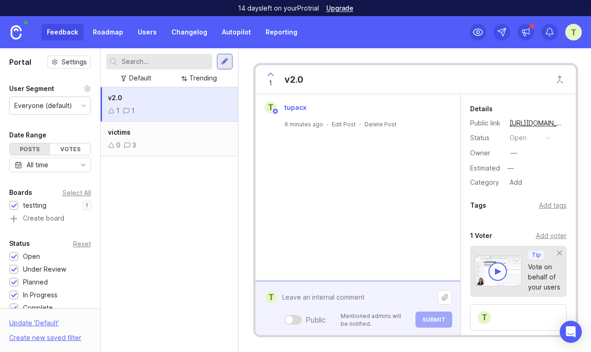
drag, startPoint x: 324, startPoint y: 313, endPoint x: 286, endPoint y: 300, distance: 39.7
click at [309, 292] on textarea at bounding box center [357, 297] width 161 height 17
paste textarea "68e3bff347e4343f8d602821"
type textarea "68e3bff347e4343f8d602821"
click at [434, 321] on span "Submit" at bounding box center [433, 319] width 23 height 7
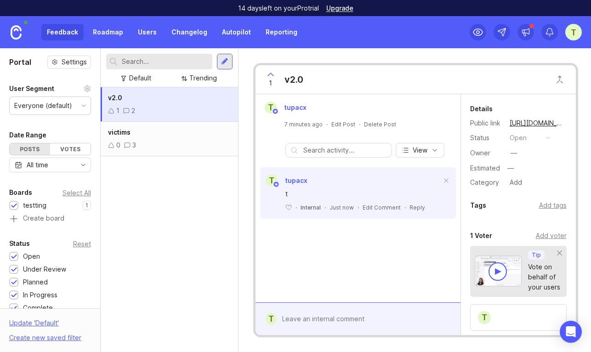
click at [183, 138] on div "victims 0 3" at bounding box center [169, 139] width 137 height 34
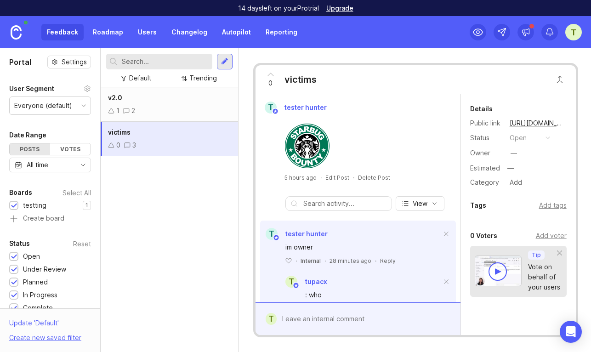
click at [186, 95] on div "v2.0" at bounding box center [169, 98] width 123 height 10
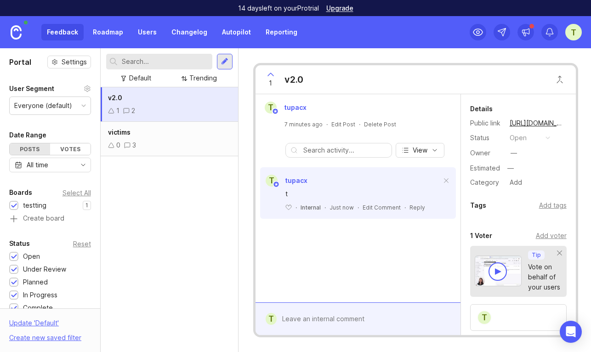
click at [163, 140] on div "victims 0 3" at bounding box center [169, 139] width 137 height 34
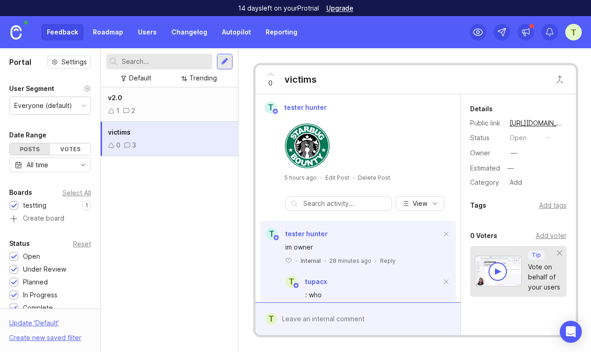
scroll to position [97, 0]
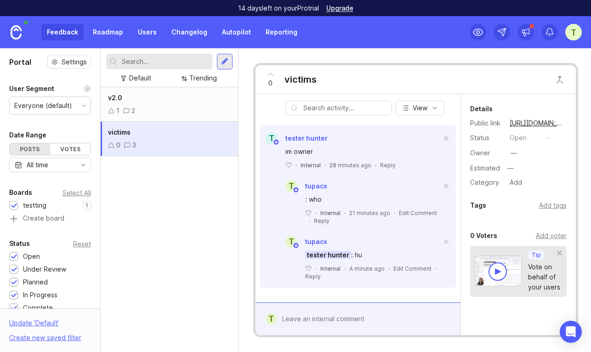
drag, startPoint x: 319, startPoint y: 303, endPoint x: 319, endPoint y: 308, distance: 4.7
click at [319, 304] on form "t" at bounding box center [358, 318] width 205 height 33
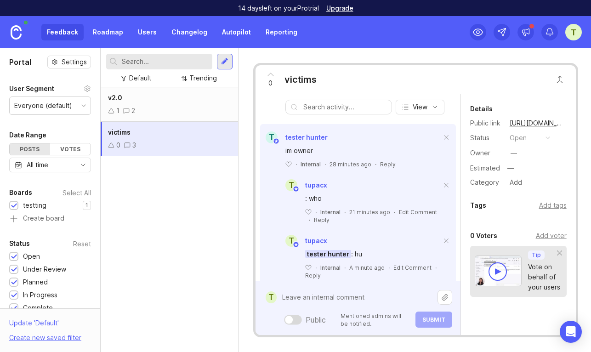
click at [317, 306] on textarea at bounding box center [357, 297] width 161 height 17
click at [298, 317] on div at bounding box center [293, 320] width 18 height 10
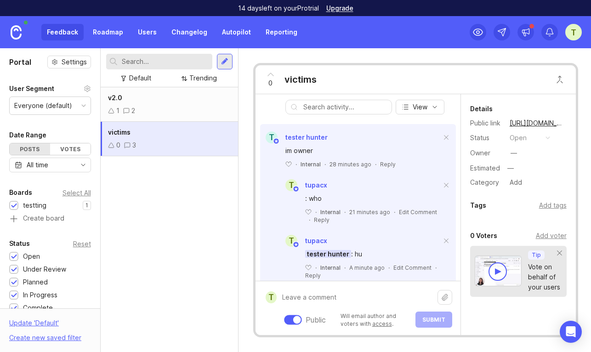
click at [294, 316] on div at bounding box center [293, 320] width 18 height 10
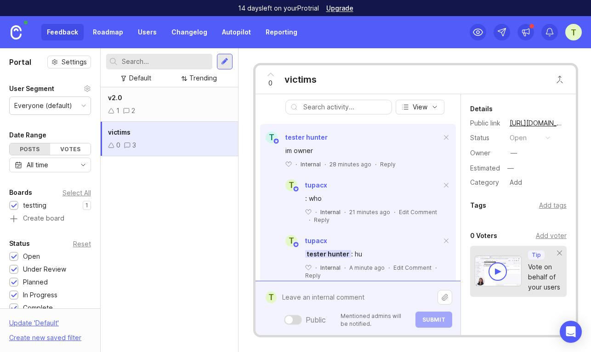
click at [294, 316] on div at bounding box center [293, 320] width 18 height 10
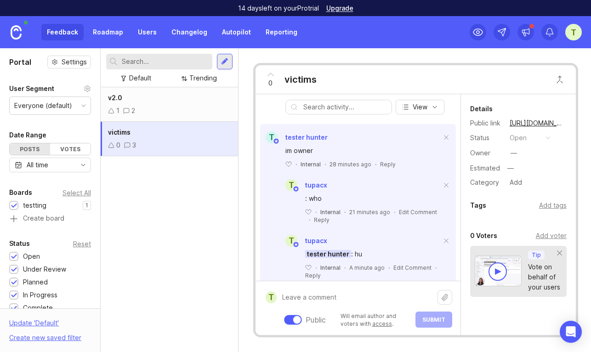
click at [293, 317] on div at bounding box center [293, 320] width 18 height 10
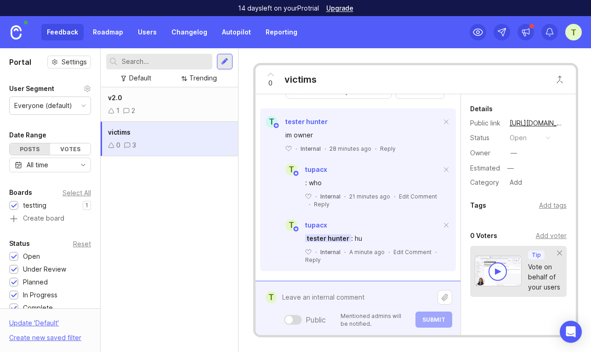
scroll to position [118, 0]
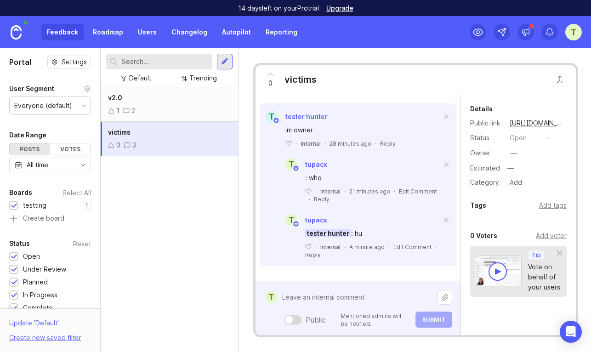
click at [332, 174] on div "t tupacx : who ﻿ · Internal · 21 minutes ago · Edit Comment · Reply t tupacx te…" at bounding box center [358, 203] width 196 height 111
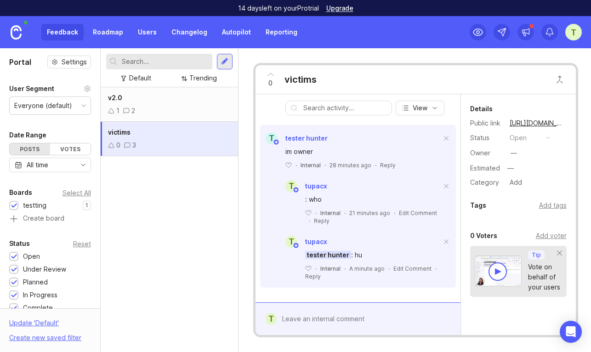
click at [383, 162] on div "Reply" at bounding box center [388, 165] width 16 height 8
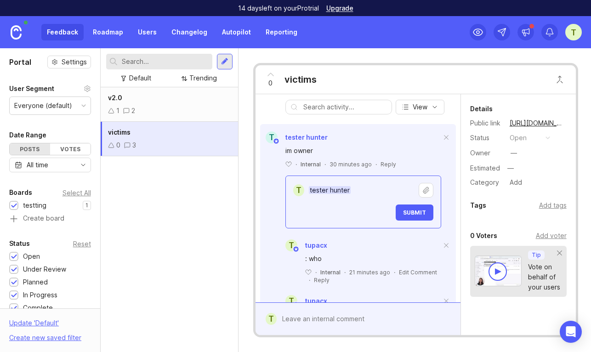
type textarea "tester"
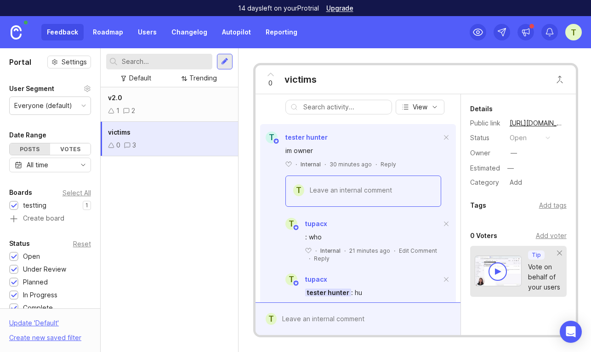
click at [447, 137] on span at bounding box center [446, 138] width 19 height 20
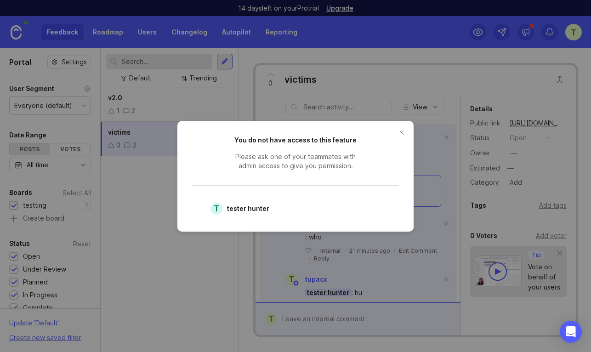
click at [400, 135] on button "close button" at bounding box center [401, 132] width 15 height 15
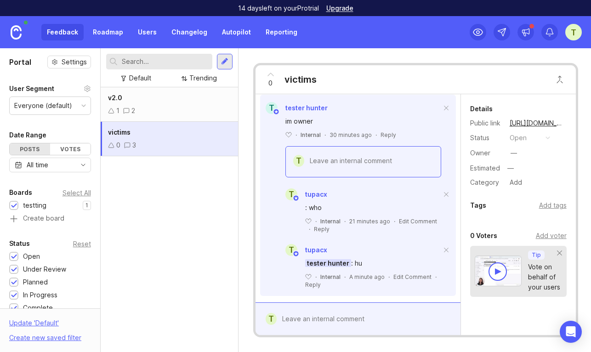
scroll to position [136, 0]
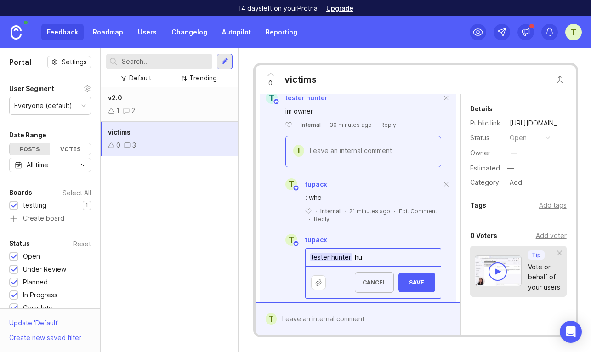
click at [416, 285] on span "Save" at bounding box center [417, 282] width 22 height 7
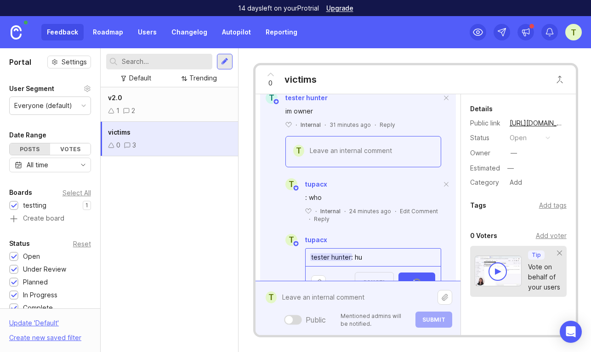
click at [346, 306] on textarea at bounding box center [357, 297] width 161 height 17
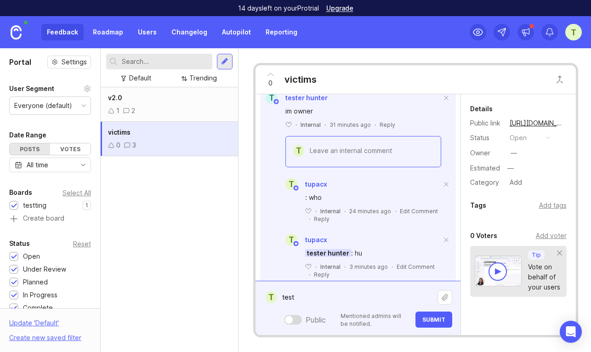
type textarea "test"
click at [295, 319] on div at bounding box center [293, 320] width 18 height 10
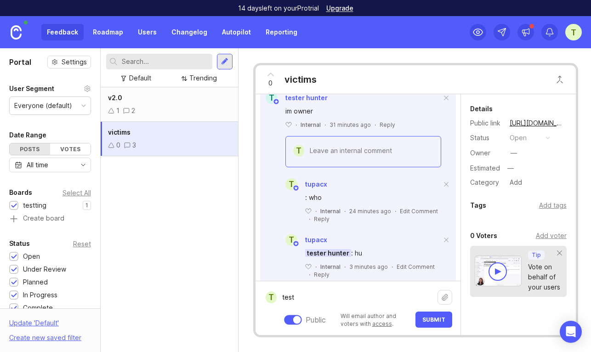
click at [439, 319] on span "Submit" at bounding box center [433, 319] width 23 height 7
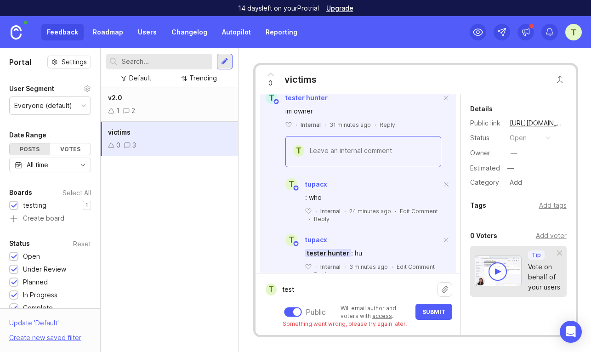
click at [298, 310] on div at bounding box center [297, 312] width 8 height 8
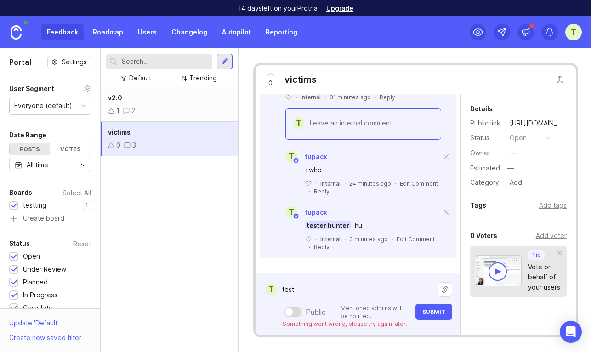
scroll to position [165, 0]
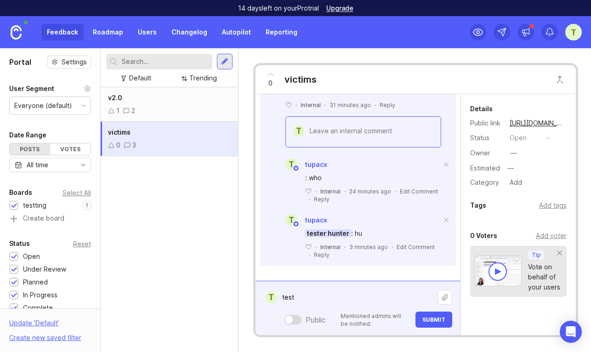
click at [405, 237] on div "tester hunter : hu ﻿ · Internal · 3 minutes ago · Edit Comment · Reply" at bounding box center [368, 242] width 176 height 33
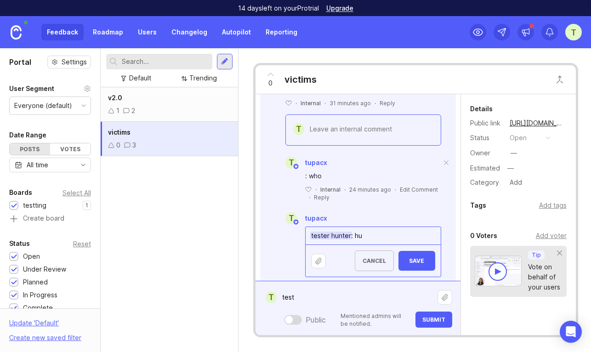
click at [414, 259] on button "Save" at bounding box center [417, 261] width 37 height 20
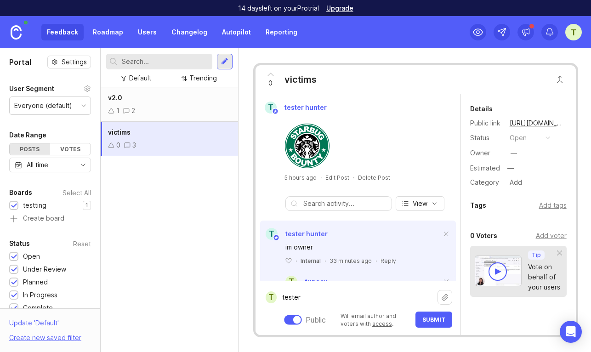
scroll to position [97, 0]
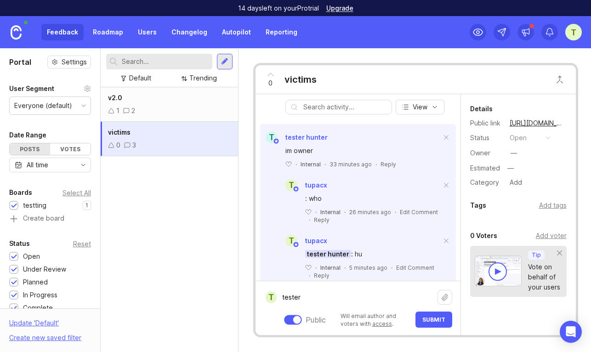
type textarea "tester"
click at [430, 314] on button "Submit" at bounding box center [434, 320] width 37 height 16
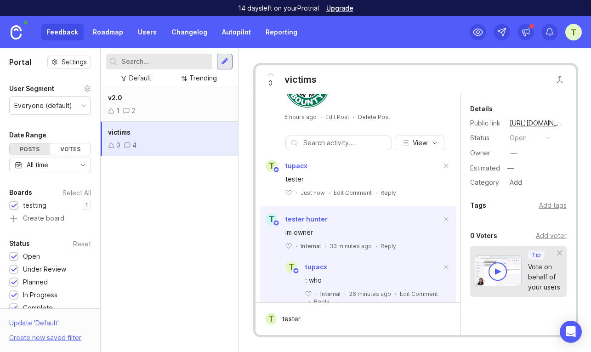
scroll to position [2, 0]
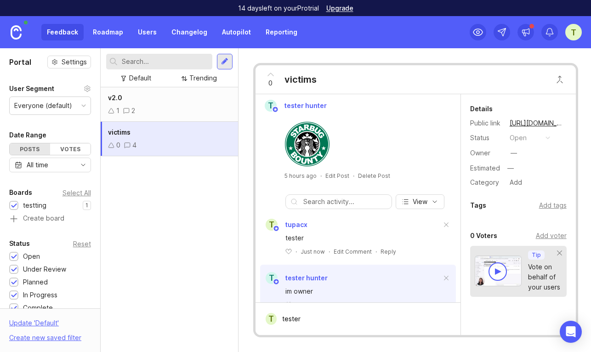
click at [567, 122] on button "copy icon" at bounding box center [573, 123] width 13 height 13
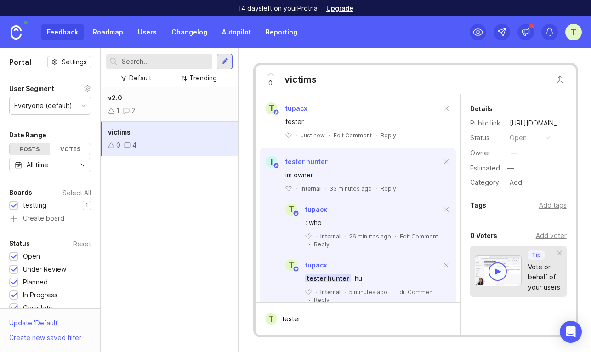
scroll to position [96, 0]
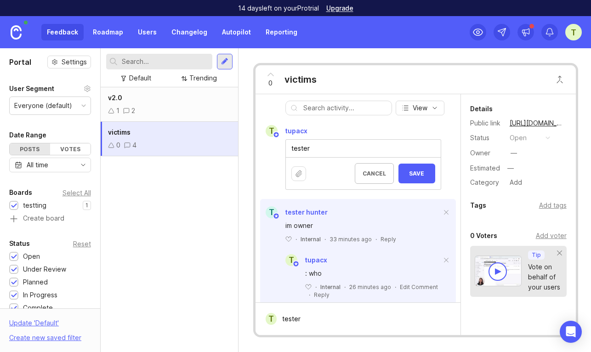
drag, startPoint x: 378, startPoint y: 171, endPoint x: 394, endPoint y: 186, distance: 21.1
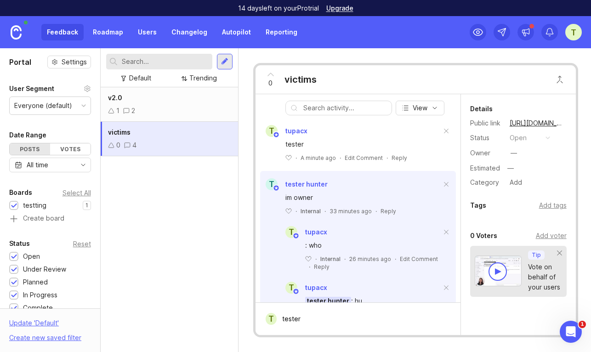
scroll to position [142, 0]
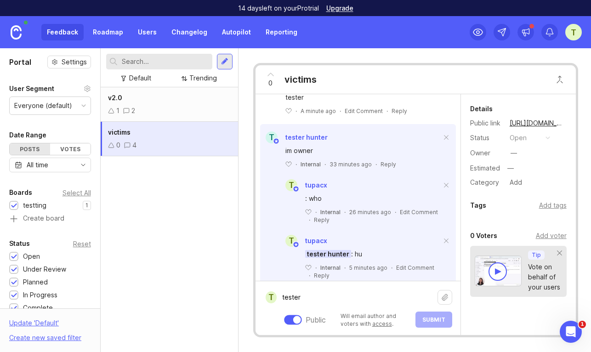
click at [328, 306] on textarea "tester" at bounding box center [357, 297] width 161 height 17
paste textarea "@SUM(10+10)."
type textarea "@SUM(10+10)"
click at [431, 314] on button "Submit" at bounding box center [434, 320] width 37 height 16
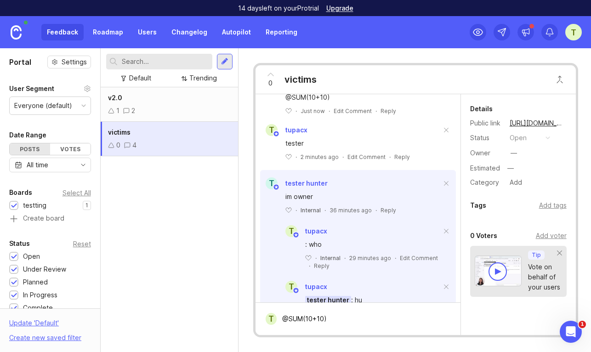
scroll to position [188, 0]
